Goal: Task Accomplishment & Management: Manage account settings

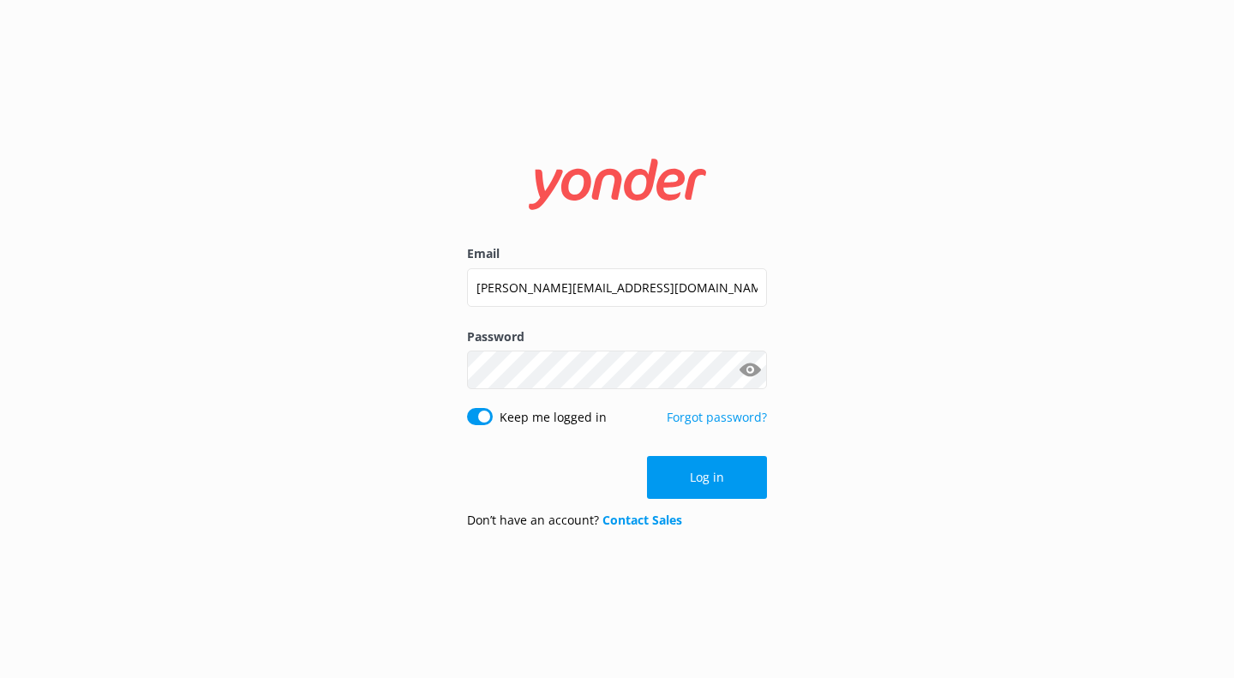
click at [697, 470] on button "Log in" at bounding box center [707, 477] width 120 height 43
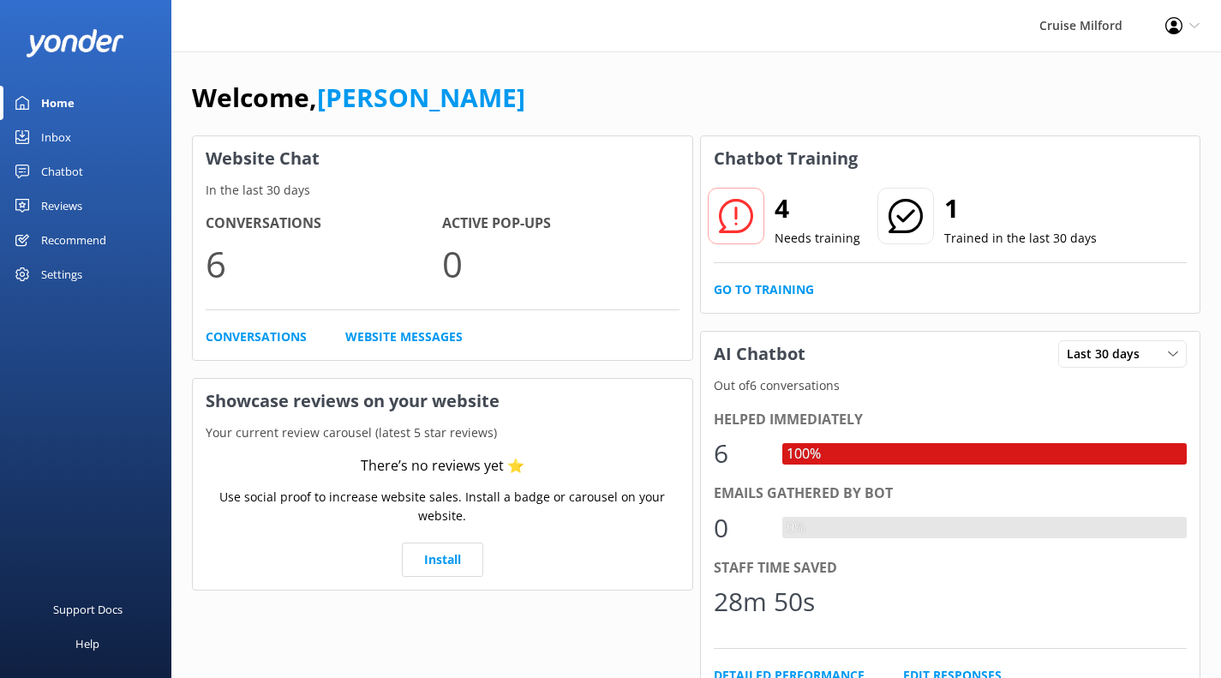
click at [733, 290] on link "Go to Training" at bounding box center [764, 289] width 100 height 19
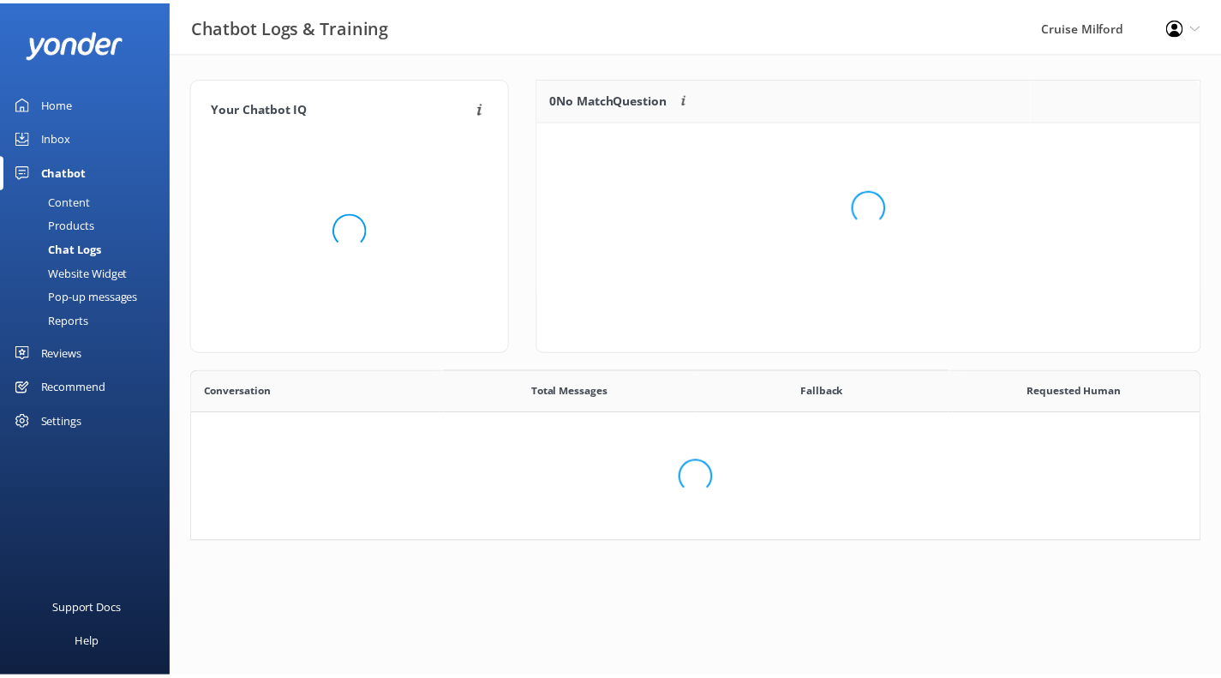
scroll to position [365, 996]
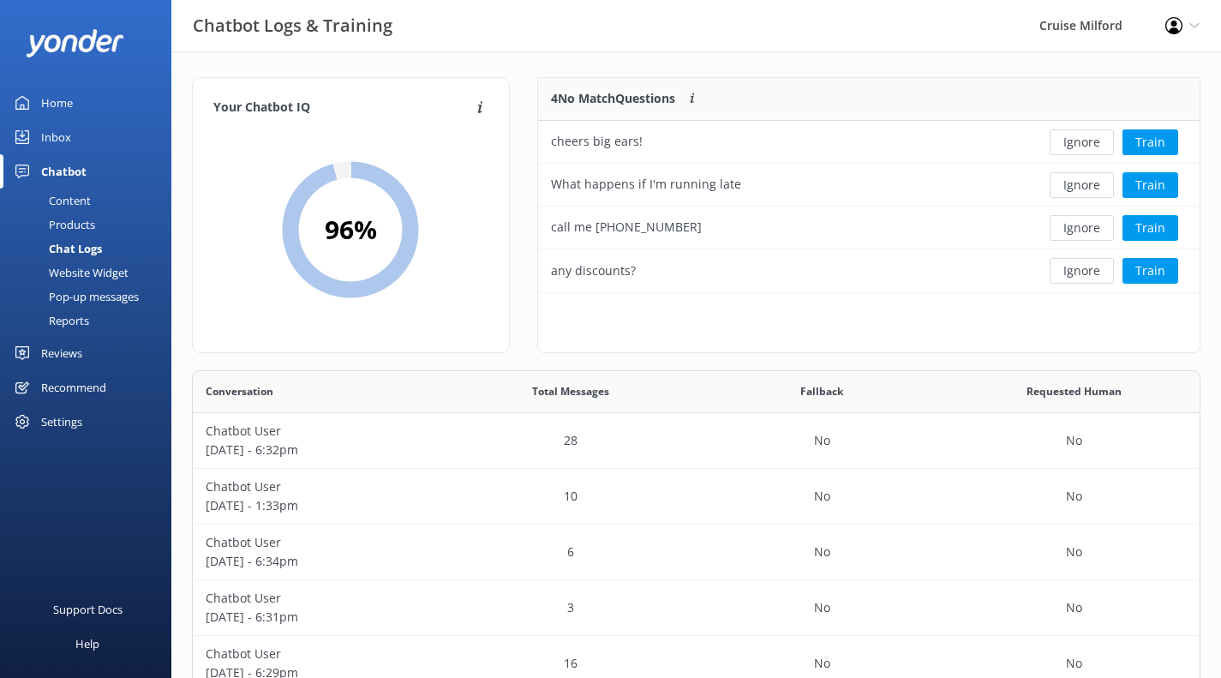
click at [1088, 135] on button "Ignore" at bounding box center [1082, 142] width 64 height 26
click at [62, 163] on div "Chatbot" at bounding box center [63, 171] width 45 height 34
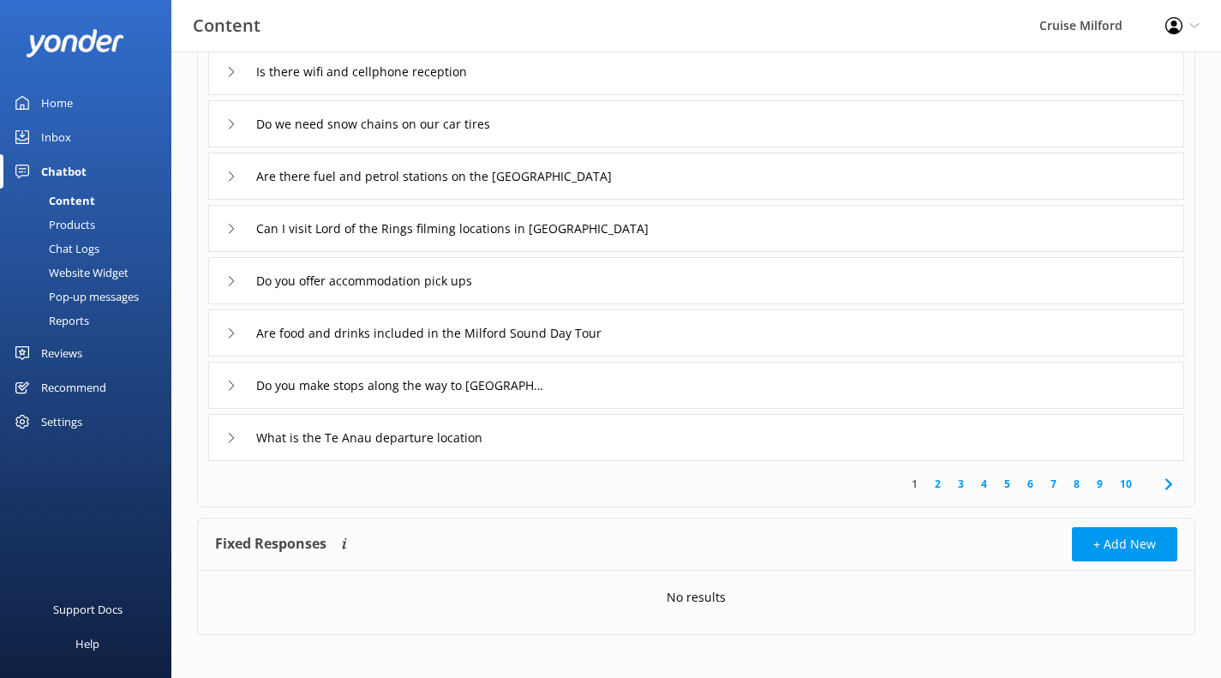
scroll to position [270, 0]
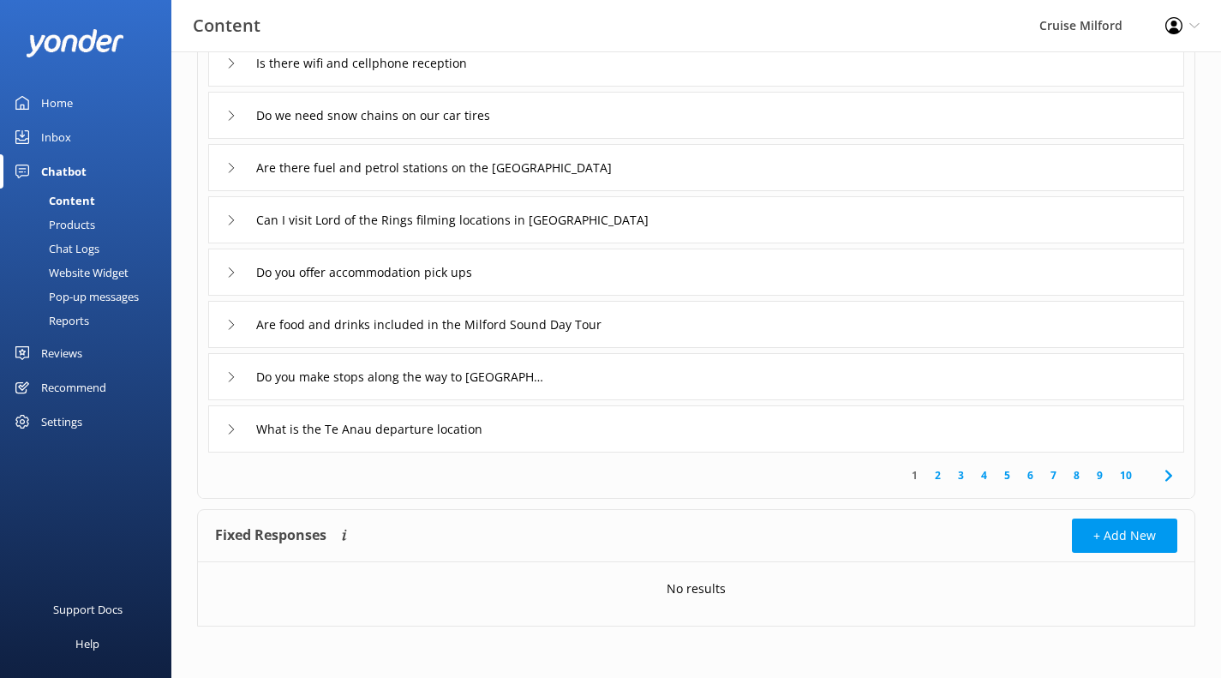
click at [1078, 473] on link "8" at bounding box center [1076, 475] width 23 height 16
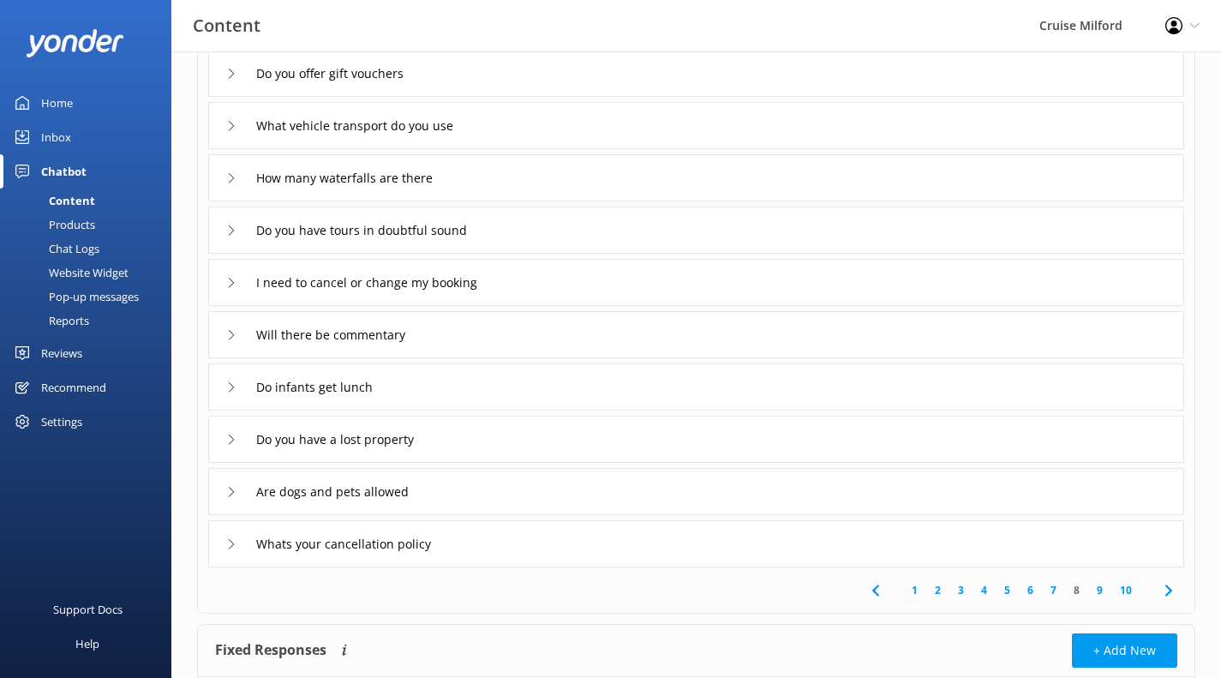
scroll to position [160, 0]
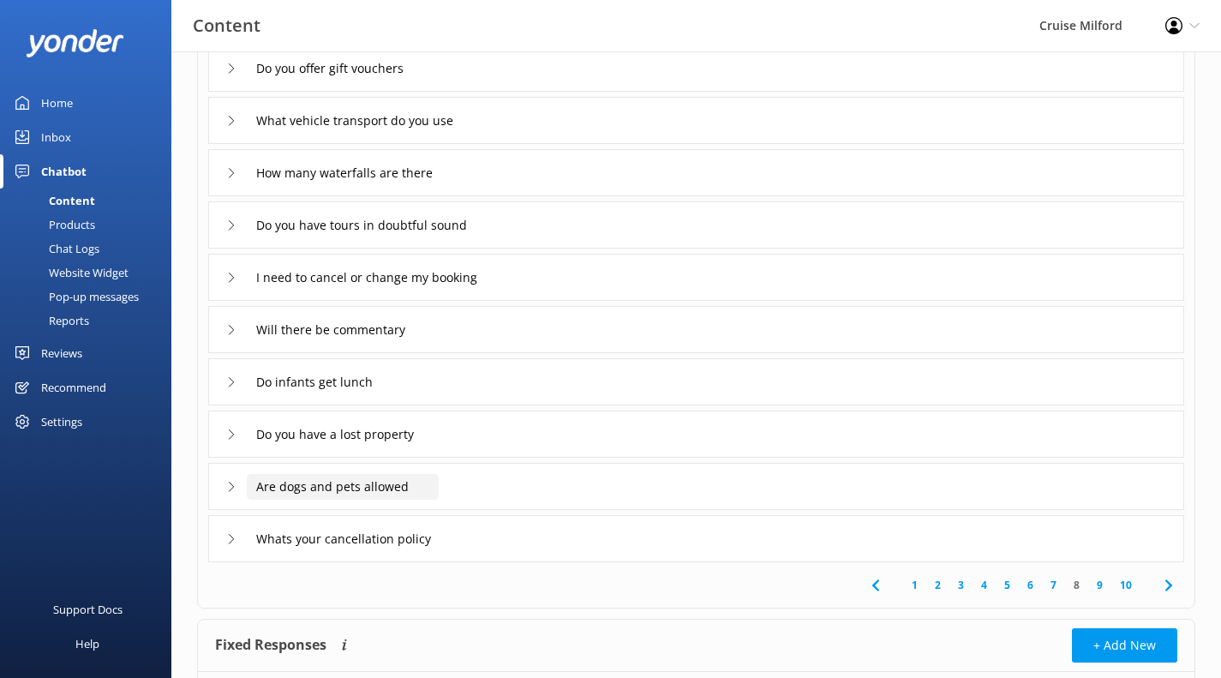
click at [426, 493] on input "Are dogs and pets allowed" at bounding box center [343, 487] width 192 height 26
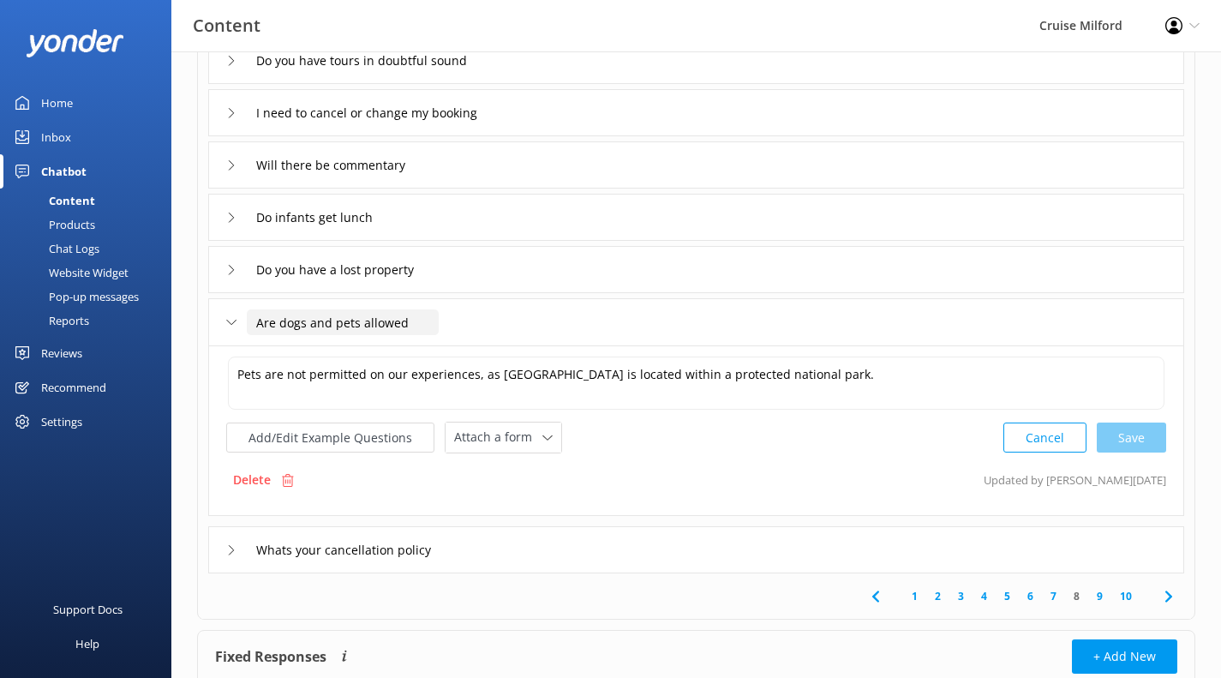
scroll to position [326, 0]
click at [1053, 433] on button "Cancel" at bounding box center [1044, 437] width 83 height 30
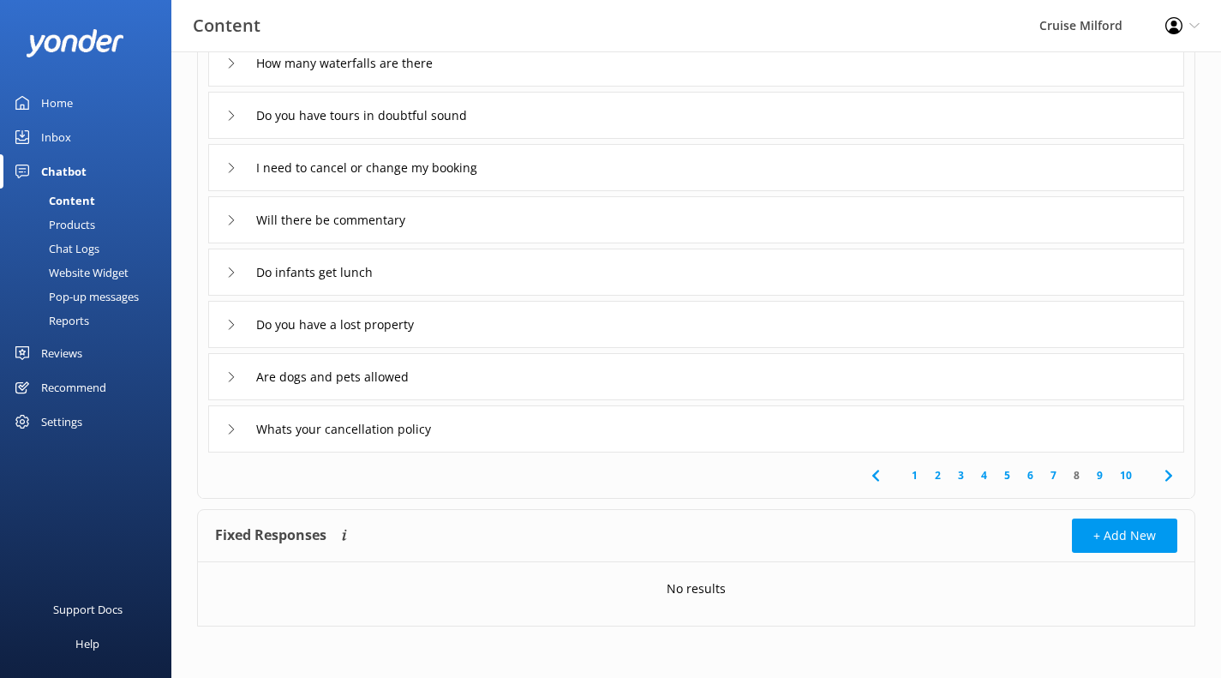
click at [1097, 475] on link "9" at bounding box center [1099, 475] width 23 height 16
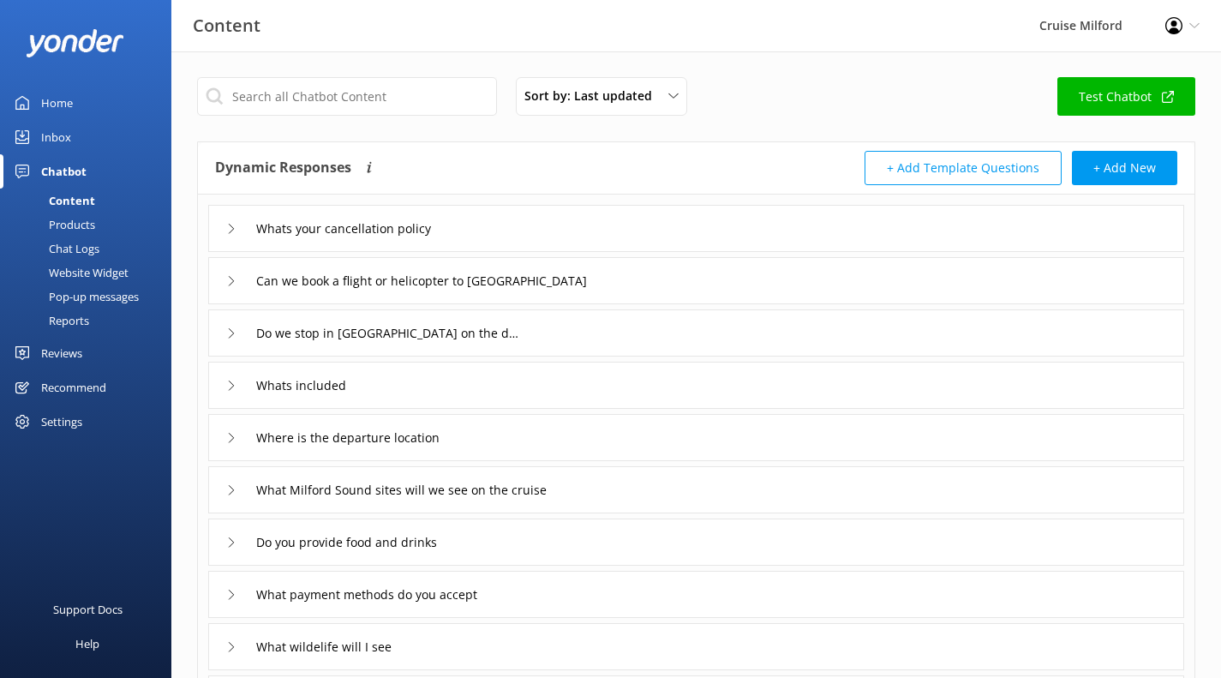
click at [697, 328] on div "Do we stop in [GEOGRAPHIC_DATA] on the day trip" at bounding box center [696, 332] width 976 height 47
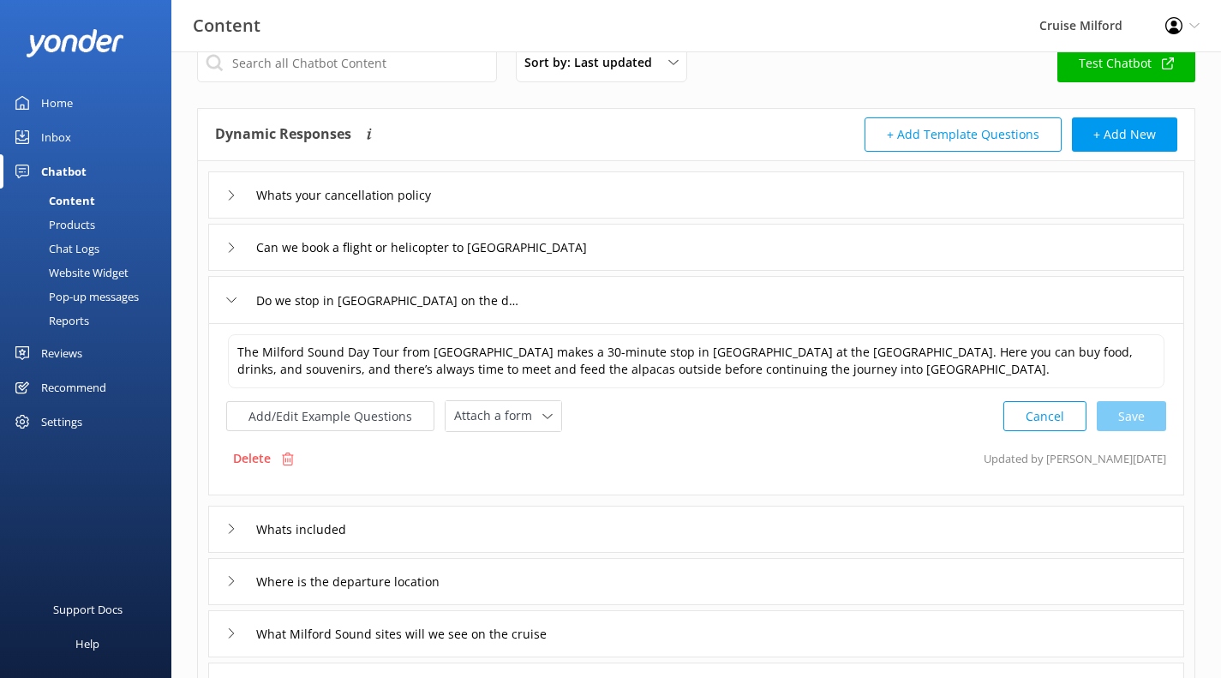
scroll to position [39, 0]
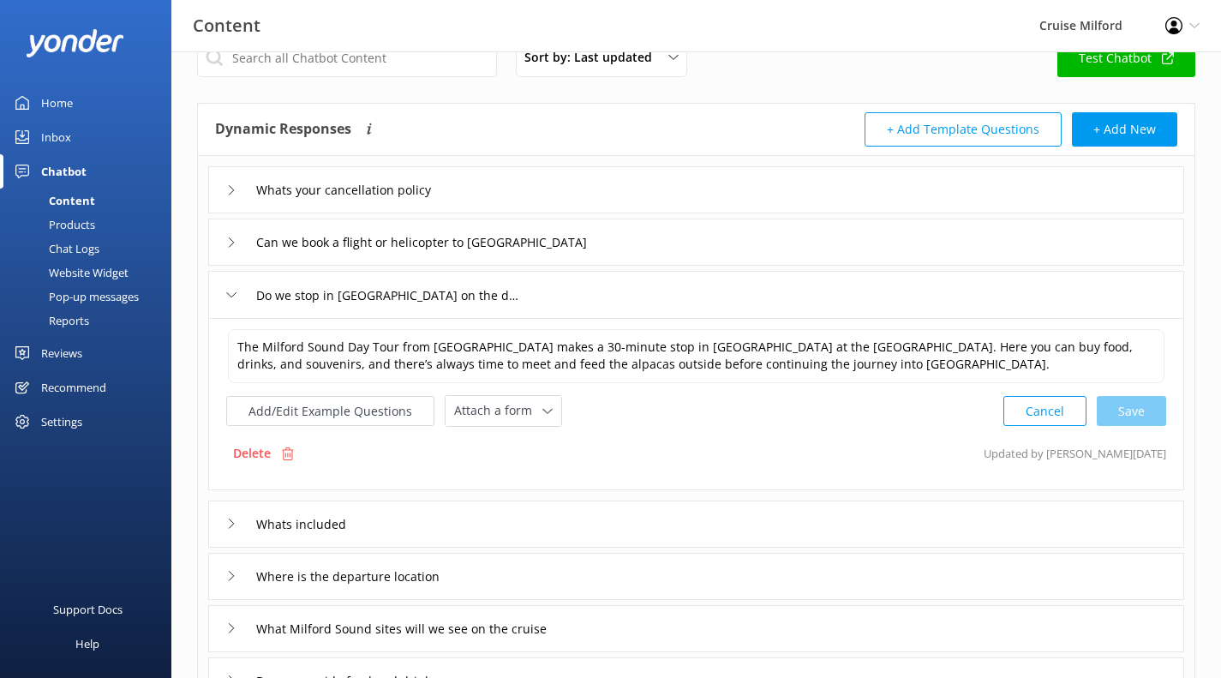
click at [617, 296] on div "Do we stop in [GEOGRAPHIC_DATA] on the day trip" at bounding box center [696, 294] width 976 height 47
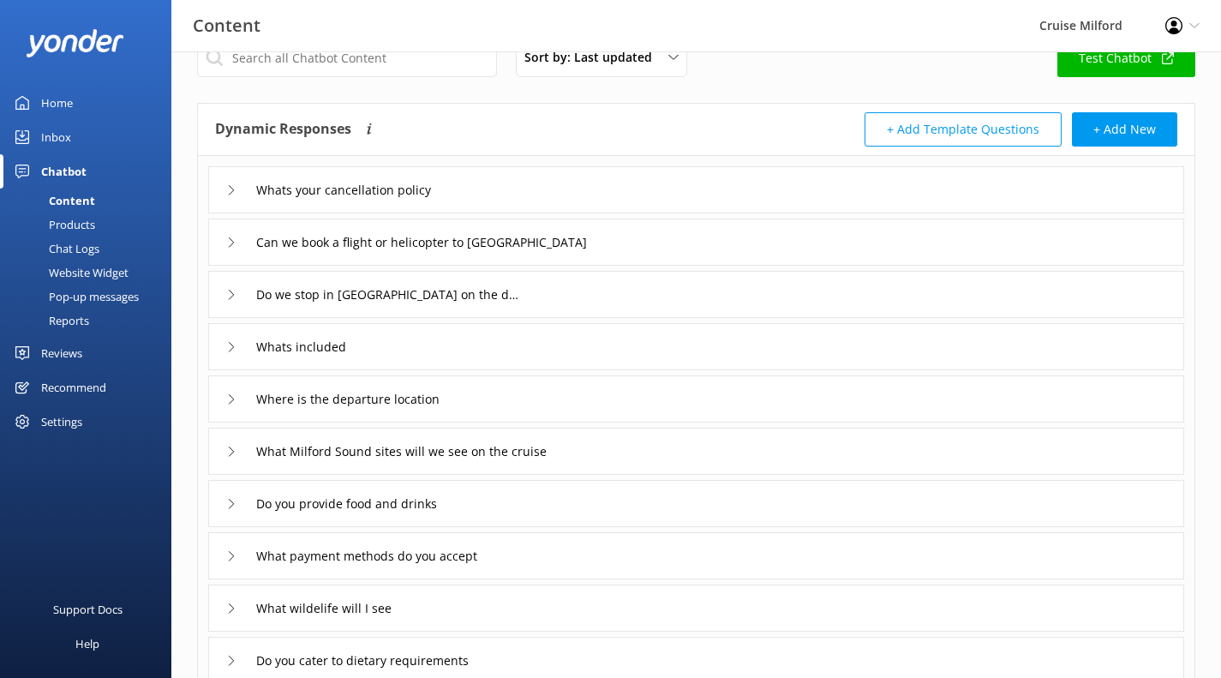
click at [607, 337] on div "Whats included" at bounding box center [696, 346] width 976 height 47
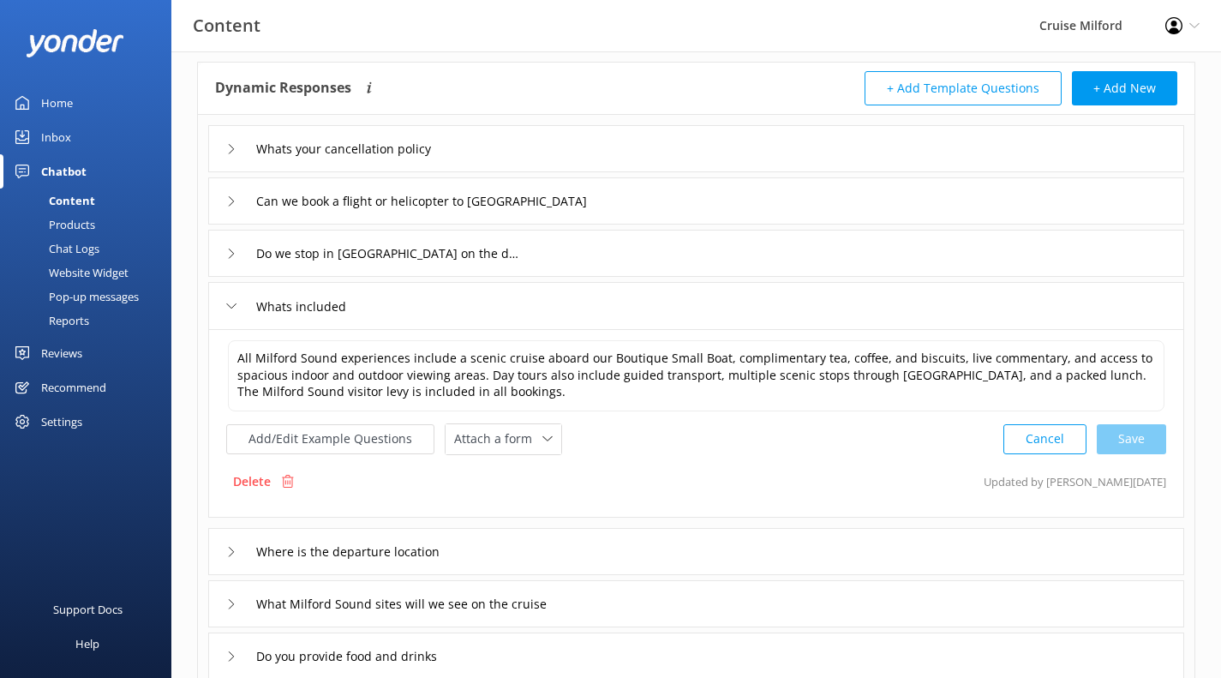
scroll to position [81, 0]
click at [870, 355] on textarea "All Milford Sound experiences include a scenic cruise aboard our Boutique Small…" at bounding box center [696, 373] width 936 height 71
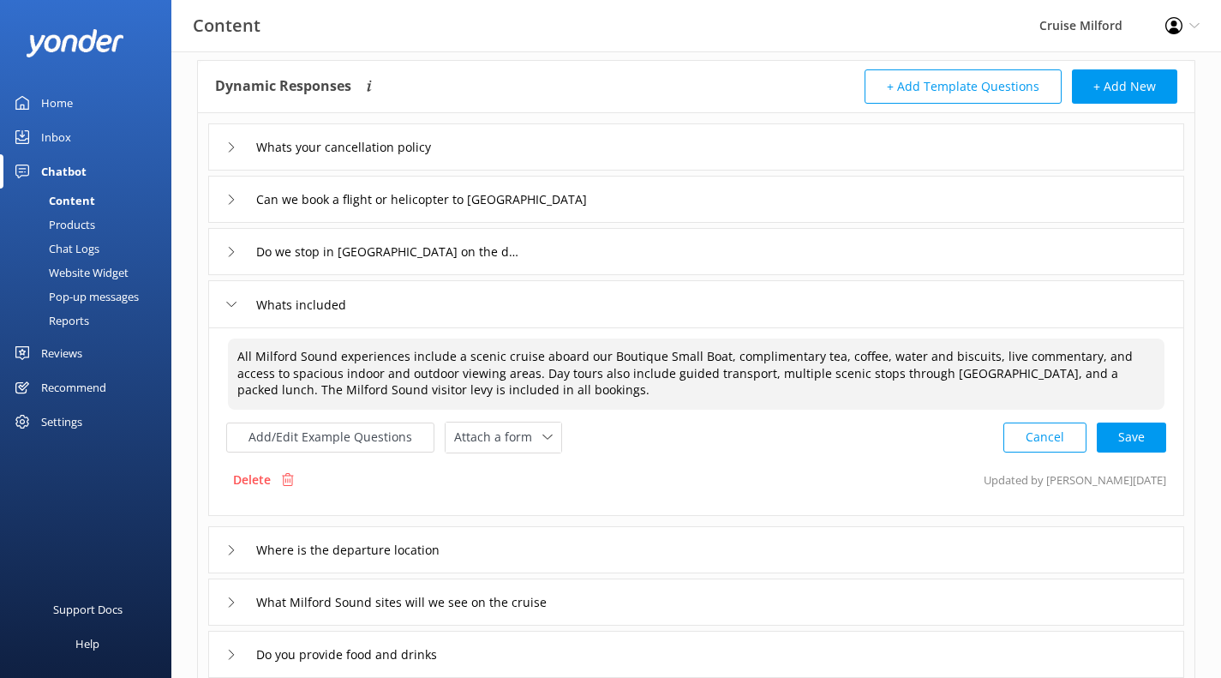
click at [1126, 435] on div "Cancel Save" at bounding box center [1084, 438] width 163 height 32
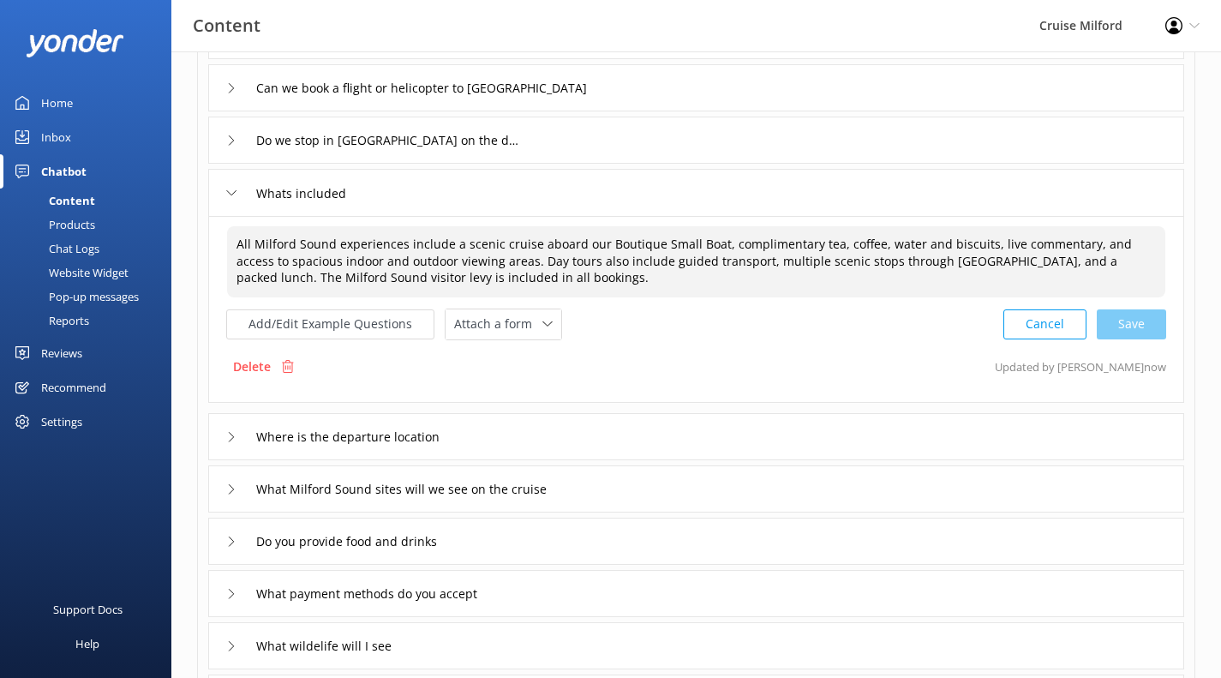
scroll to position [203, 0]
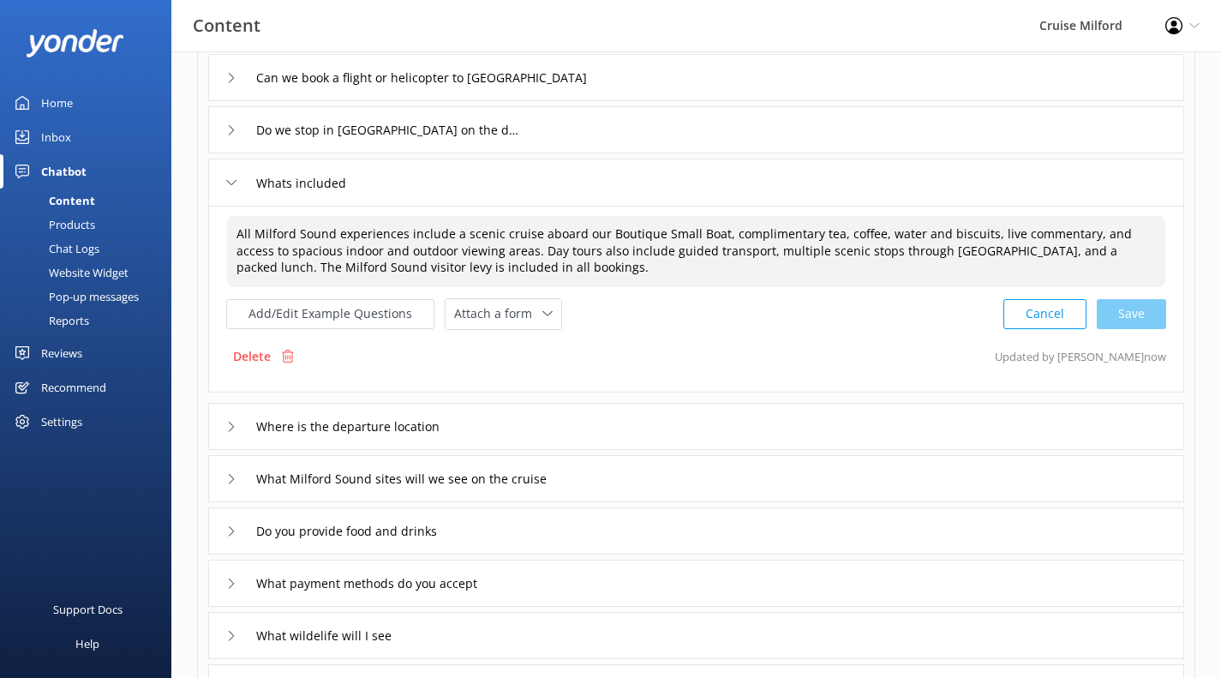
type textarea "All Milford Sound experiences include a scenic cruise aboard our Boutique Small…"
click at [1062, 422] on div "Where is the departure location" at bounding box center [696, 426] width 976 height 47
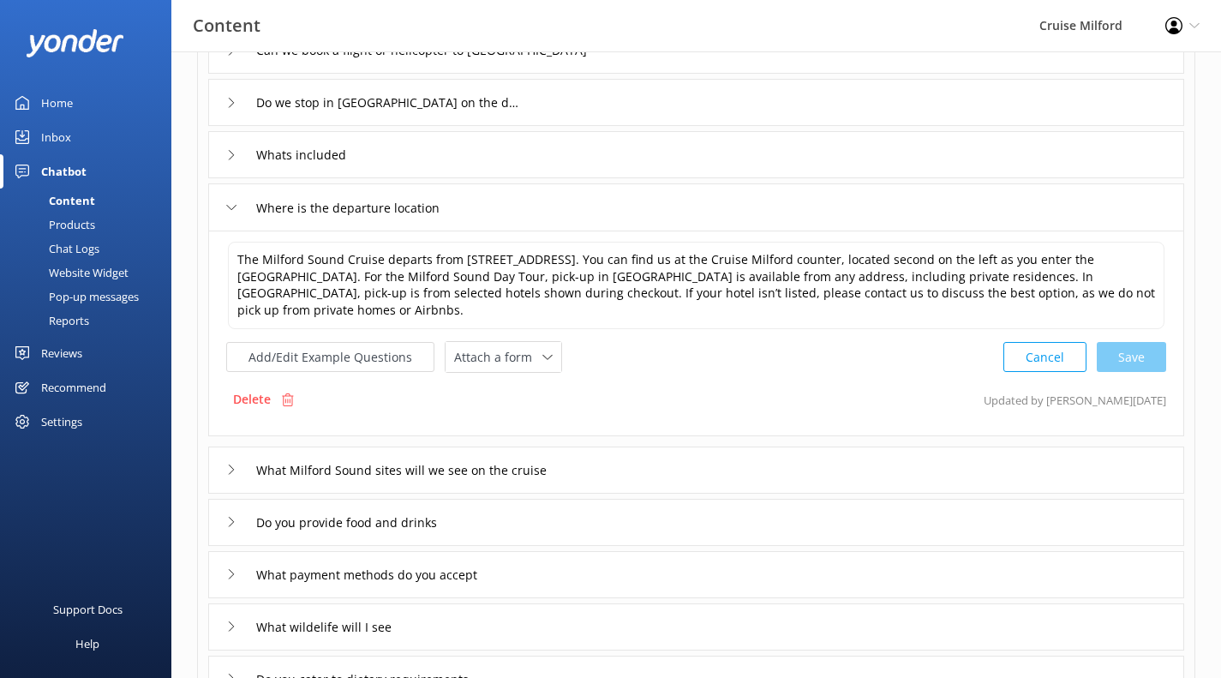
scroll to position [231, 0]
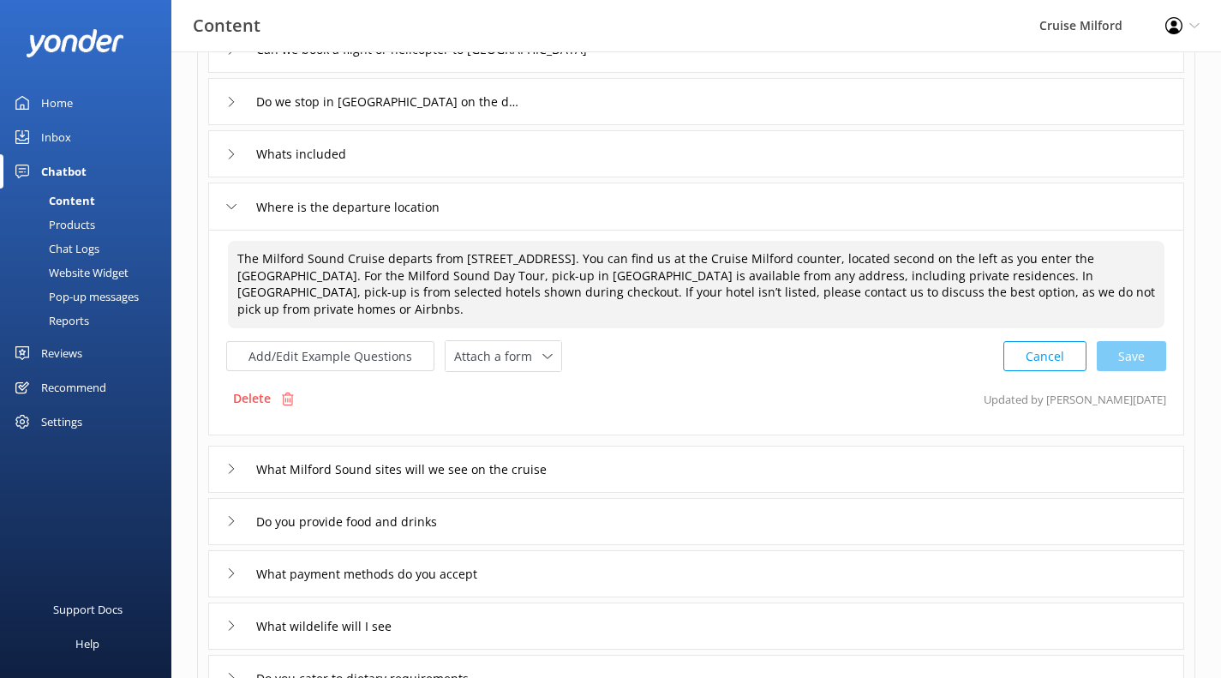
click at [296, 290] on textarea "The Milford Sound Cruise departs from [STREET_ADDRESS]. You can find us at the …" at bounding box center [696, 284] width 936 height 87
click at [1118, 350] on div "Cancel Save" at bounding box center [1084, 356] width 163 height 32
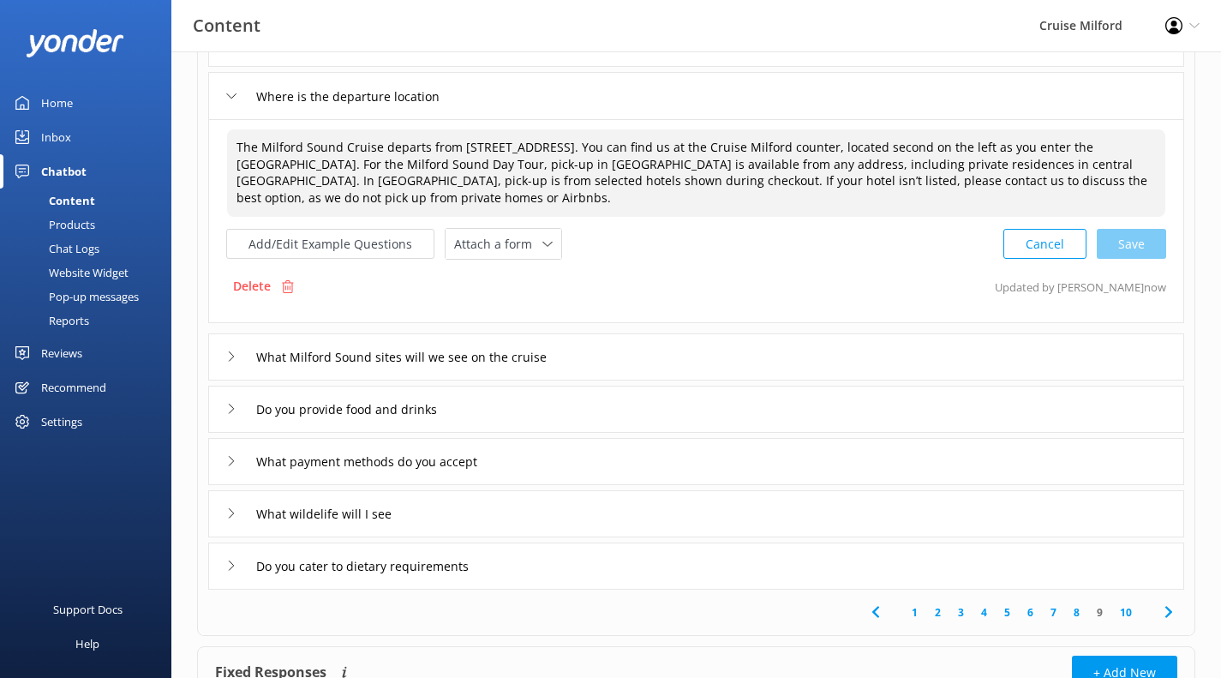
scroll to position [346, 0]
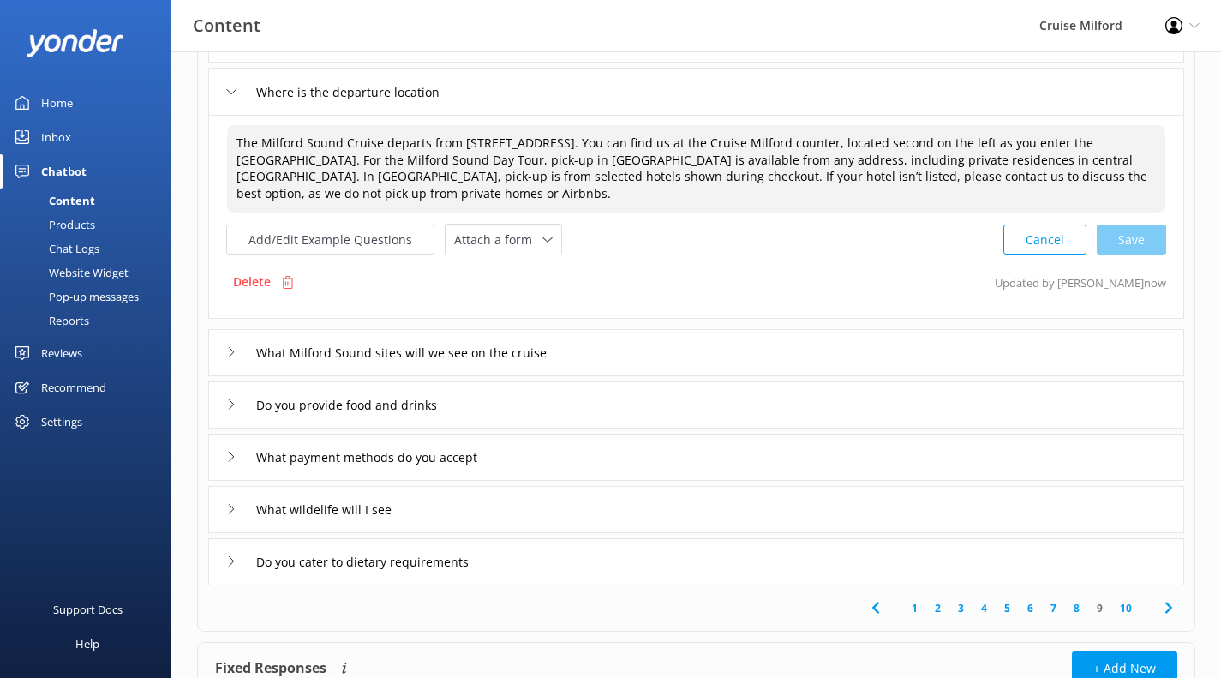
type textarea "The Milford Sound Cruise departs from [STREET_ADDRESS]. You can find us at the …"
click at [795, 357] on div "What Milford Sound sites will we see on the cruise" at bounding box center [696, 352] width 976 height 47
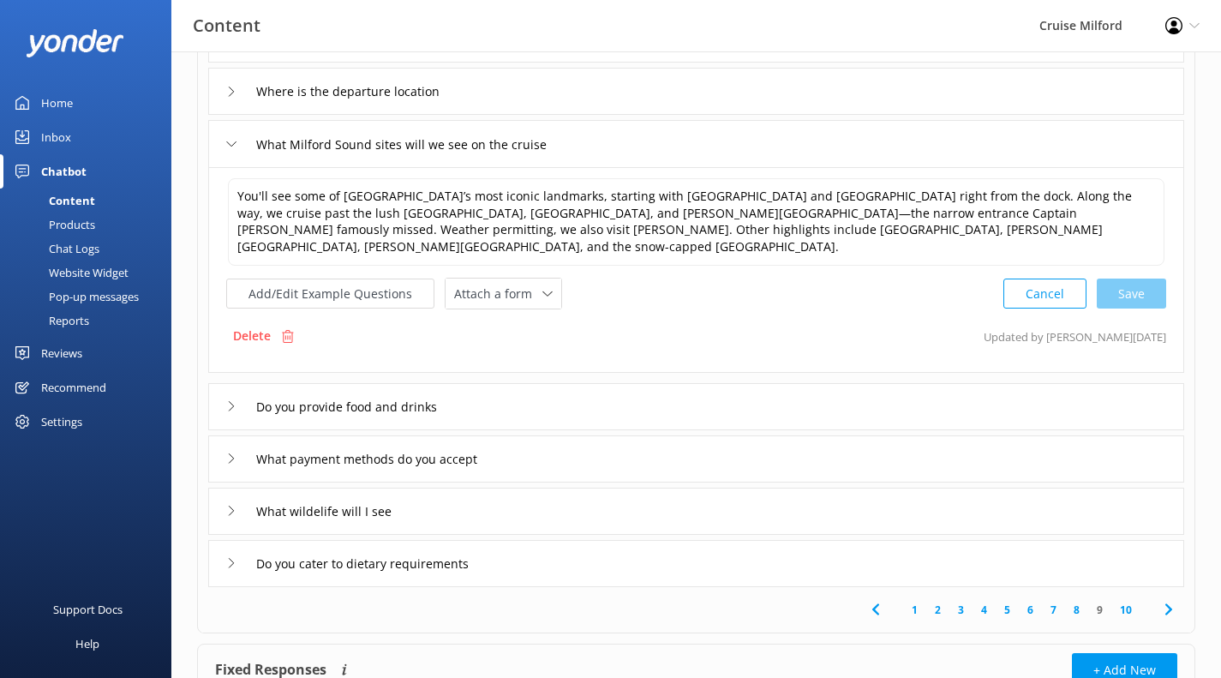
click at [729, 389] on div "Do you provide food and drinks" at bounding box center [696, 406] width 976 height 47
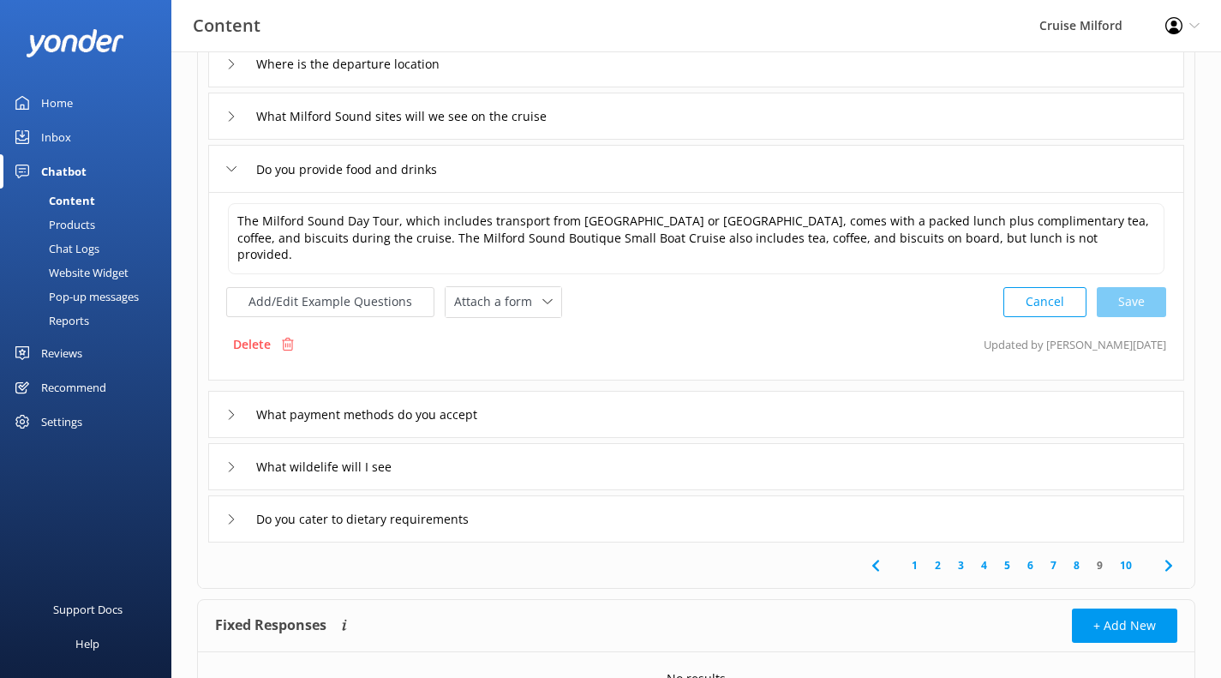
scroll to position [376, 0]
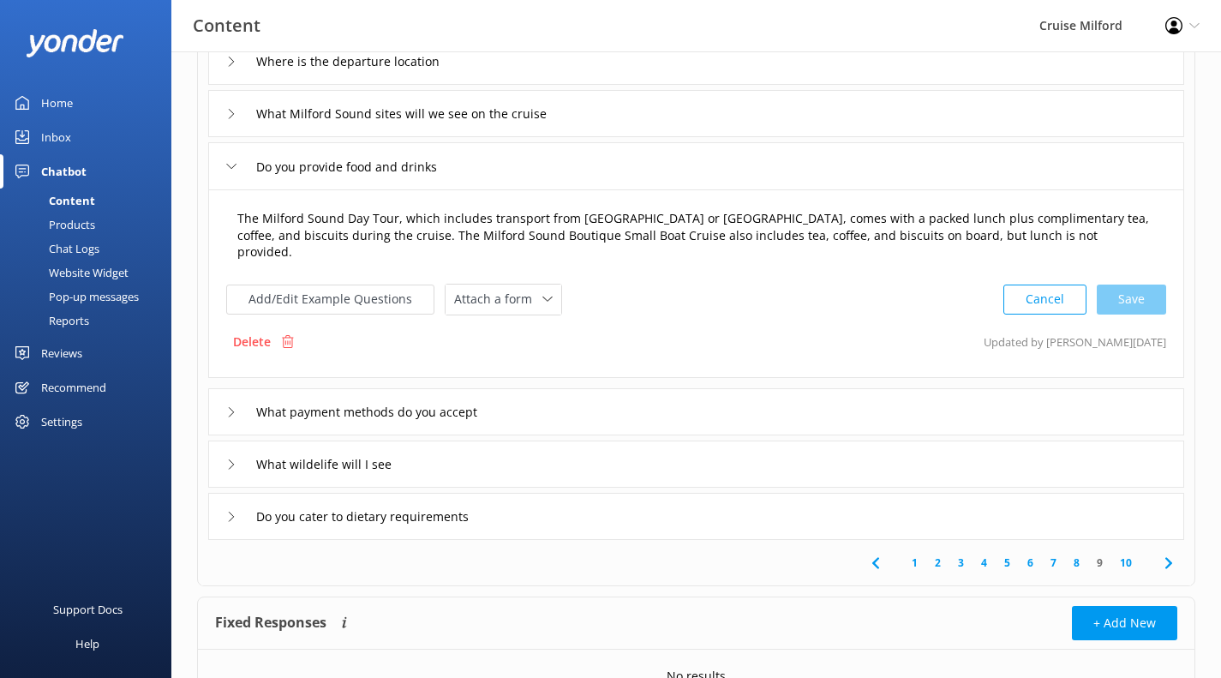
click at [700, 231] on textarea "The Milford Sound Day Tour, which includes transport from [GEOGRAPHIC_DATA] or …" at bounding box center [696, 235] width 936 height 71
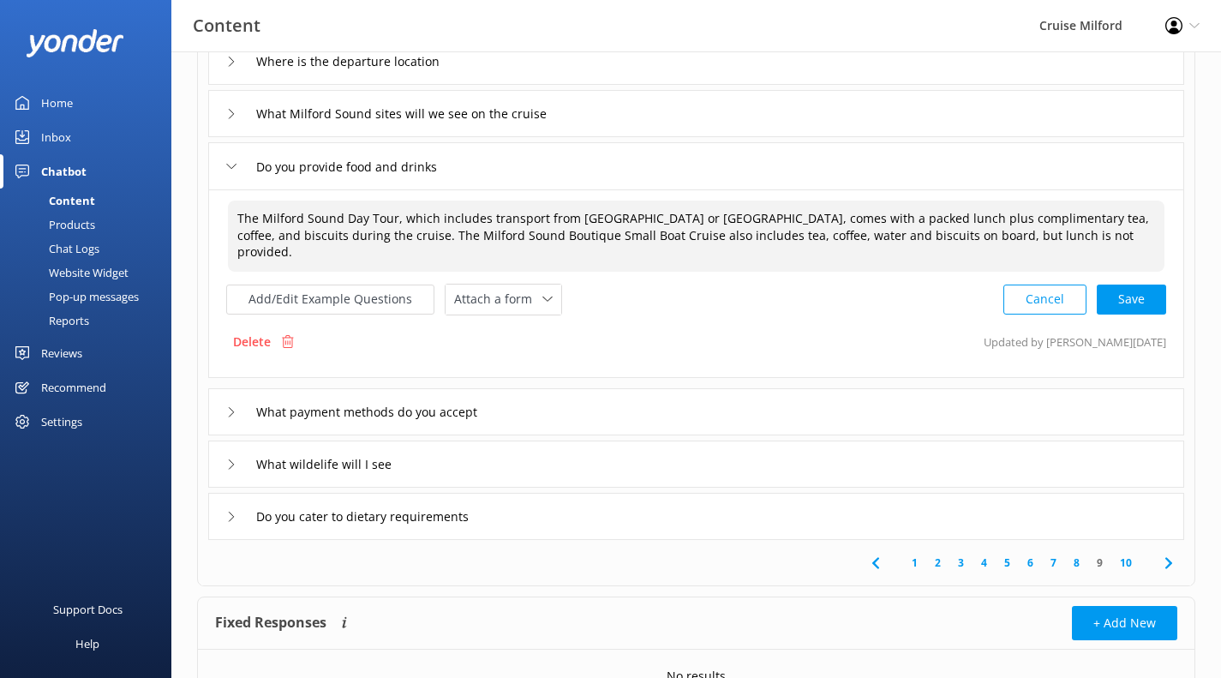
click at [1056, 243] on textarea "The Milford Sound Day Tour, which includes transport from [GEOGRAPHIC_DATA] or …" at bounding box center [696, 235] width 936 height 71
click at [1129, 284] on div "Cancel Save" at bounding box center [1084, 300] width 163 height 32
type textarea "The Milford Sound Day Tour, which includes transport from [GEOGRAPHIC_DATA] or …"
click at [544, 386] on div "What payment methods do you accept" at bounding box center [696, 409] width 976 height 47
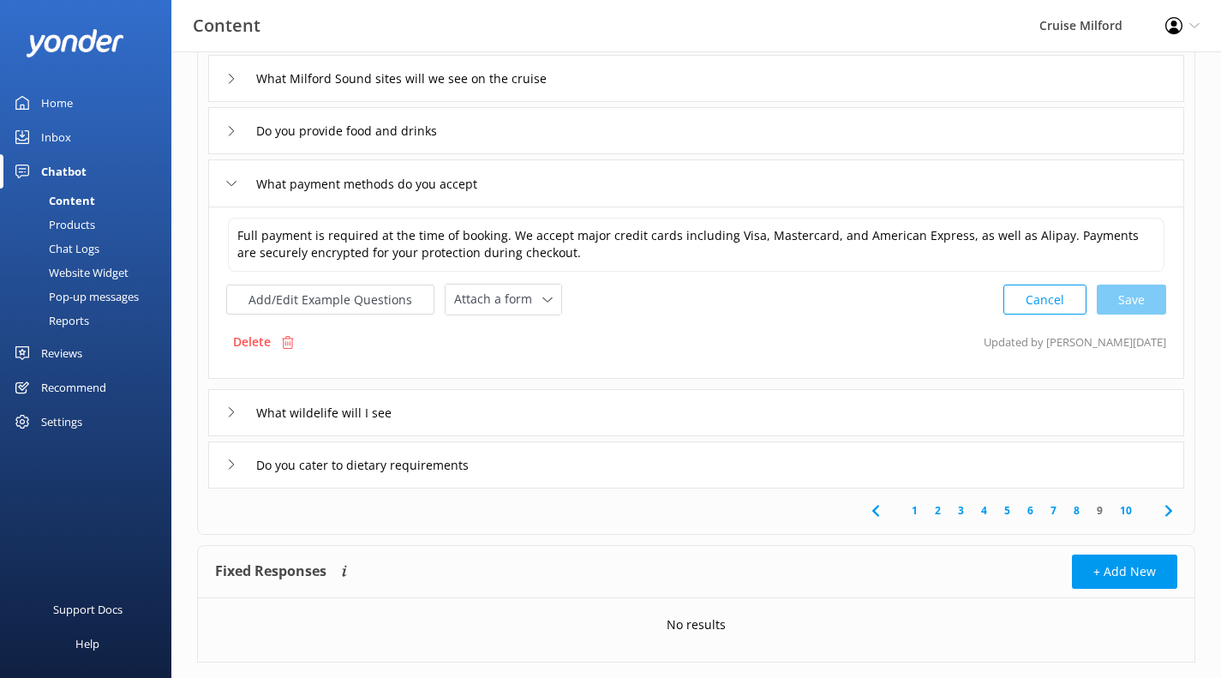
scroll to position [412, 0]
click at [577, 251] on textarea "Full payment is required at the time of booking. We accept major credit cards i…" at bounding box center [696, 244] width 936 height 54
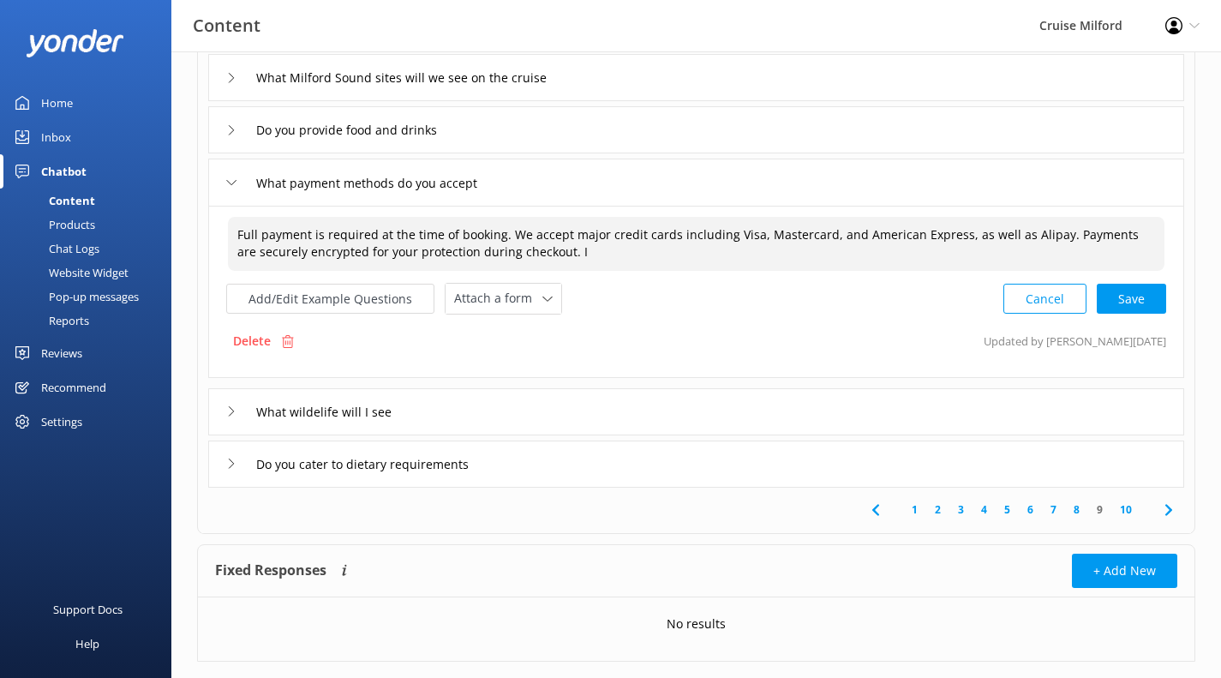
type textarea "Full payment is required at the time of booking. We accept major credit cards i…"
click at [1059, 305] on button "Cancel" at bounding box center [1044, 299] width 83 height 30
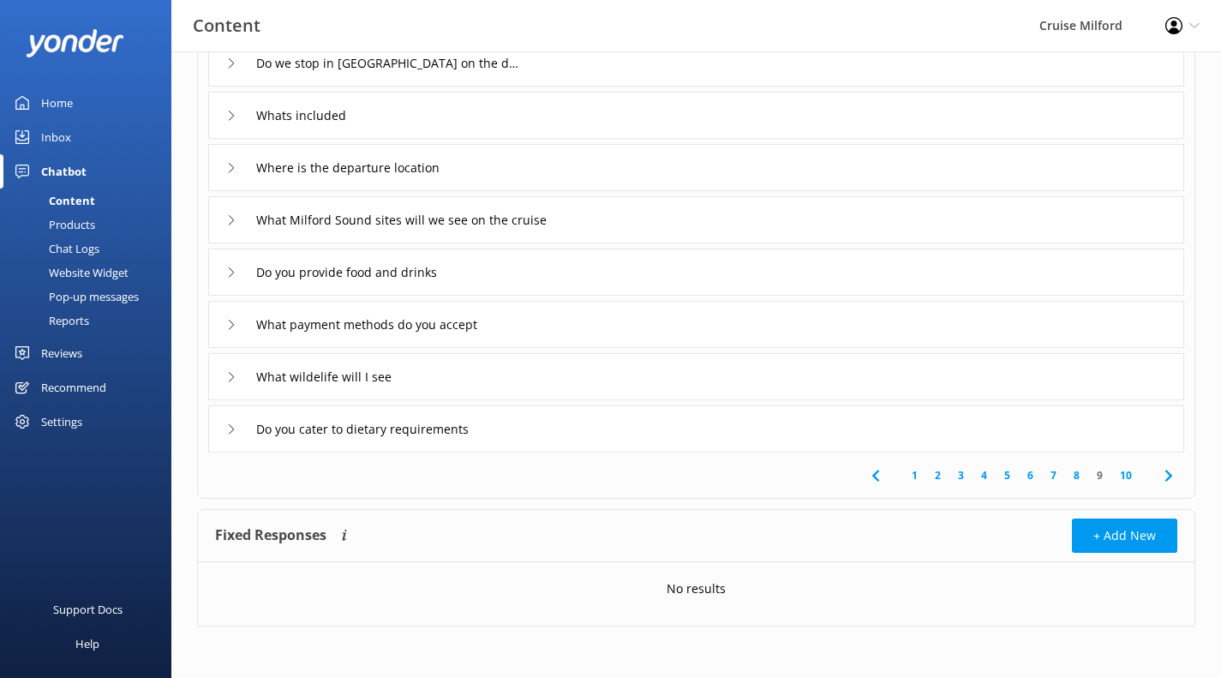
scroll to position [270, 0]
click at [869, 383] on div "What wildelife will I see" at bounding box center [696, 376] width 976 height 47
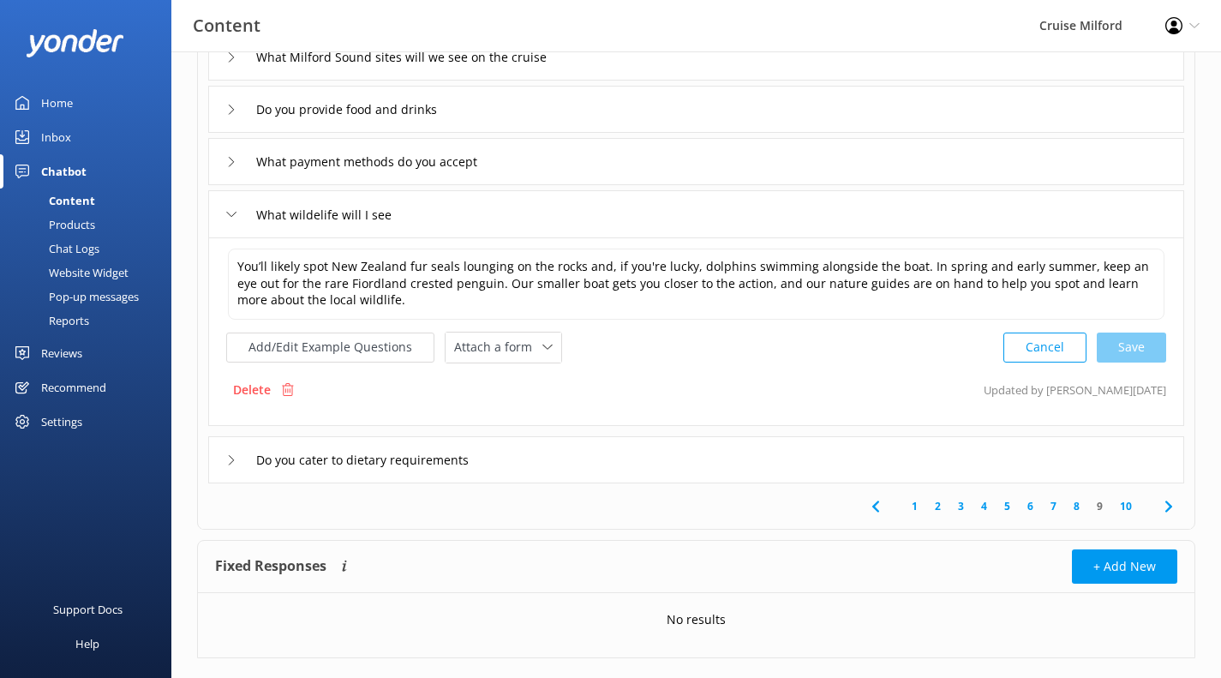
scroll to position [435, 0]
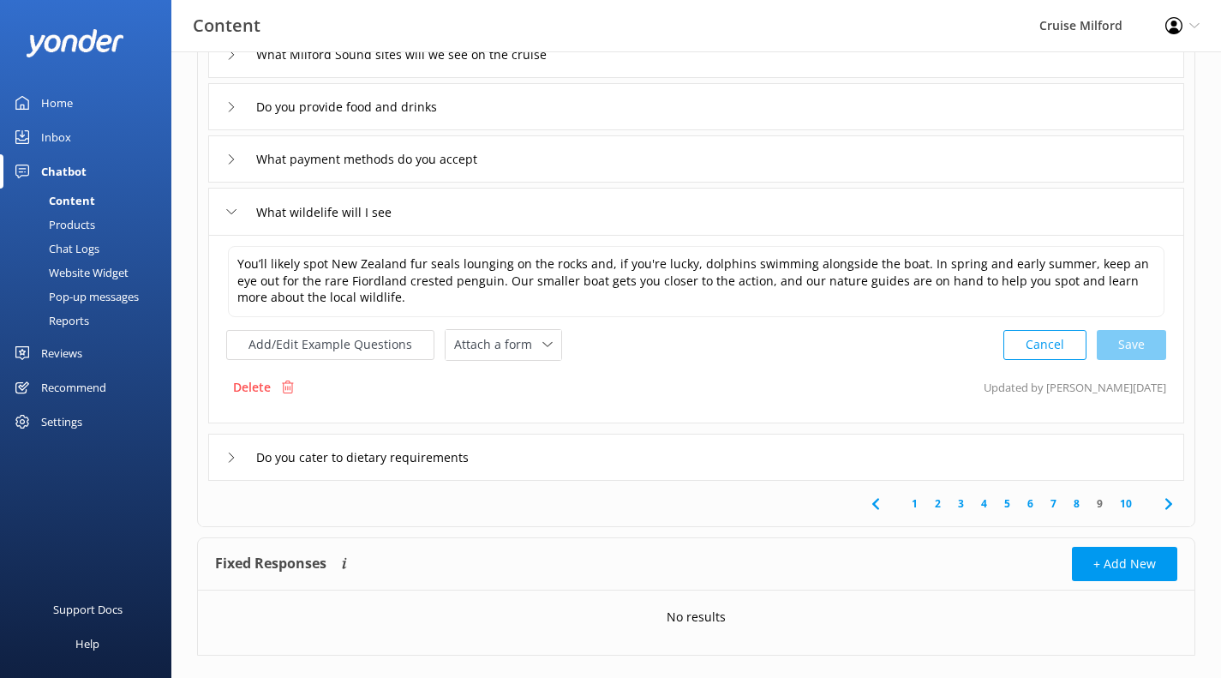
click at [772, 450] on div "Do you cater to dietary requirements" at bounding box center [696, 457] width 976 height 47
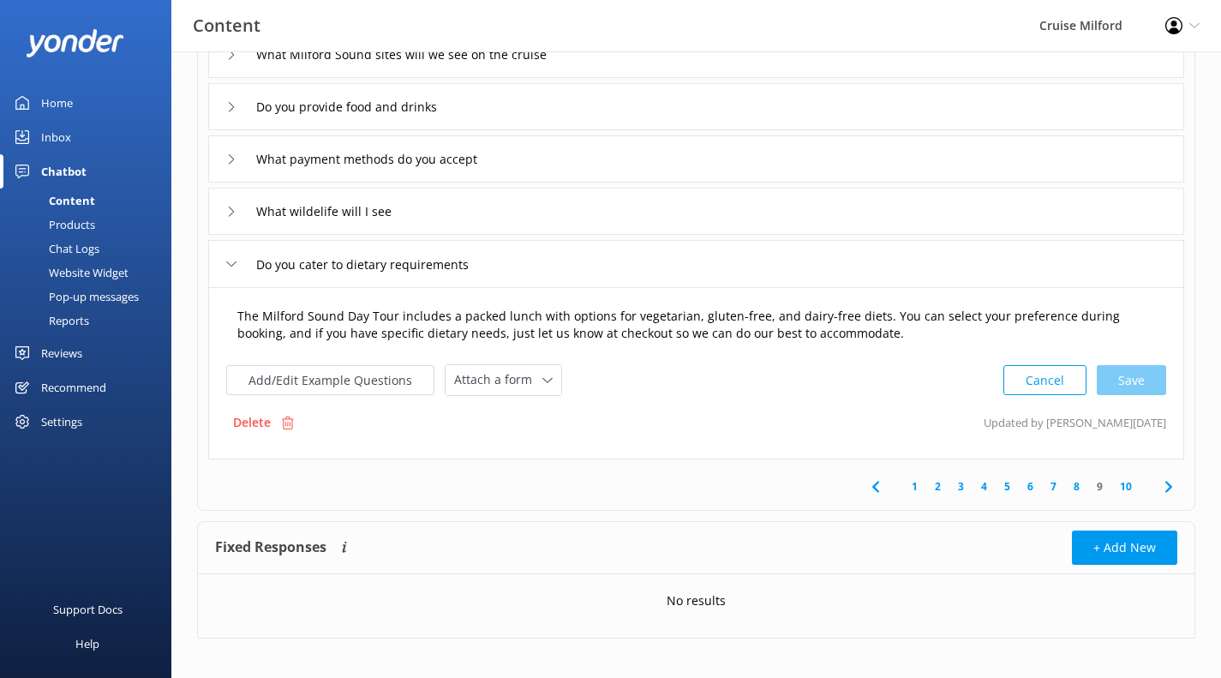
click at [873, 340] on textarea "The Milford Sound Day Tour includes a packed lunch with options for vegetarian,…" at bounding box center [696, 325] width 936 height 54
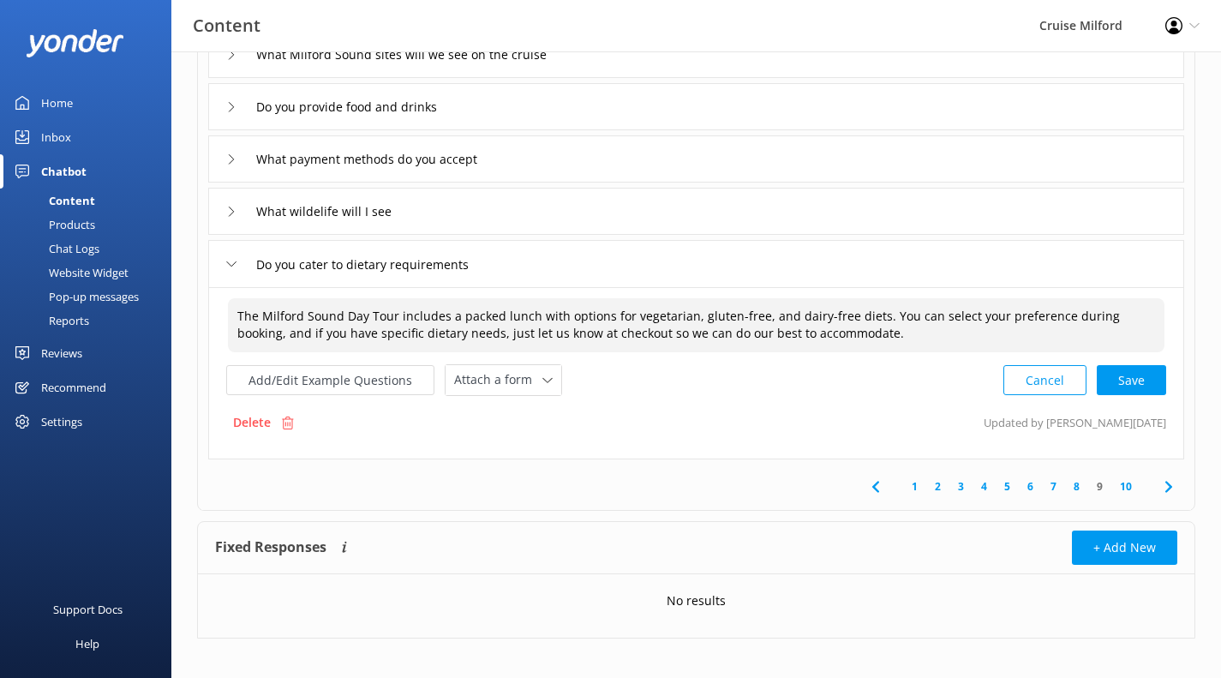
click at [235, 309] on textarea "The Milford Sound Day Tour includes a packed lunch with options for vegetarian,…" at bounding box center [696, 325] width 936 height 54
type textarea "The Milford Sound Day Tour includes a packed lunch with options for vegetarian,…"
click at [854, 335] on textarea "The Milford Sound Day Tour includes a packed lunch with options for vegetarian,…" at bounding box center [696, 325] width 936 height 54
click at [1031, 380] on button "Cancel" at bounding box center [1044, 380] width 83 height 30
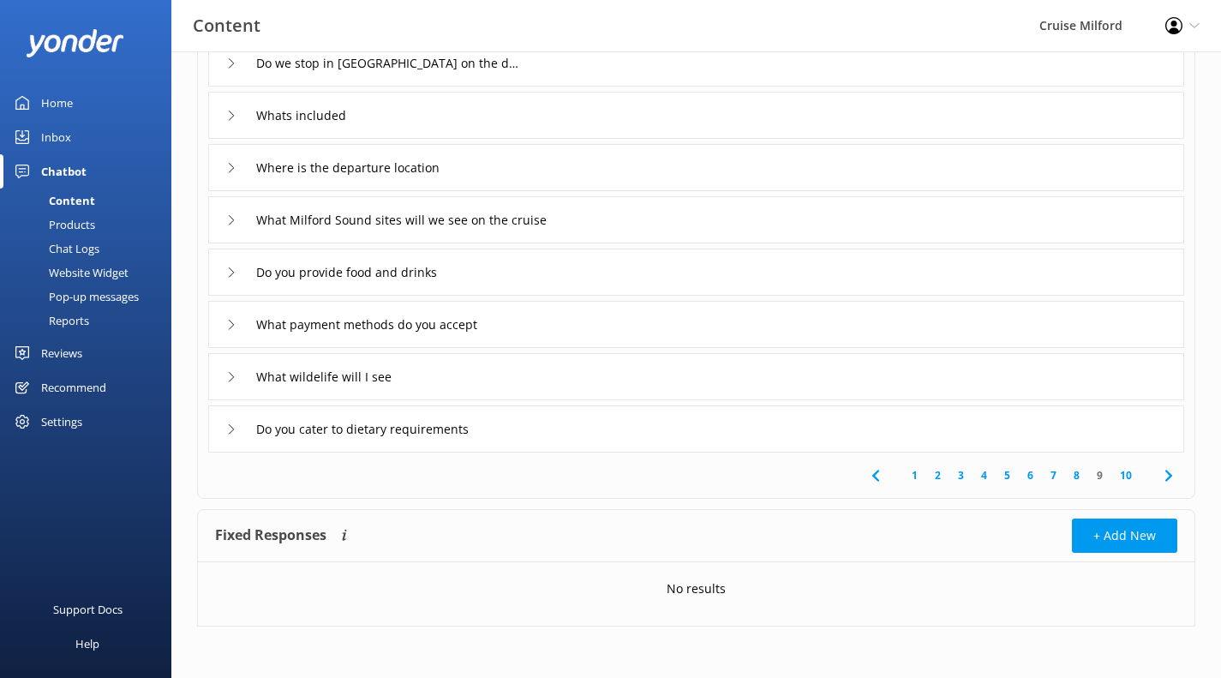
scroll to position [270, 0]
click at [1127, 474] on link "10" at bounding box center [1125, 475] width 29 height 16
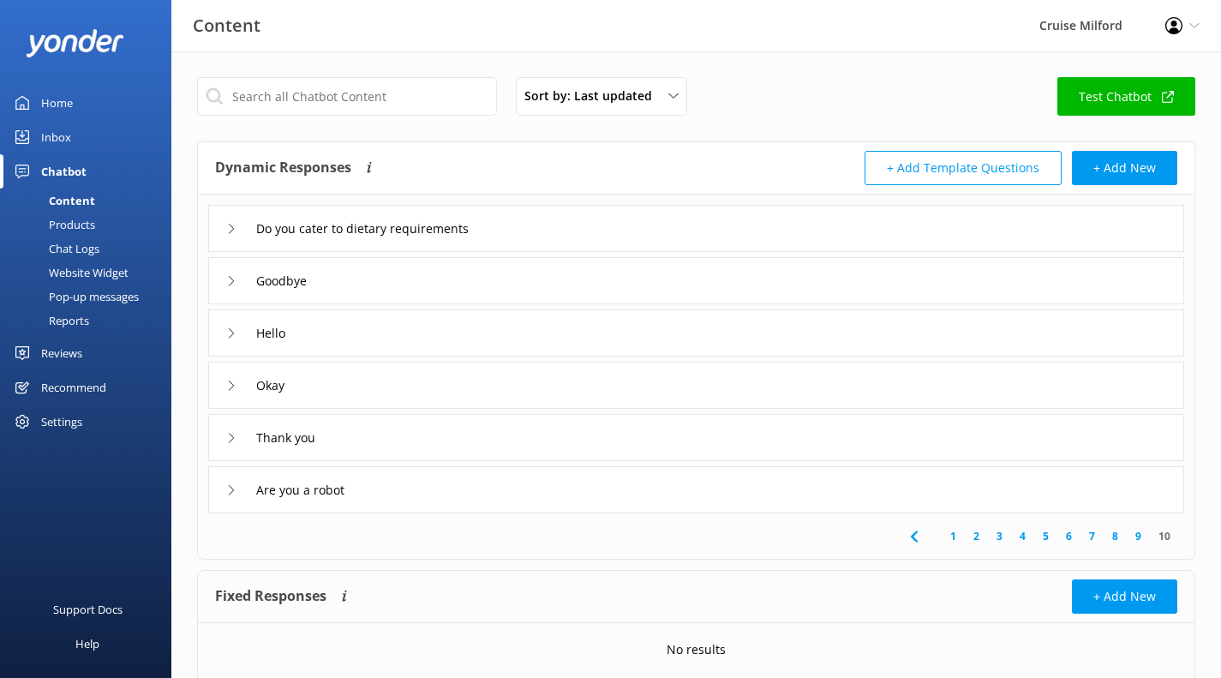
click at [558, 229] on div "Do you cater to dietary requirements" at bounding box center [696, 228] width 976 height 47
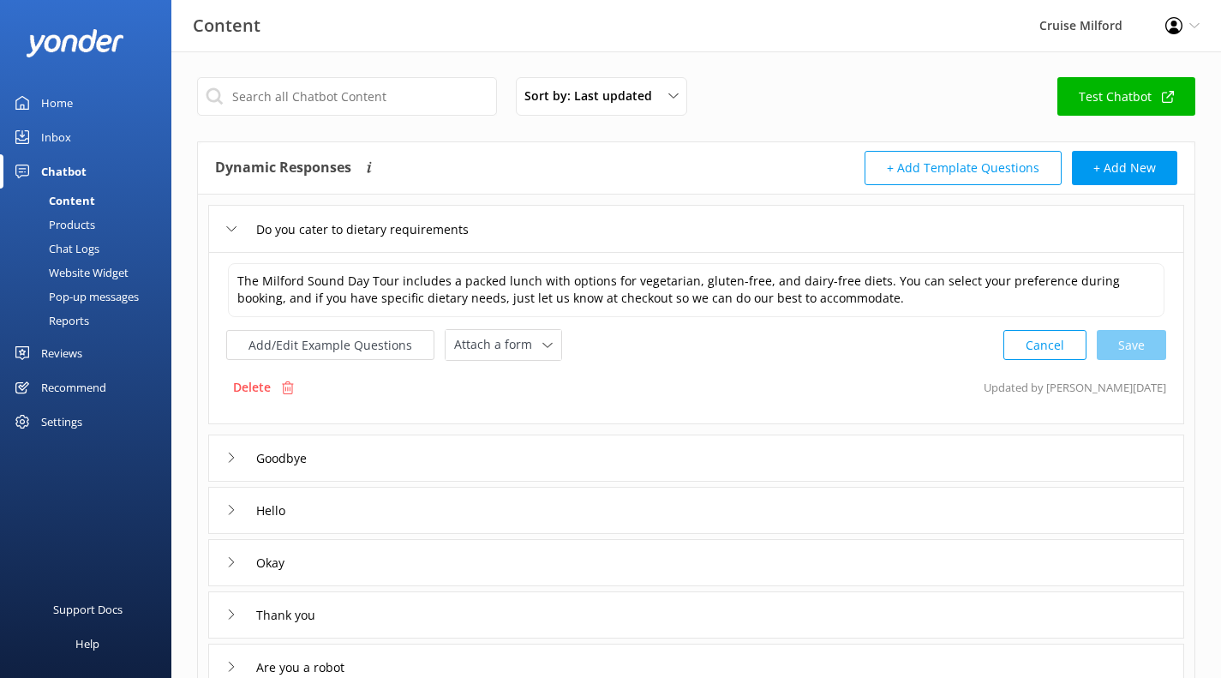
click at [554, 232] on div "Do you cater to dietary requirements" at bounding box center [696, 228] width 976 height 47
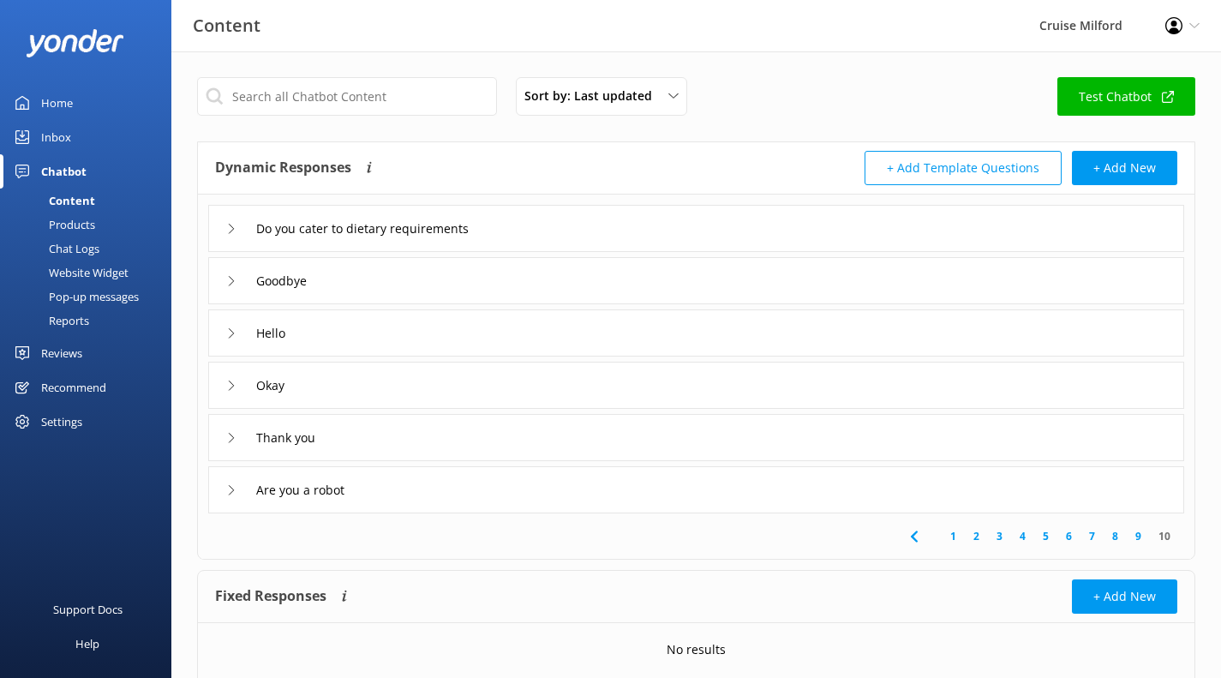
click at [536, 282] on div "Goodbye" at bounding box center [696, 280] width 976 height 47
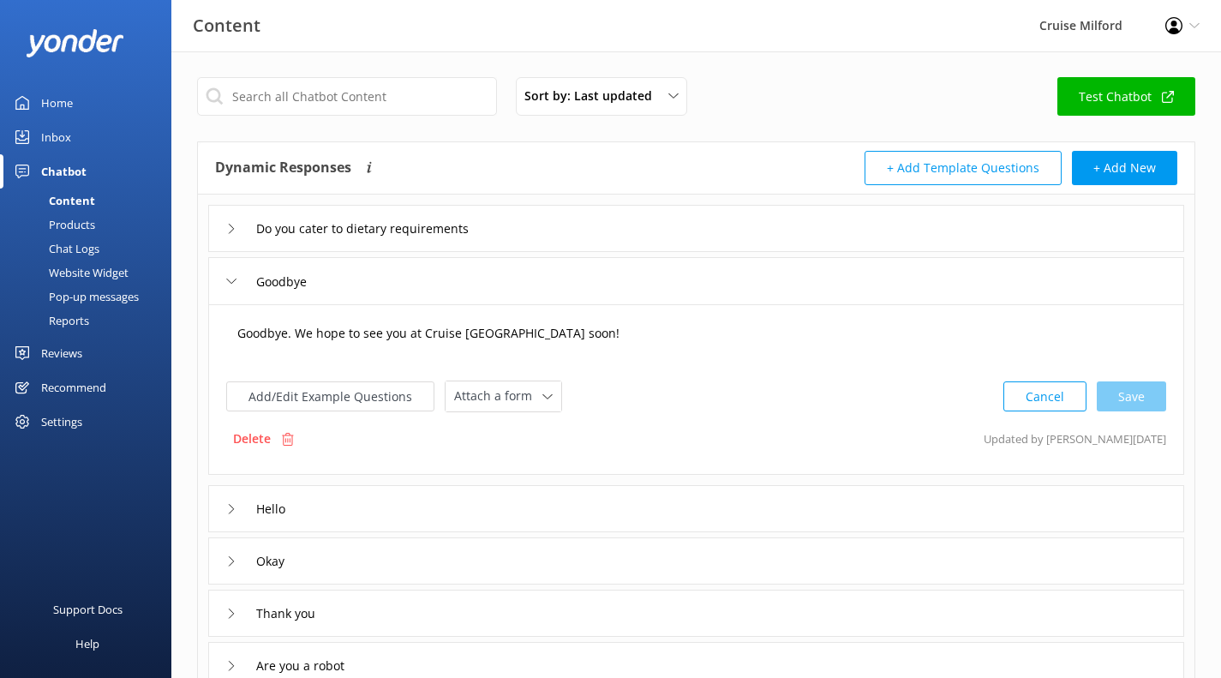
click at [502, 328] on textarea "Goodbye. We hope to see you at Cruise [GEOGRAPHIC_DATA] soon!" at bounding box center [696, 341] width 936 height 53
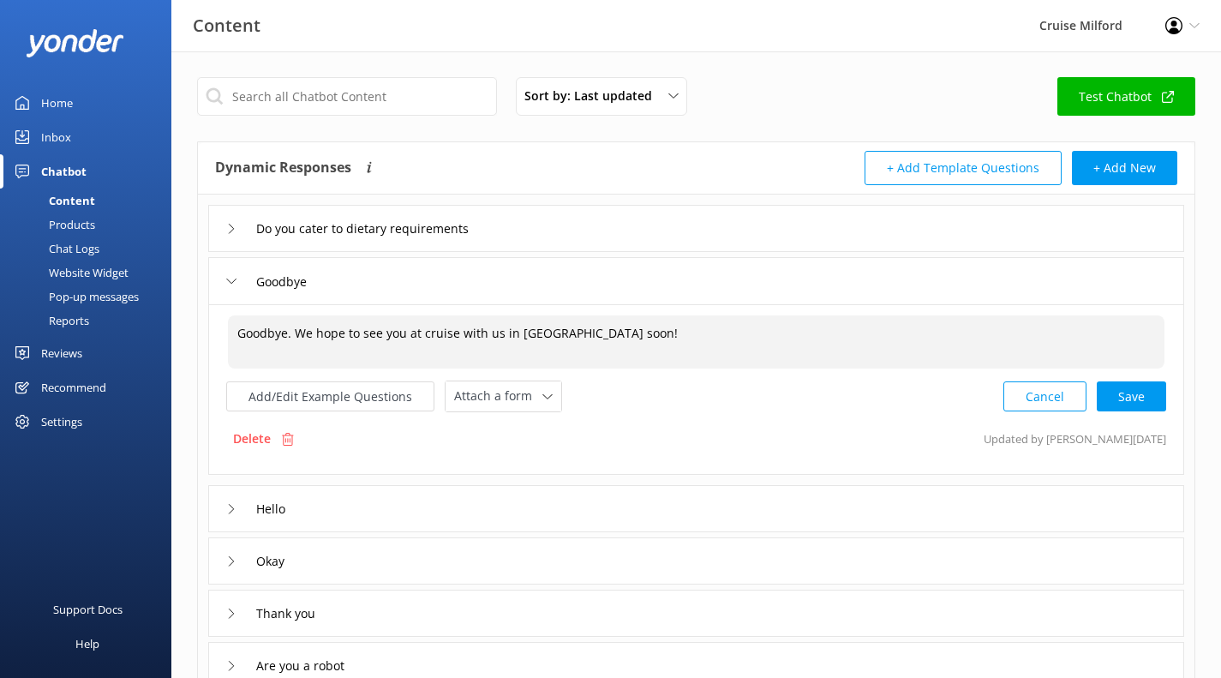
click at [1132, 389] on div "Cancel Save" at bounding box center [1084, 396] width 163 height 32
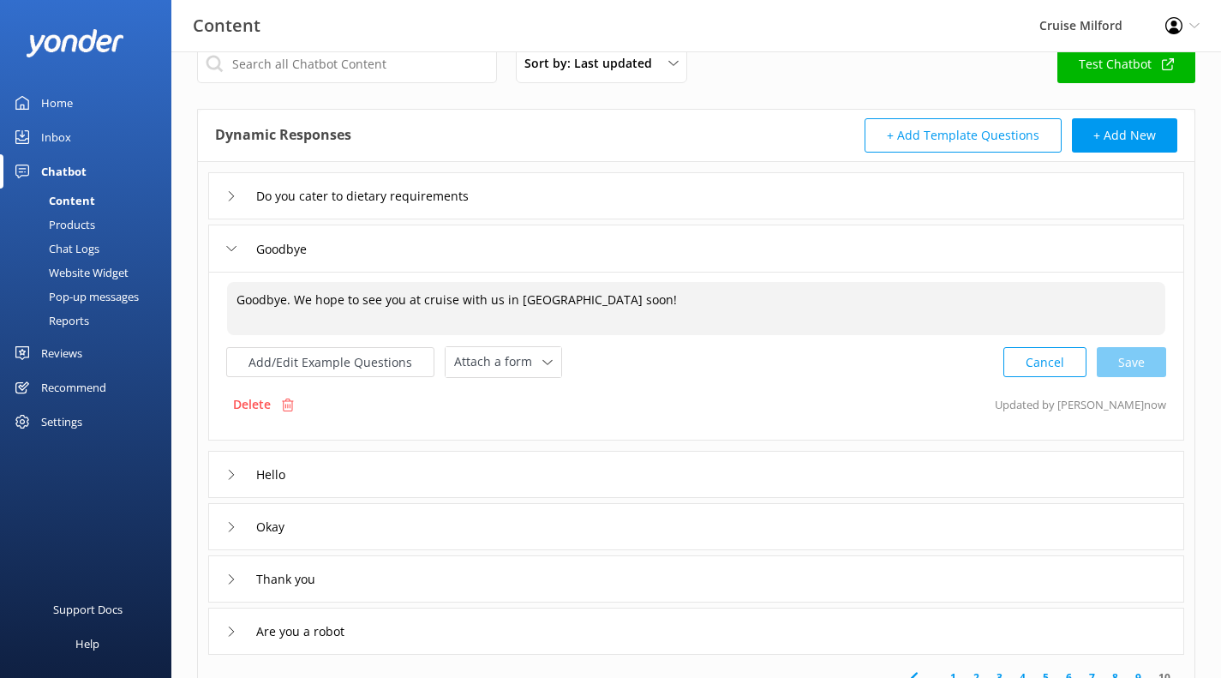
scroll to position [117, 0]
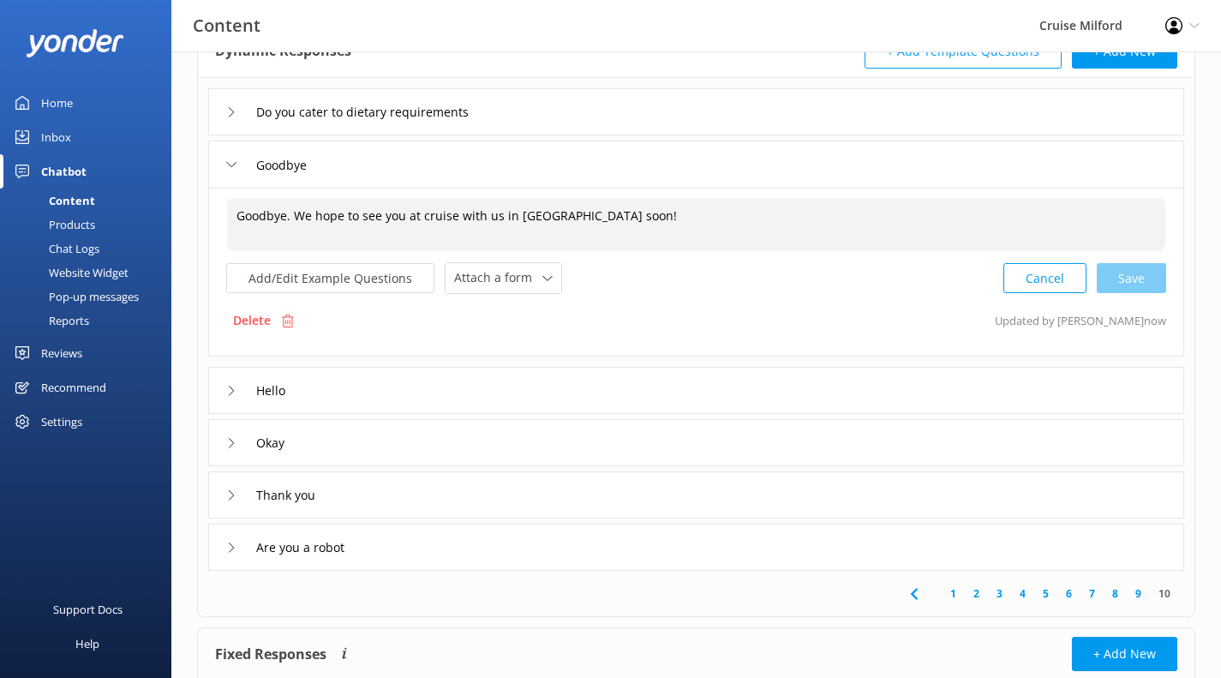
type textarea "Goodbye. We hope to see you at cruise with us in [GEOGRAPHIC_DATA] soon!"
click at [810, 394] on div "Hello" at bounding box center [696, 390] width 976 height 47
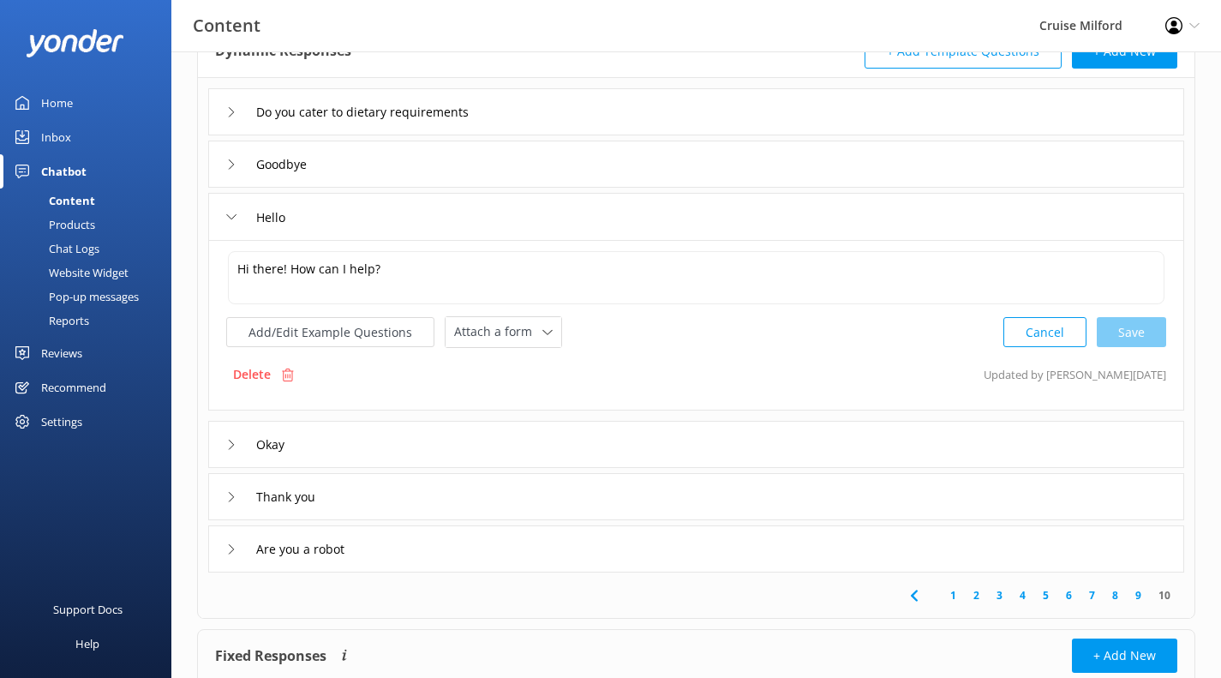
click at [740, 442] on div "Okay" at bounding box center [696, 444] width 976 height 47
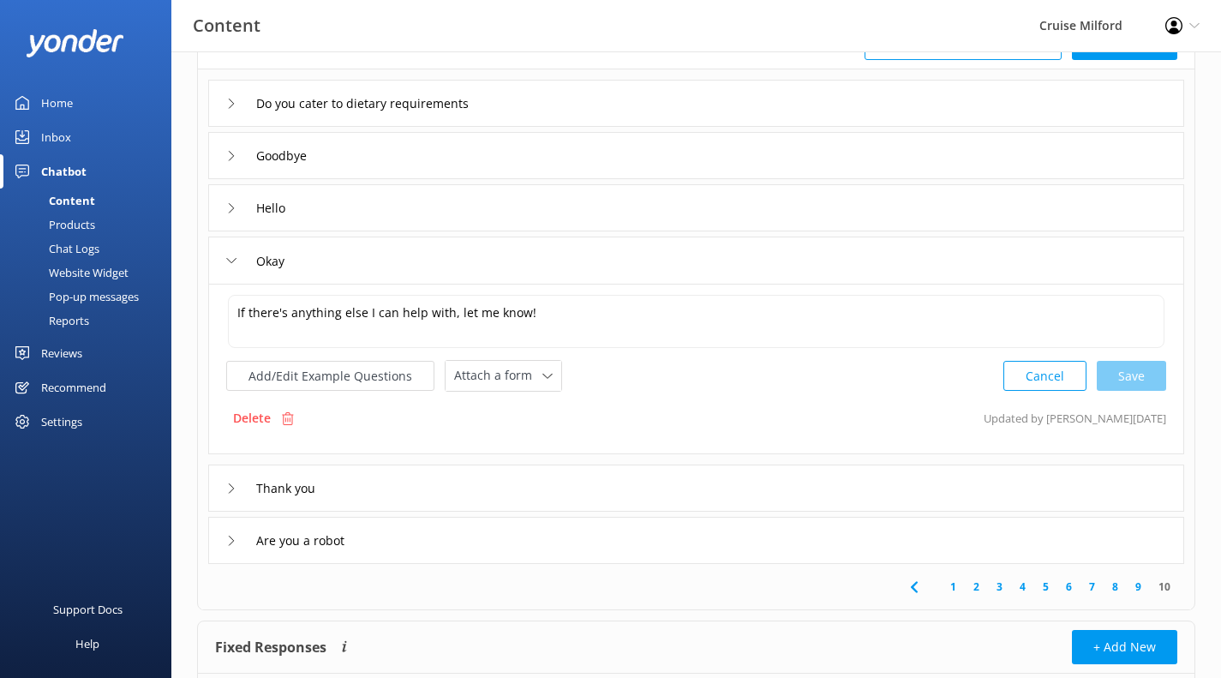
scroll to position [131, 0]
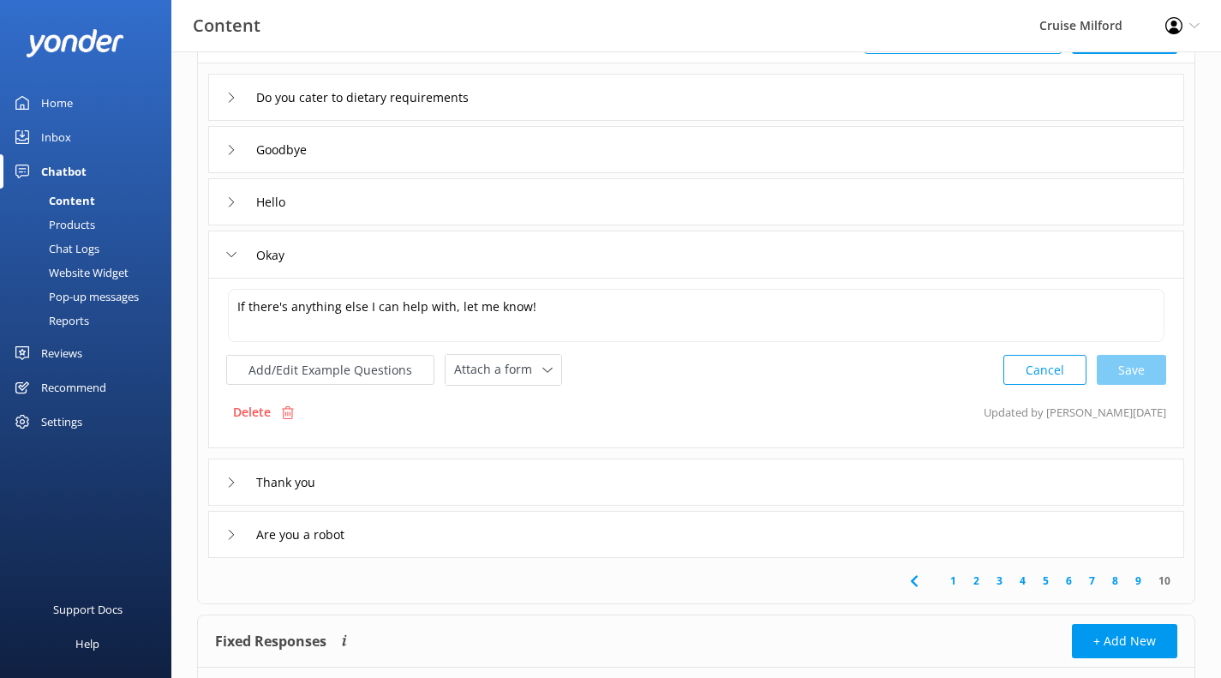
click at [721, 476] on div "Thank you" at bounding box center [696, 481] width 976 height 47
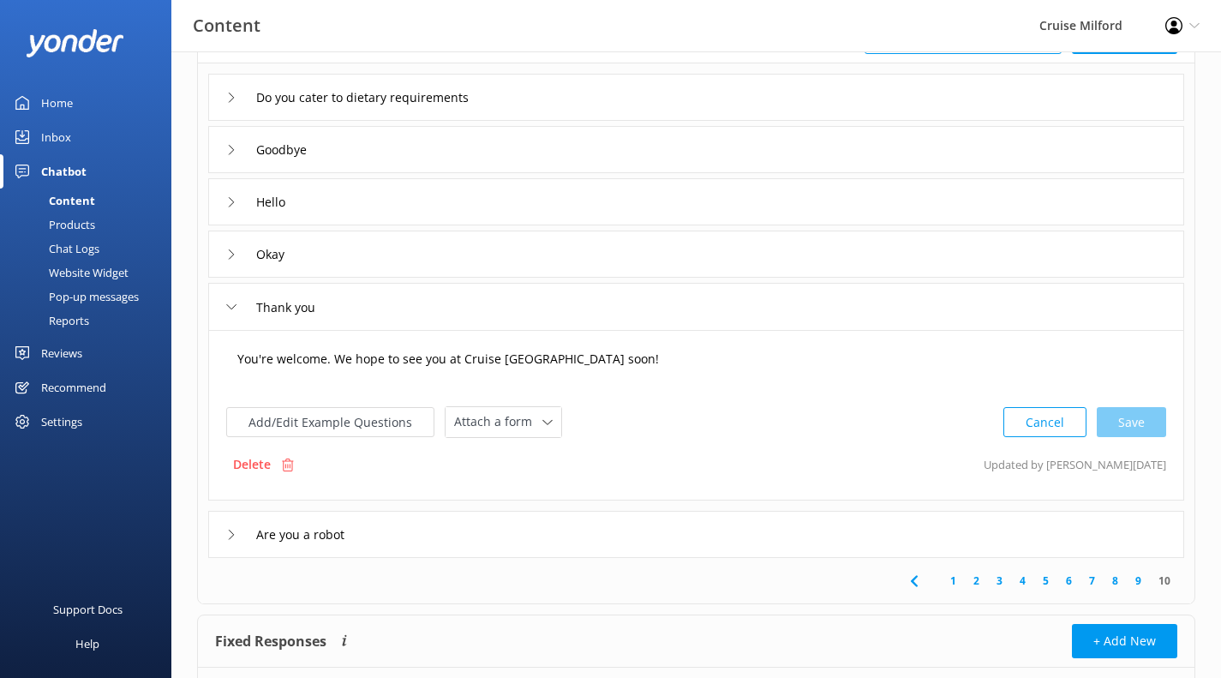
click at [536, 358] on textarea "You're welcome. We hope to see you at Cruise [GEOGRAPHIC_DATA] soon!" at bounding box center [696, 367] width 936 height 53
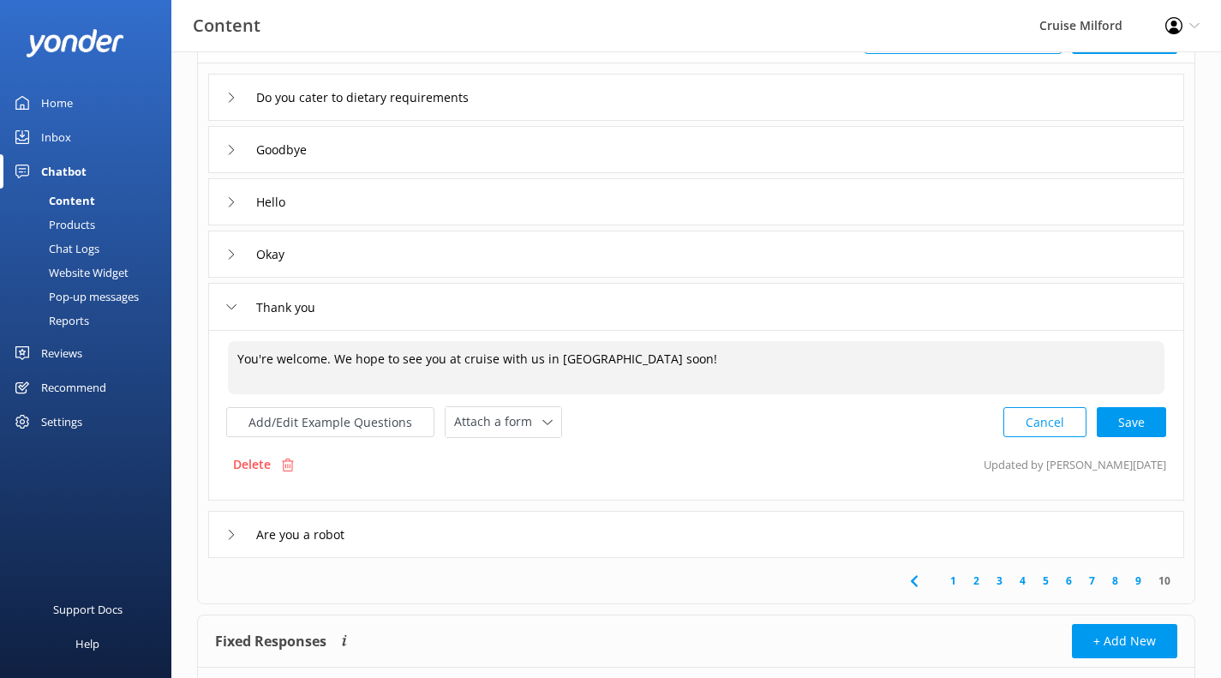
click at [1128, 426] on div "Cancel Save" at bounding box center [1084, 422] width 163 height 32
type textarea "You're welcome. We hope to see you at cruise with us in [GEOGRAPHIC_DATA] soon!"
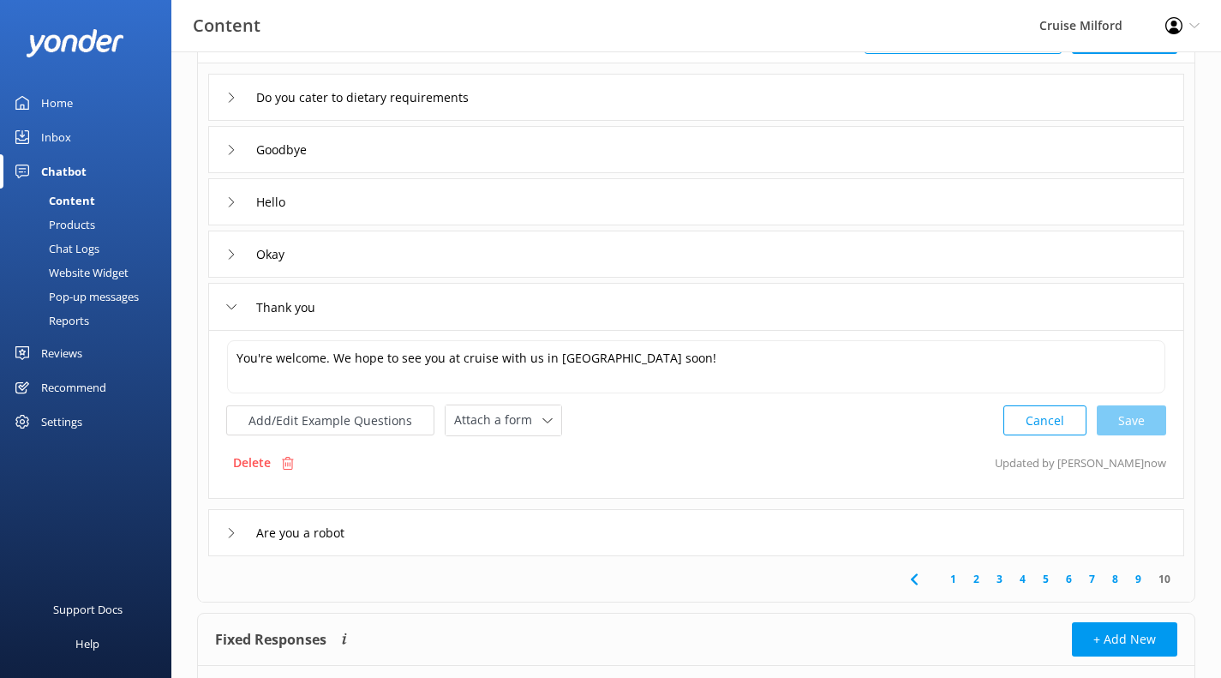
click at [703, 526] on div "Are you a robot" at bounding box center [696, 532] width 976 height 47
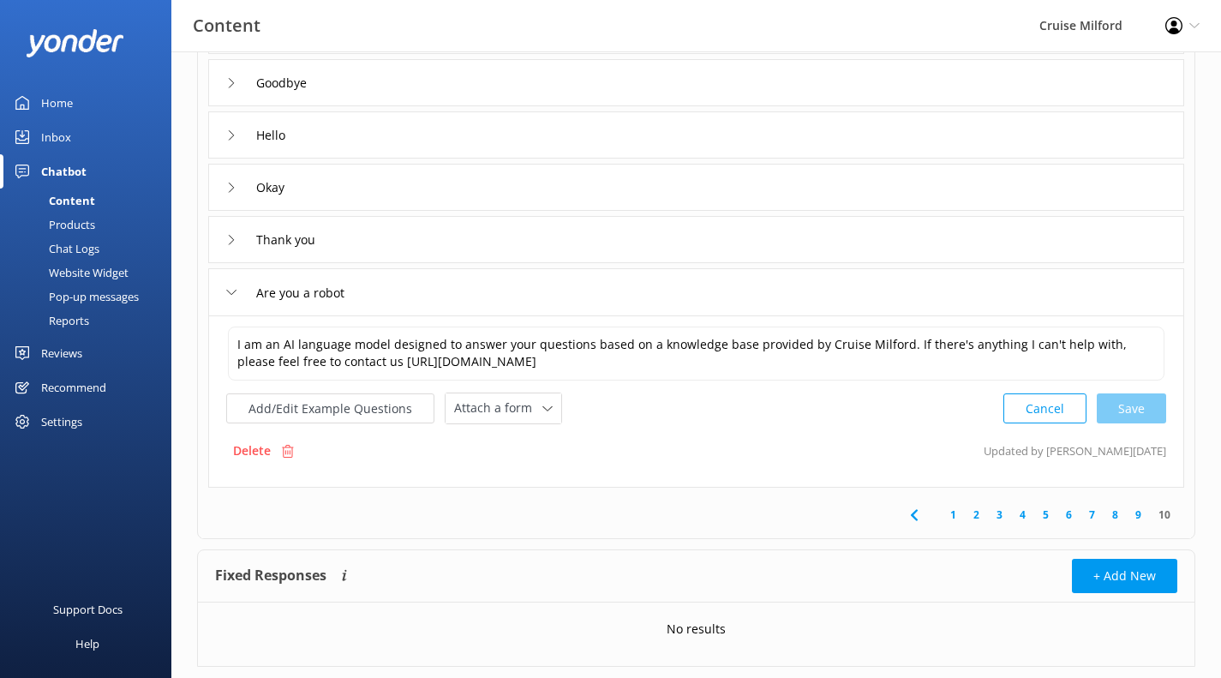
scroll to position [200, 0]
click at [75, 382] on div "Recommend" at bounding box center [73, 387] width 65 height 34
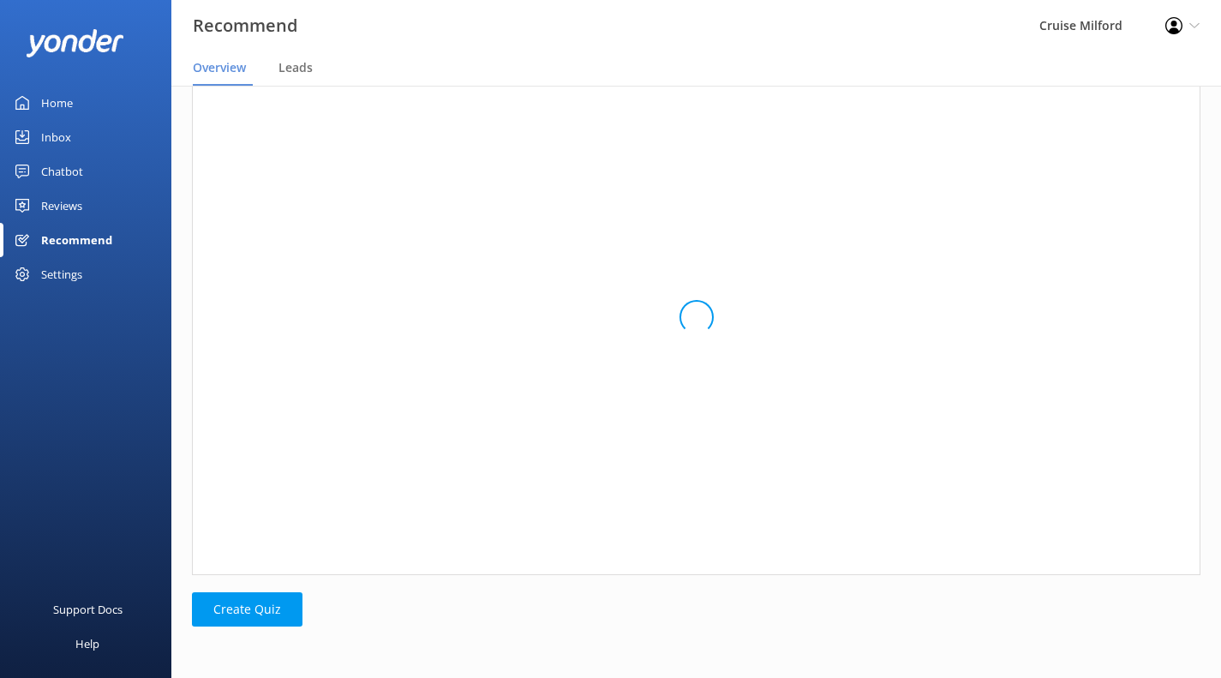
scroll to position [545, 996]
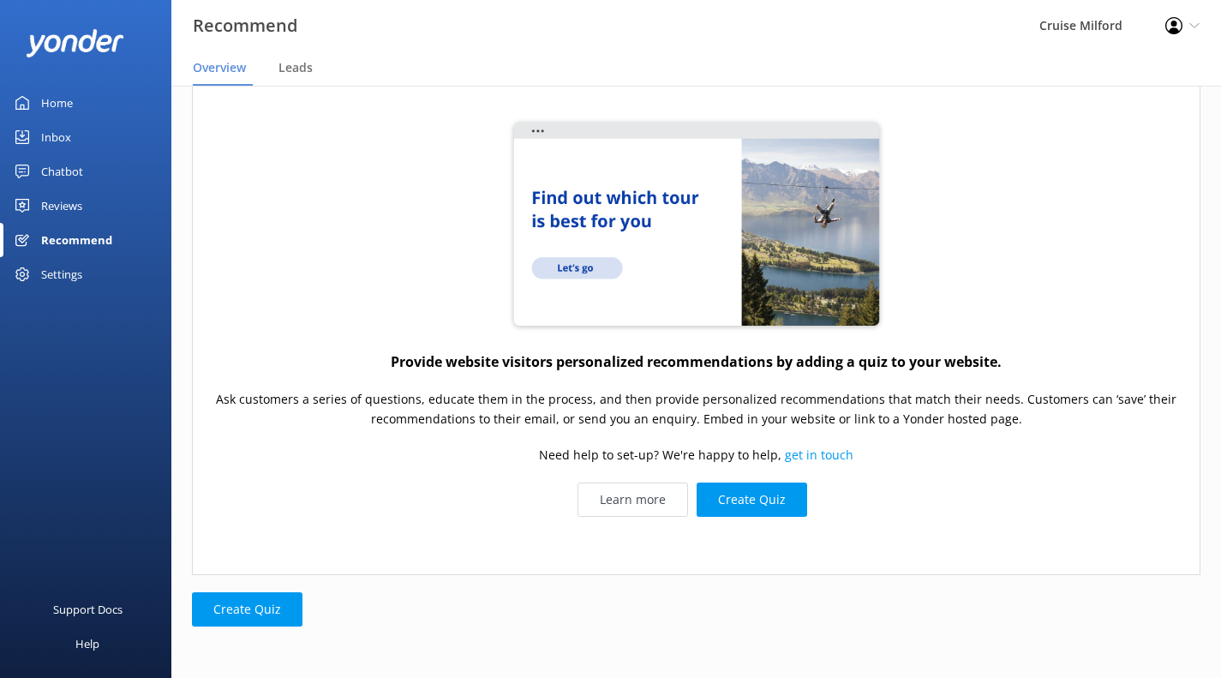
click at [71, 272] on div "Settings" at bounding box center [61, 274] width 41 height 34
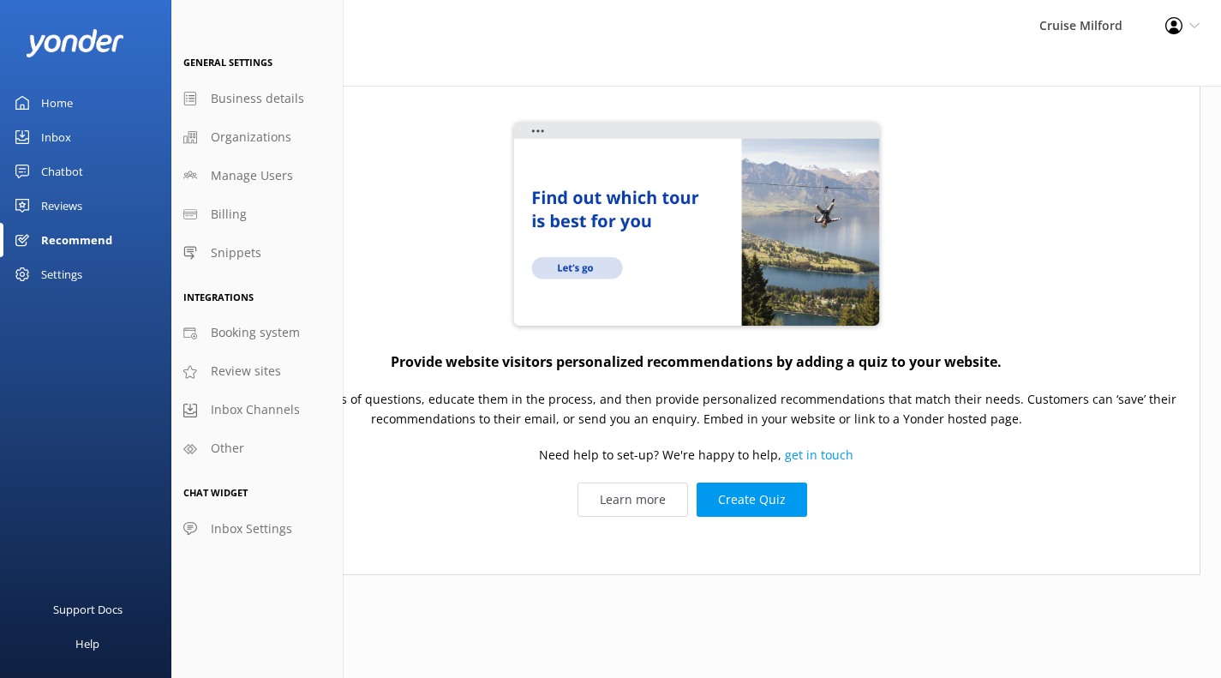
click at [285, 94] on span "Business details" at bounding box center [257, 98] width 93 height 19
select select "Pacific/[GEOGRAPHIC_DATA]"
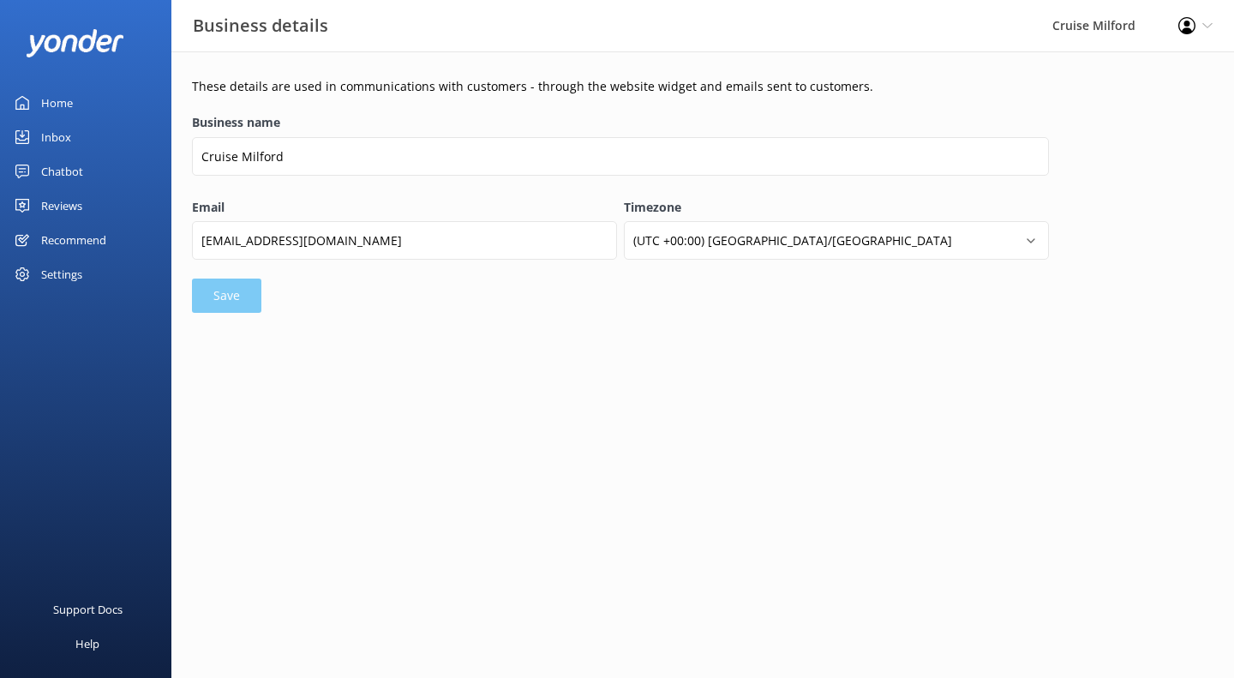
click at [71, 268] on div "Settings" at bounding box center [61, 274] width 41 height 34
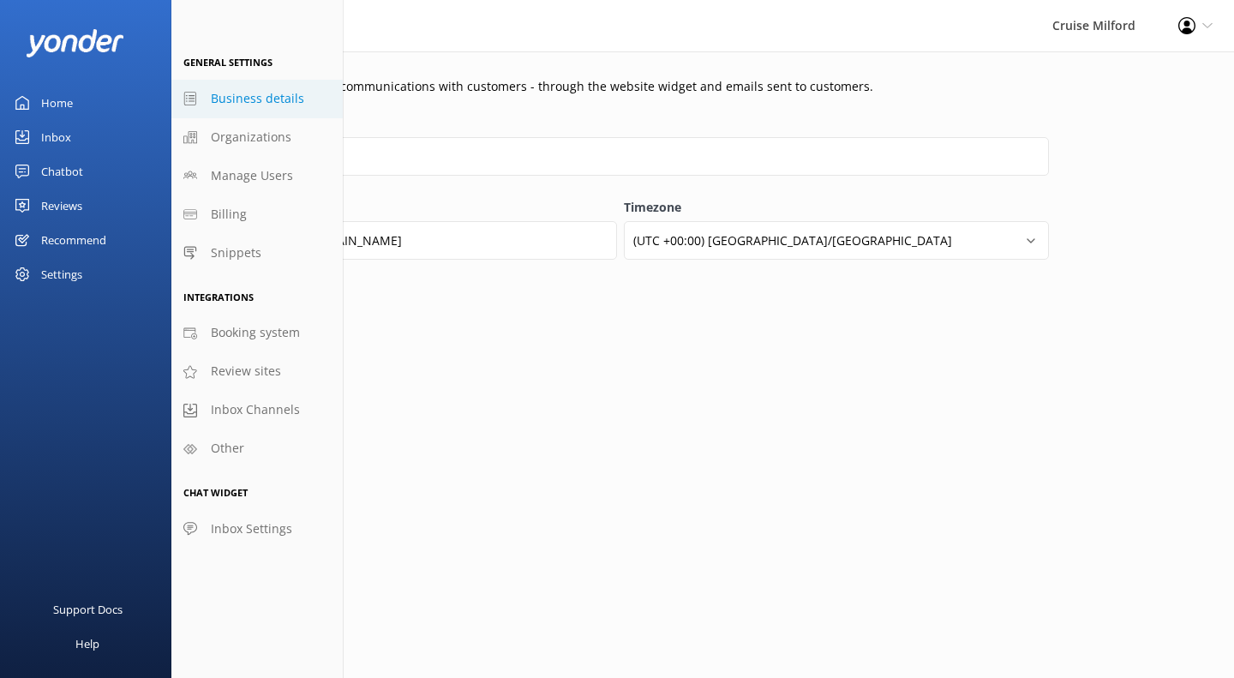
click at [281, 139] on span "Organizations" at bounding box center [251, 137] width 81 height 19
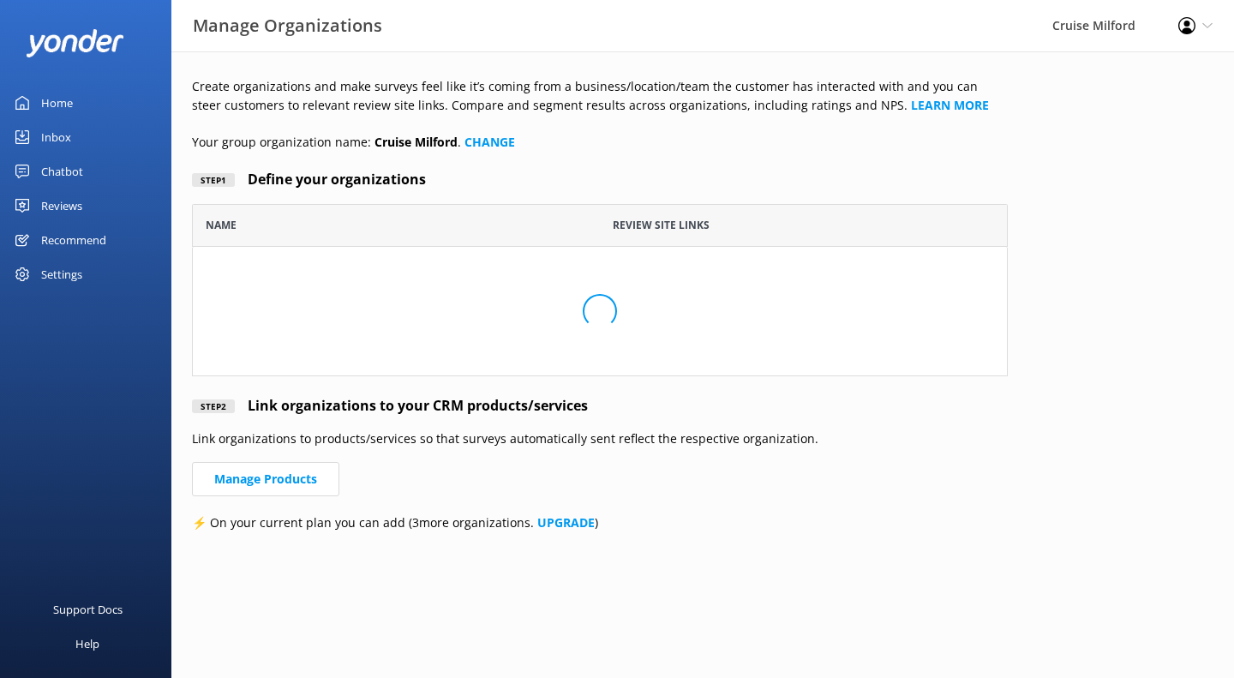
scroll to position [159, 803]
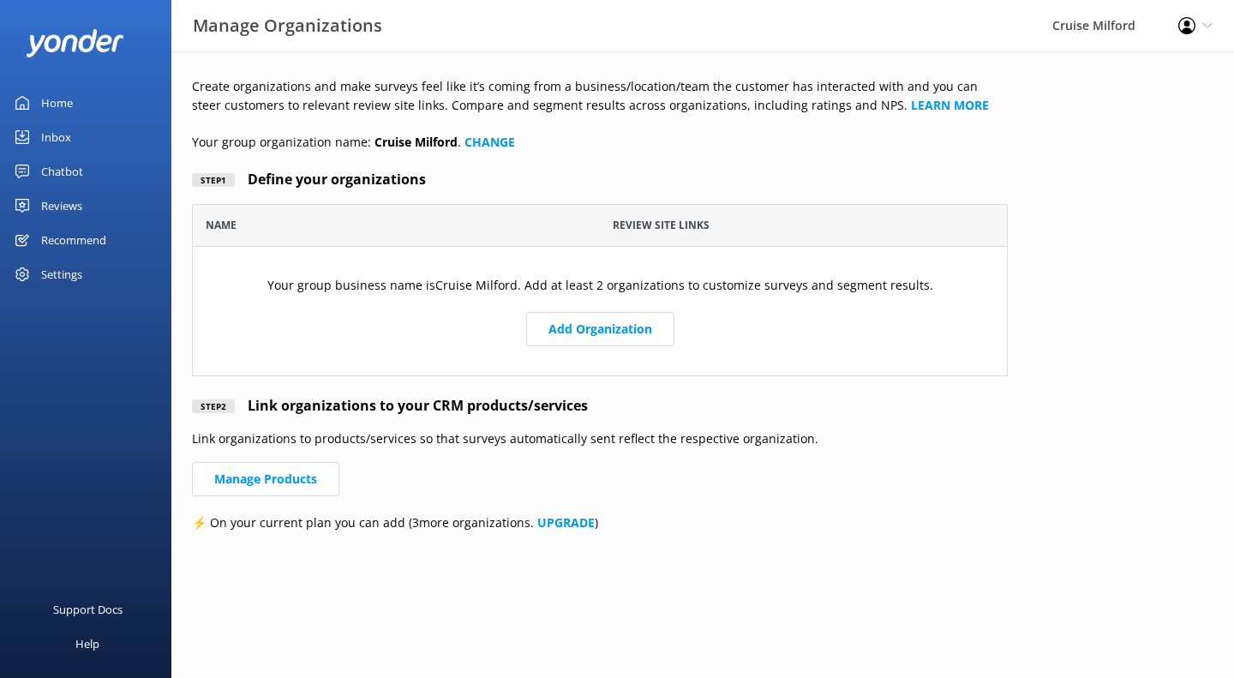
click at [88, 266] on div "Settings" at bounding box center [85, 274] width 171 height 34
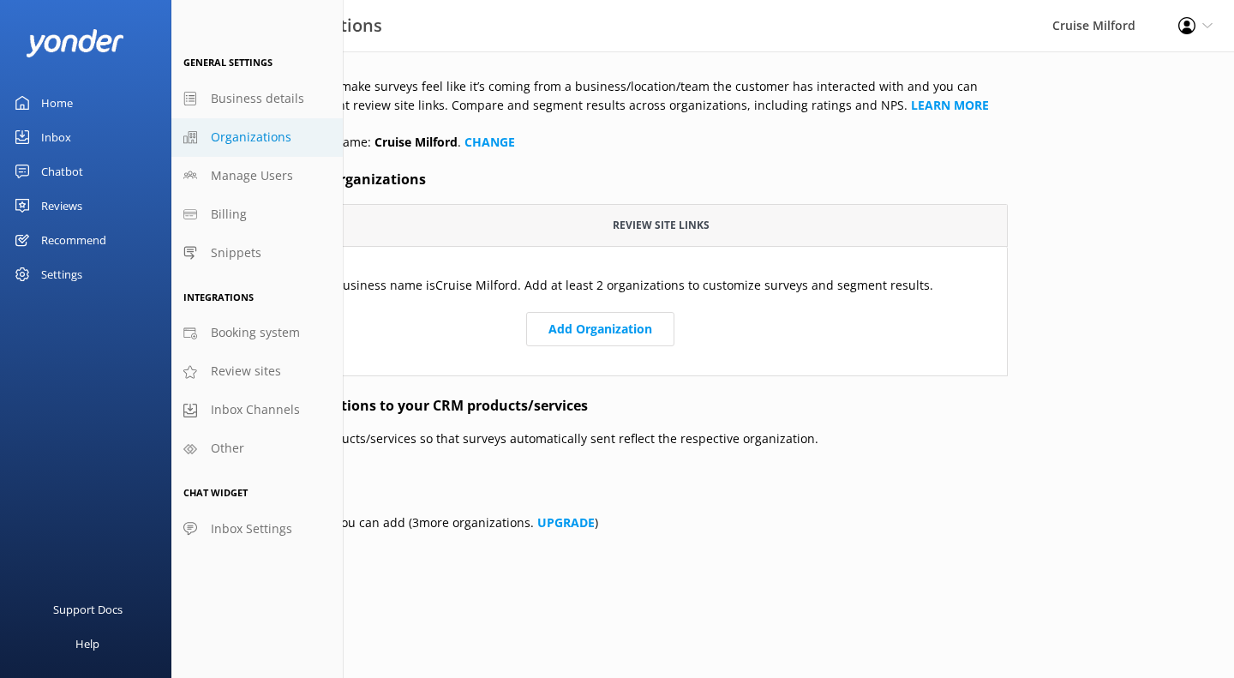
click at [266, 183] on span "Manage Users" at bounding box center [252, 175] width 82 height 19
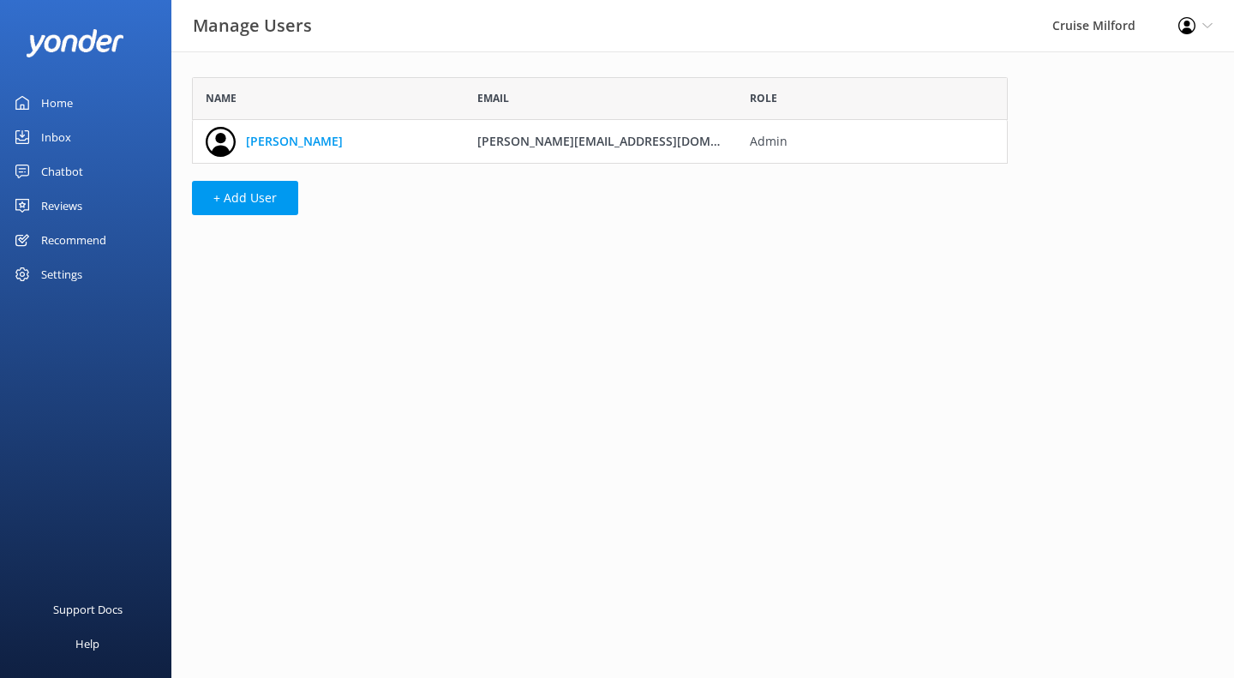
scroll to position [74, 803]
click at [232, 193] on button "+ Add User" at bounding box center [245, 198] width 106 height 34
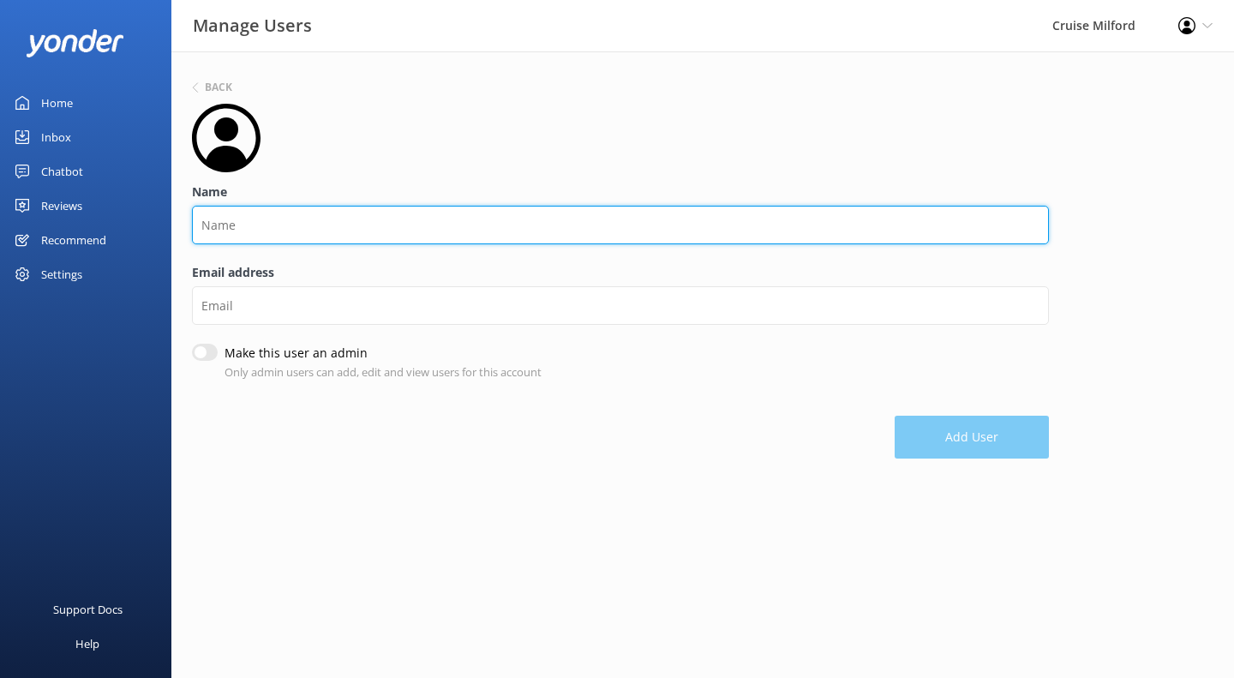
click at [235, 229] on input "Name" at bounding box center [620, 225] width 857 height 39
type input "Res"
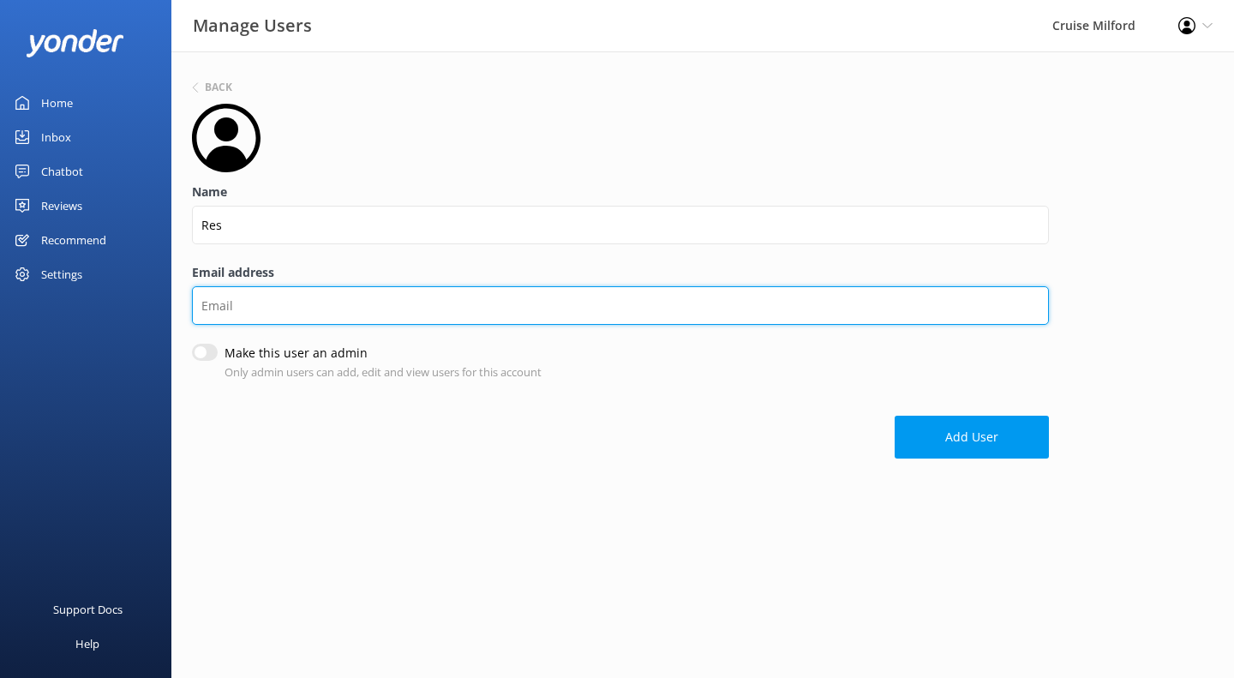
click at [252, 305] on input "Email address" at bounding box center [620, 305] width 857 height 39
type input "[EMAIL_ADDRESS][DOMAIN_NAME]"
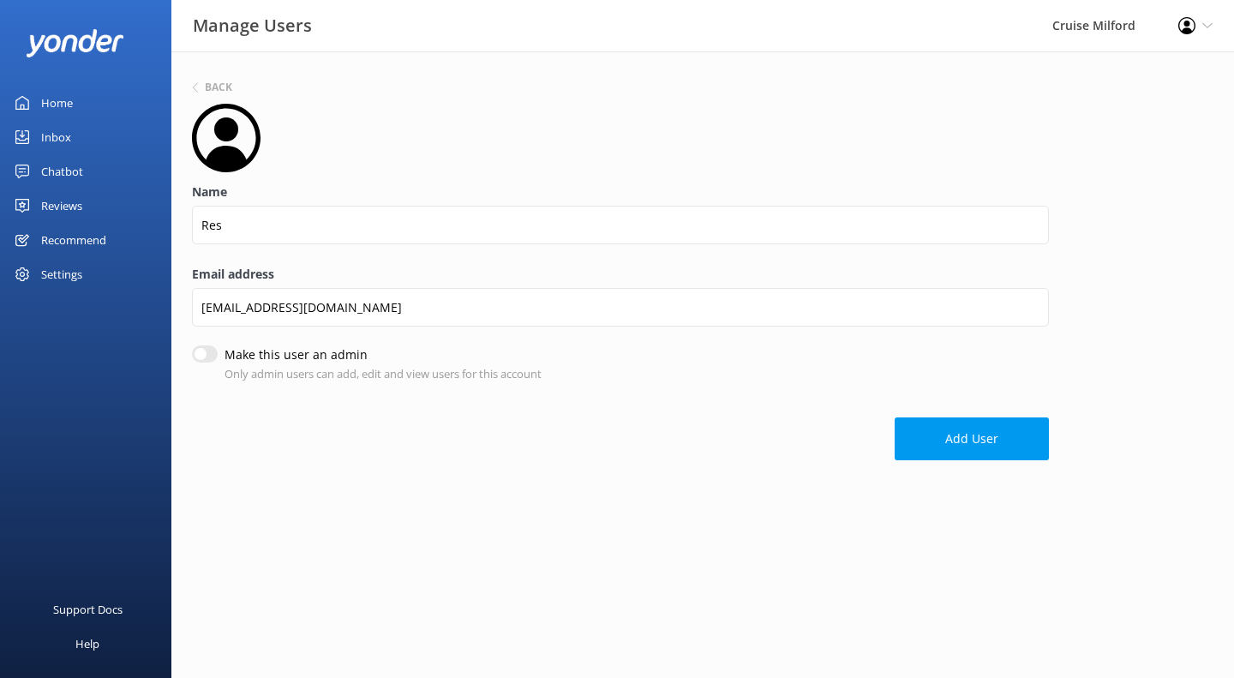
click at [194, 356] on input "Make this user an admin" at bounding box center [205, 353] width 26 height 17
checkbox input "true"
click at [960, 444] on button "Add User" at bounding box center [971, 440] width 154 height 43
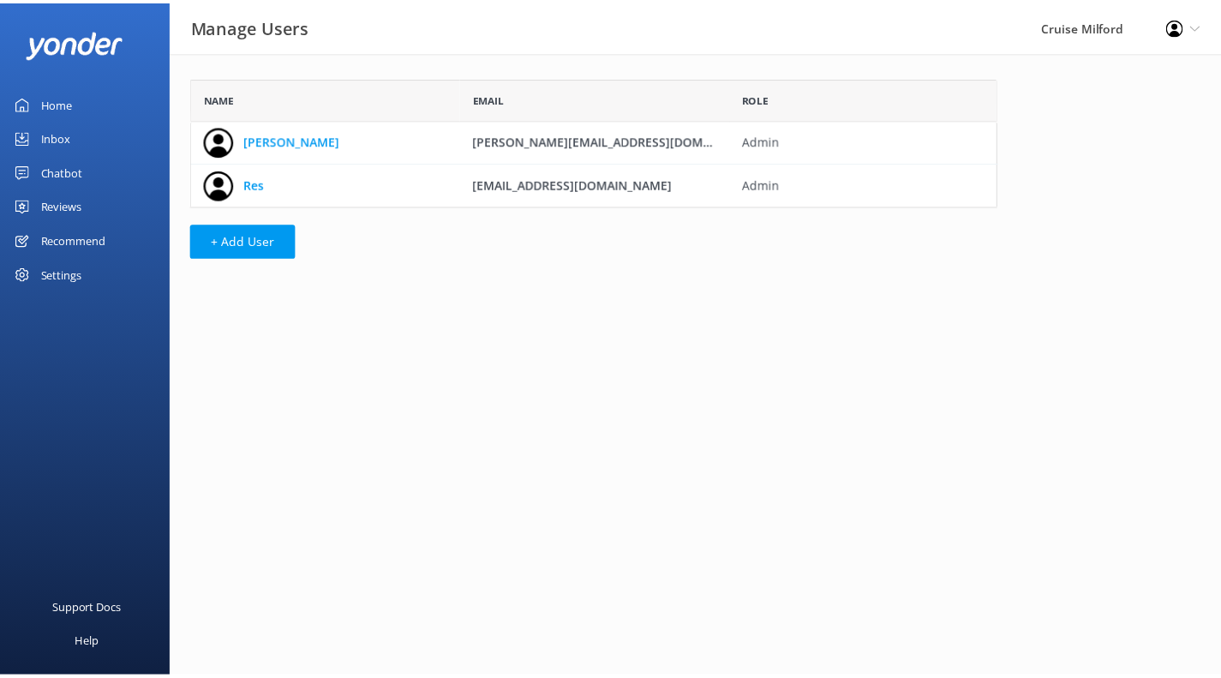
scroll to position [117, 803]
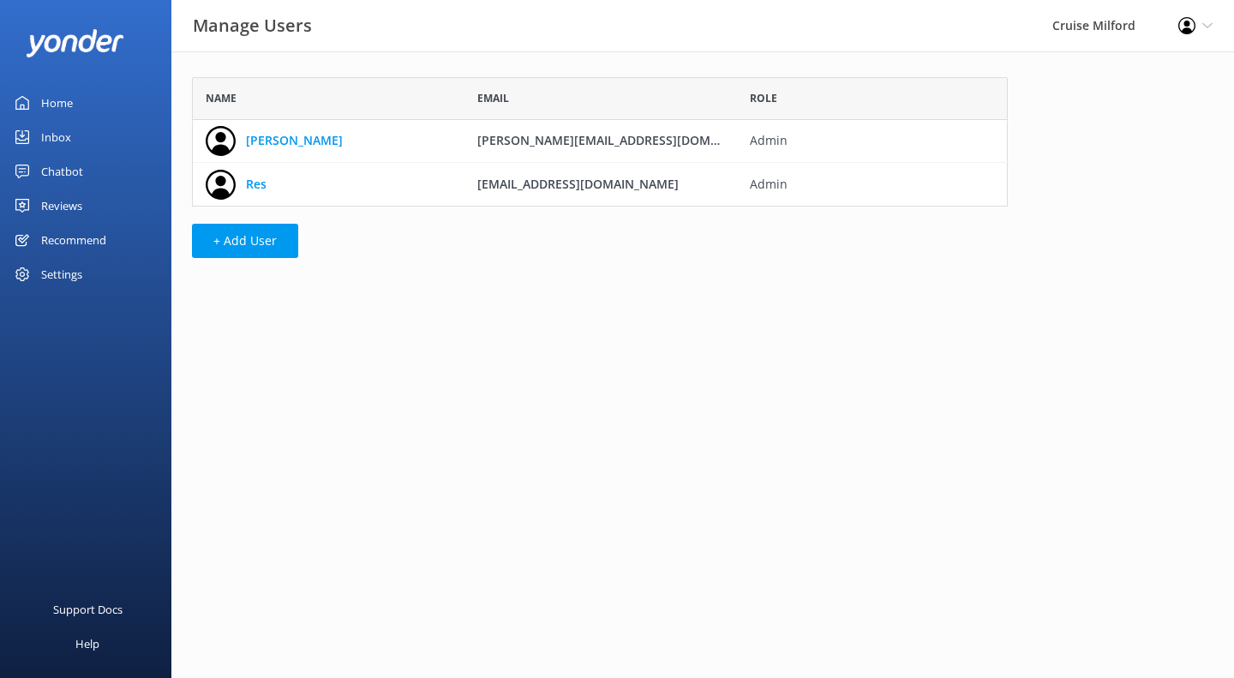
click at [79, 266] on div "Settings" at bounding box center [61, 274] width 41 height 34
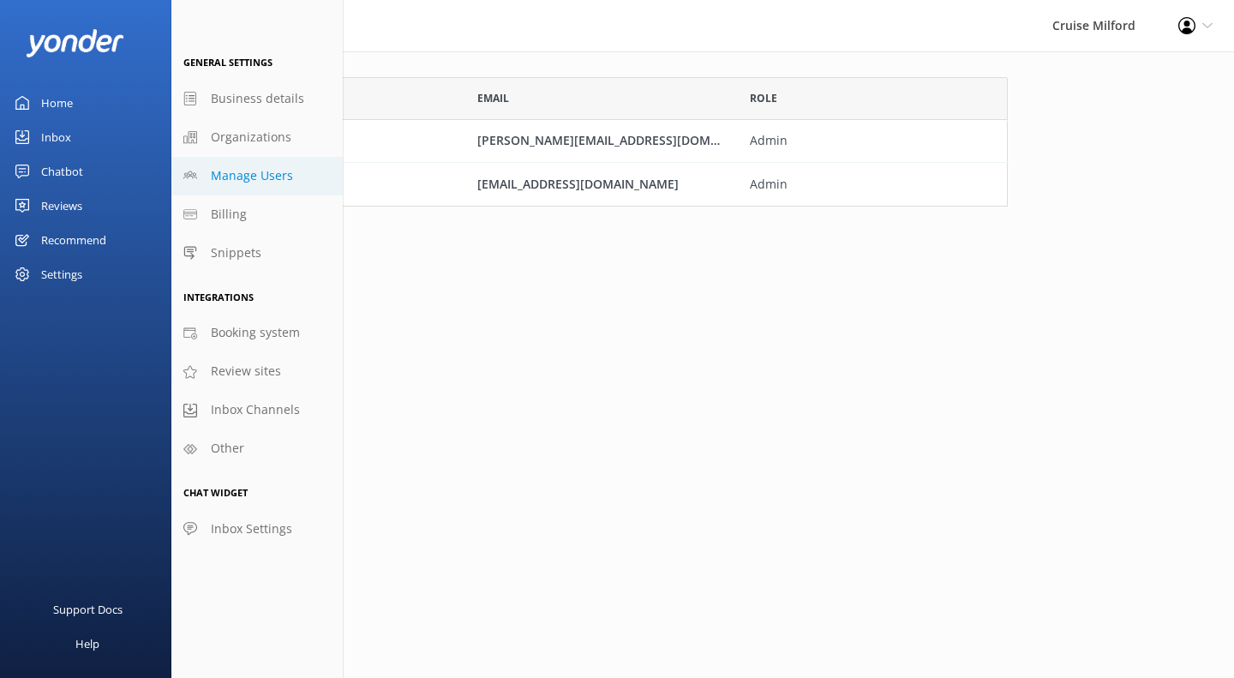
click at [266, 218] on link "Billing" at bounding box center [256, 214] width 171 height 39
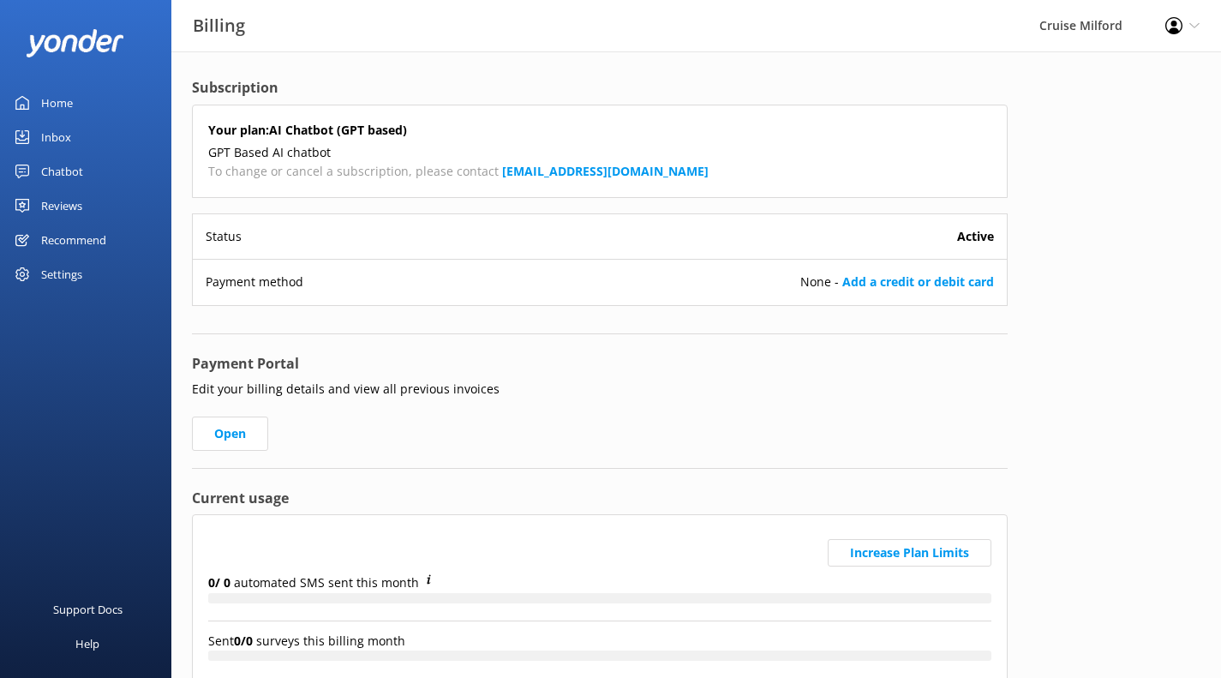
click at [104, 262] on div "Settings" at bounding box center [85, 274] width 171 height 34
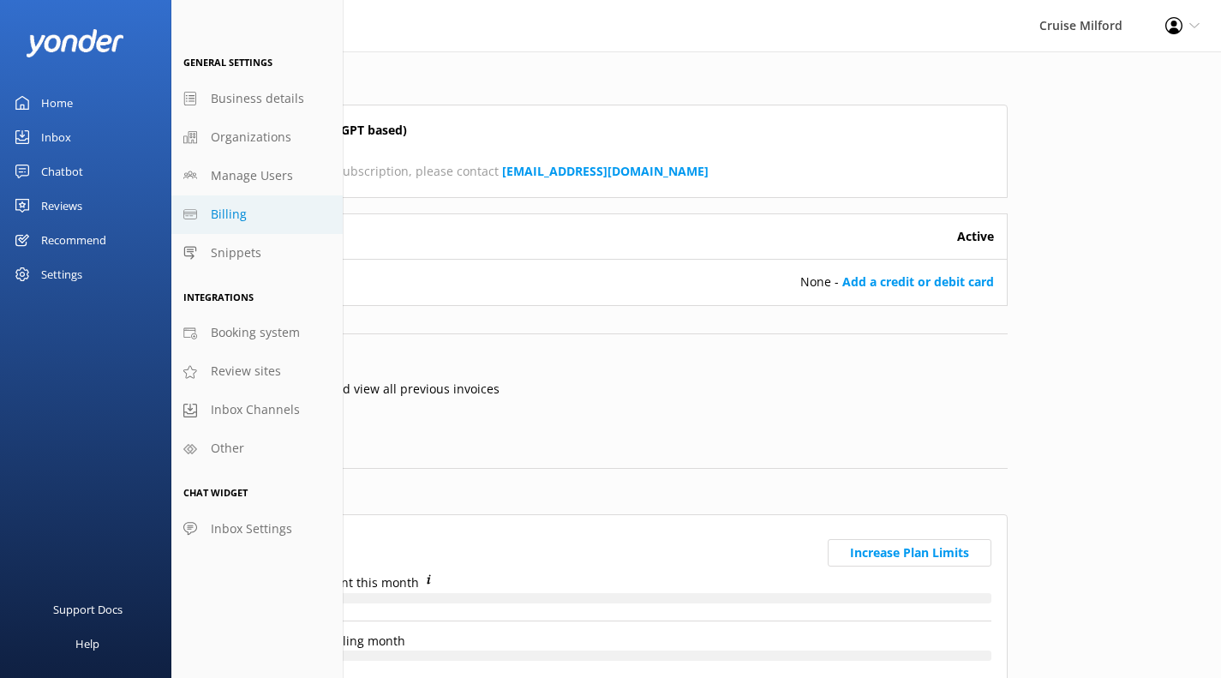
click at [217, 258] on span "Snippets" at bounding box center [236, 252] width 51 height 19
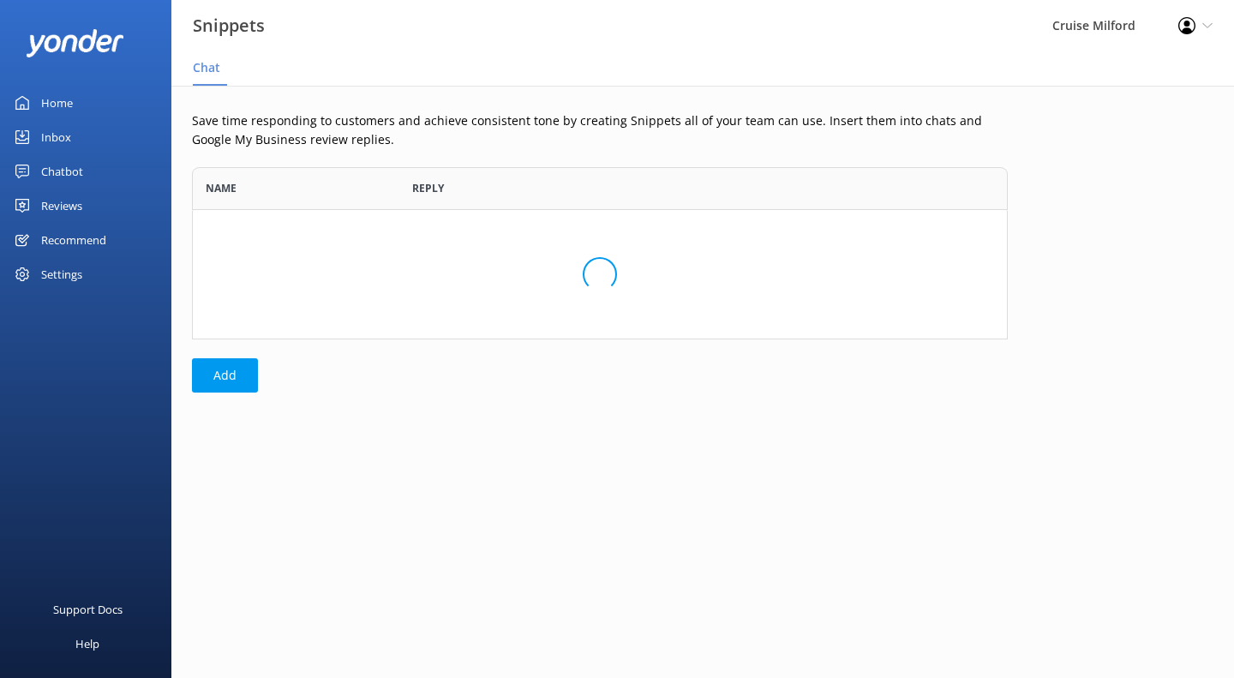
scroll to position [159, 803]
click at [78, 286] on div "Settings" at bounding box center [61, 274] width 41 height 34
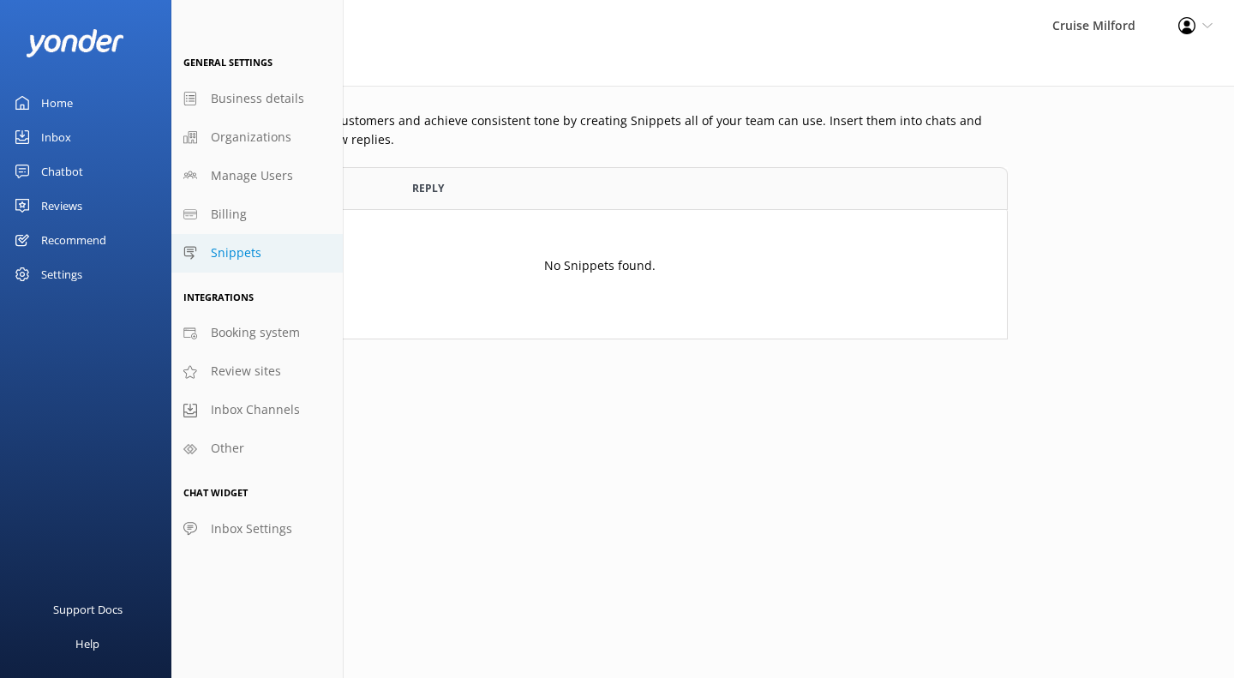
click at [256, 338] on span "Booking system" at bounding box center [255, 332] width 89 height 19
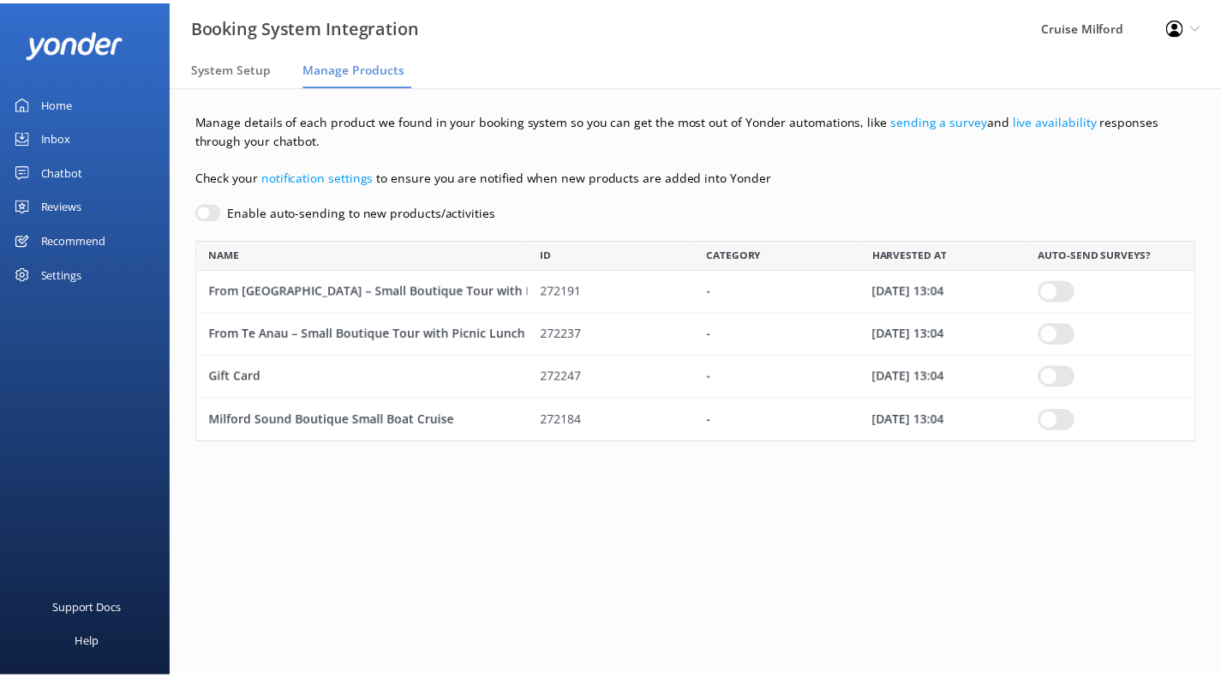
scroll to position [189, 998]
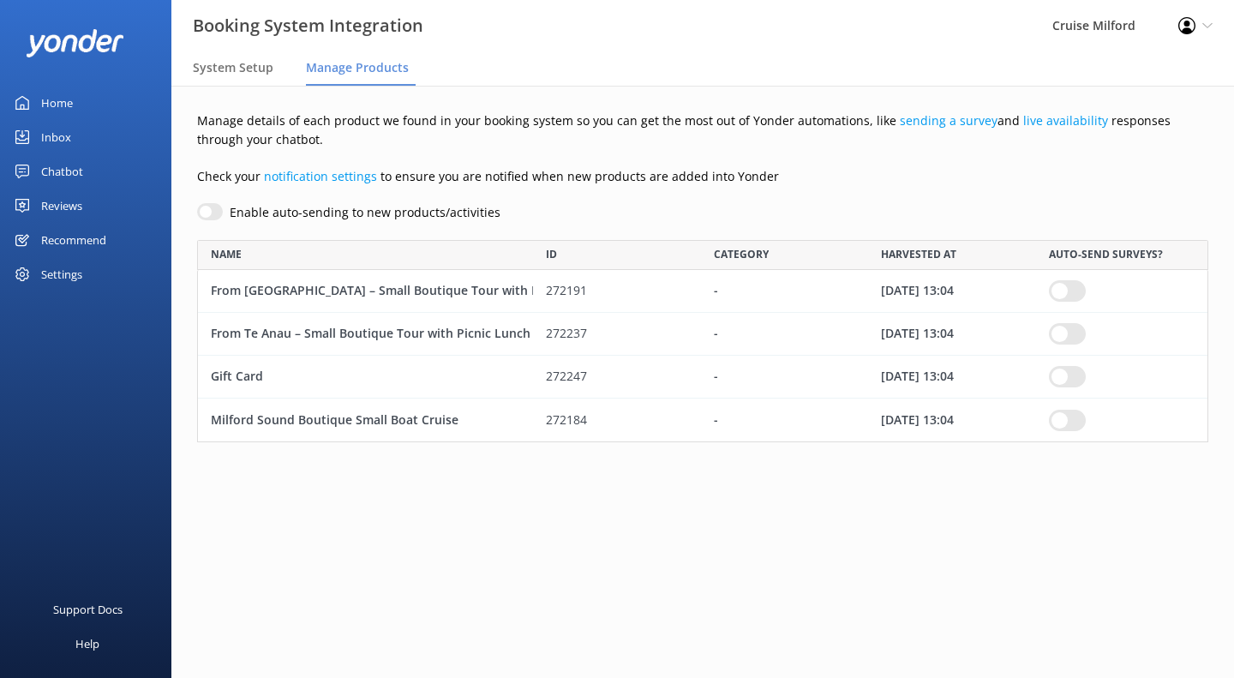
click at [81, 268] on div "Settings" at bounding box center [61, 274] width 41 height 34
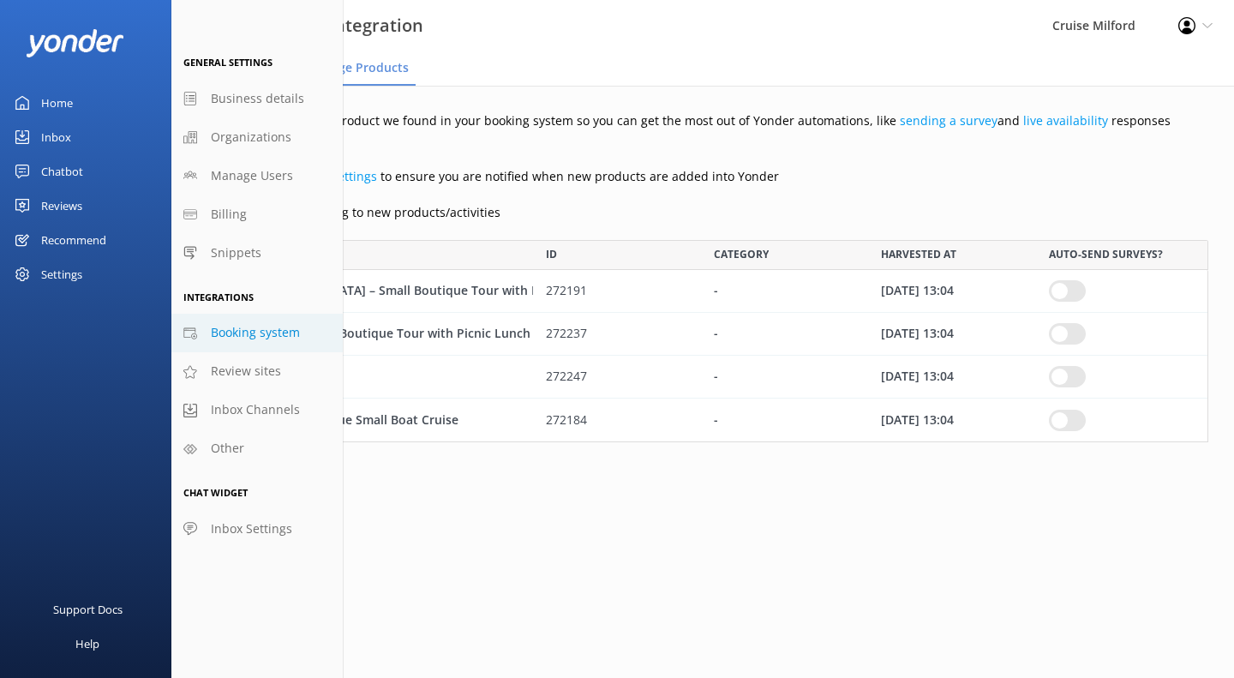
click at [250, 372] on span "Review sites" at bounding box center [246, 371] width 70 height 19
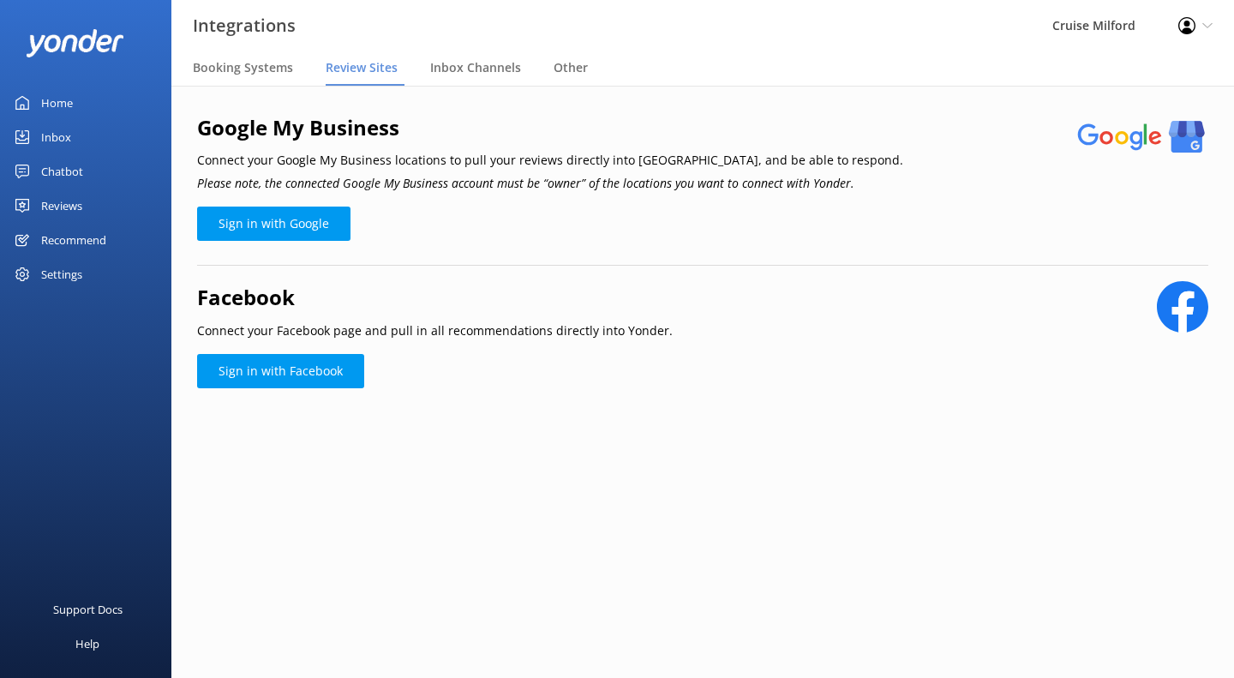
click at [73, 278] on div "Settings" at bounding box center [61, 274] width 41 height 34
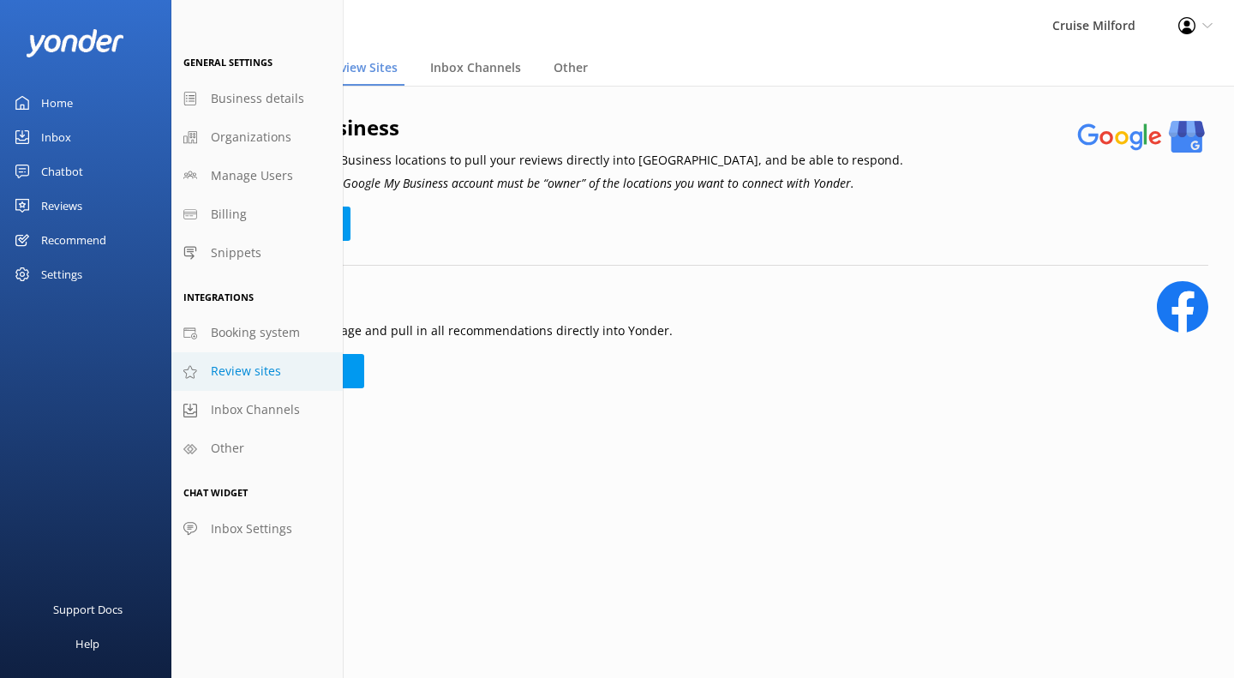
click at [255, 409] on span "Inbox Channels" at bounding box center [255, 409] width 89 height 19
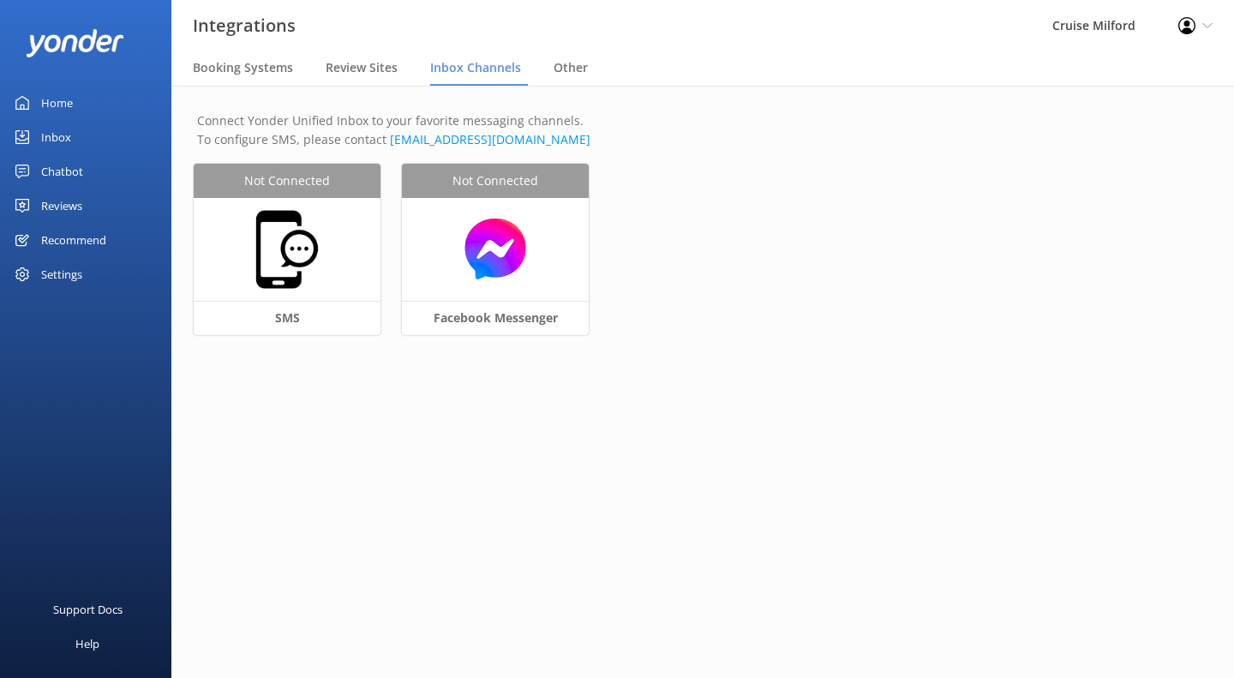
click at [85, 270] on div "Settings" at bounding box center [85, 274] width 171 height 34
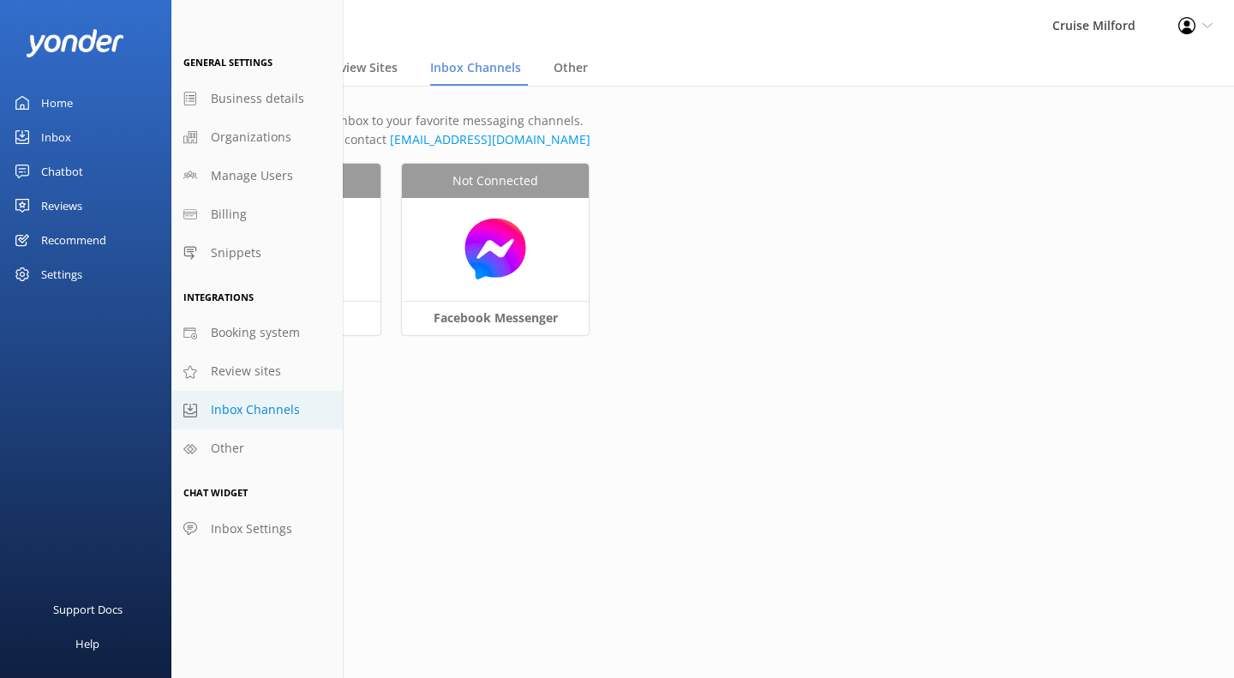
click at [246, 437] on link "Other" at bounding box center [256, 448] width 171 height 39
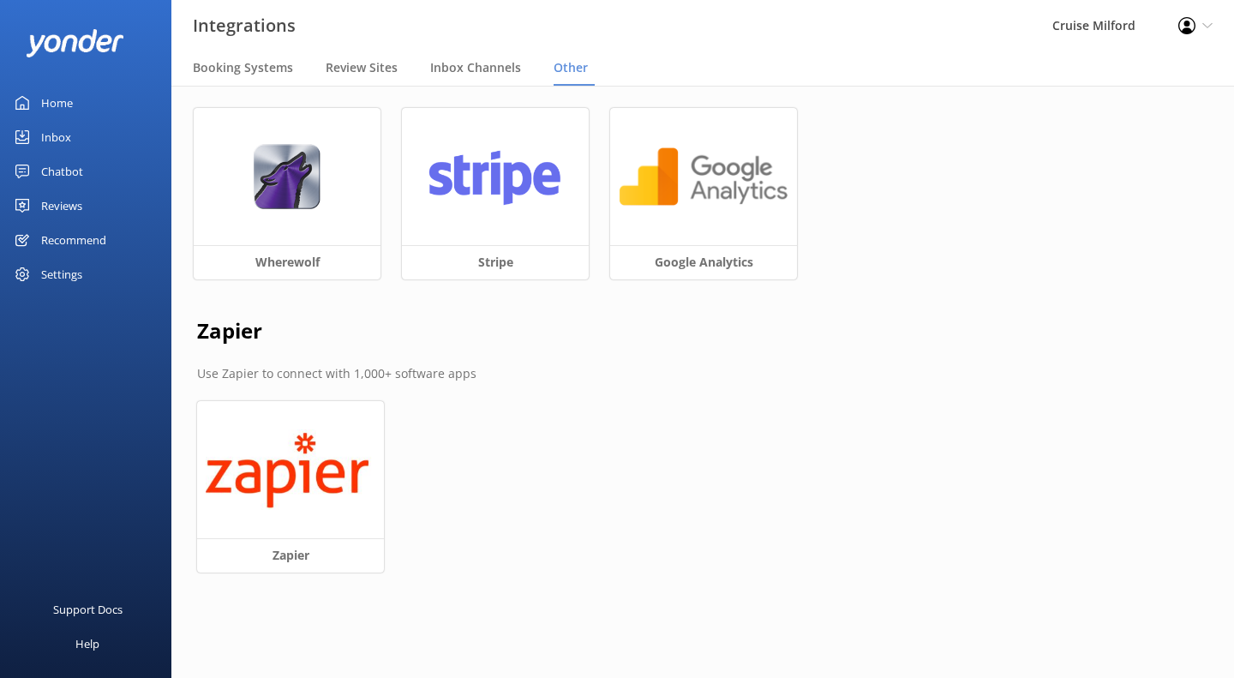
click at [57, 270] on div "Settings" at bounding box center [61, 274] width 41 height 34
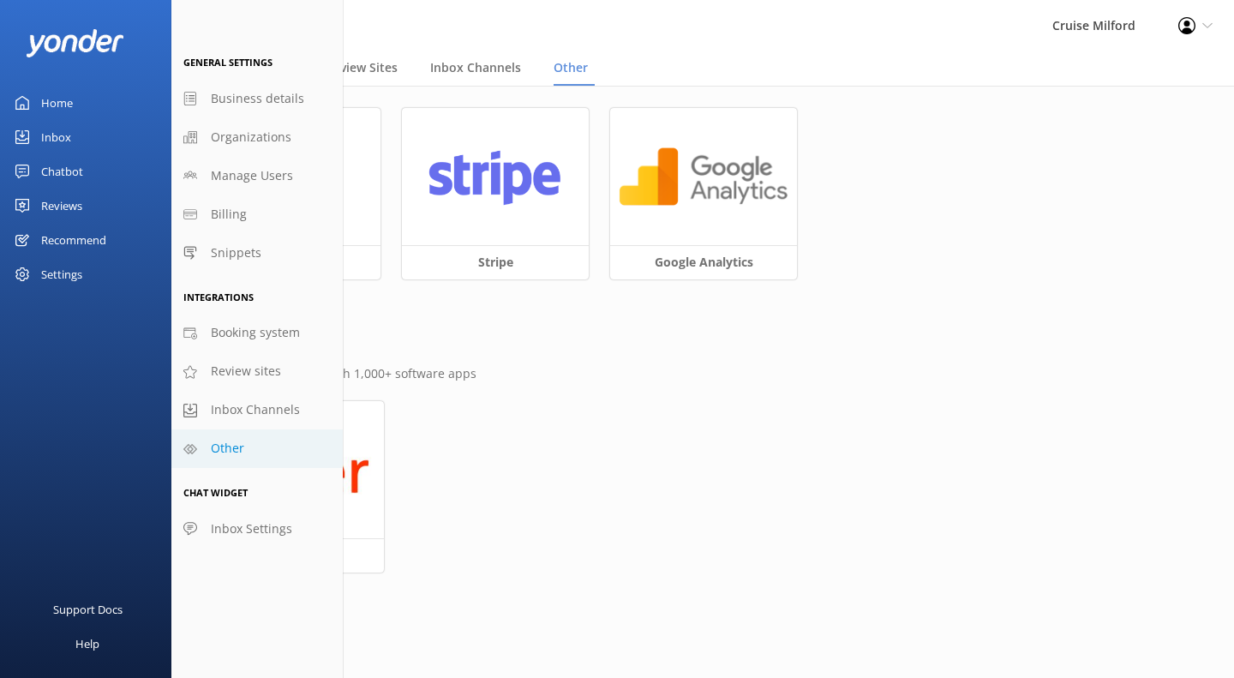
click at [73, 161] on div "Chatbot" at bounding box center [62, 171] width 42 height 34
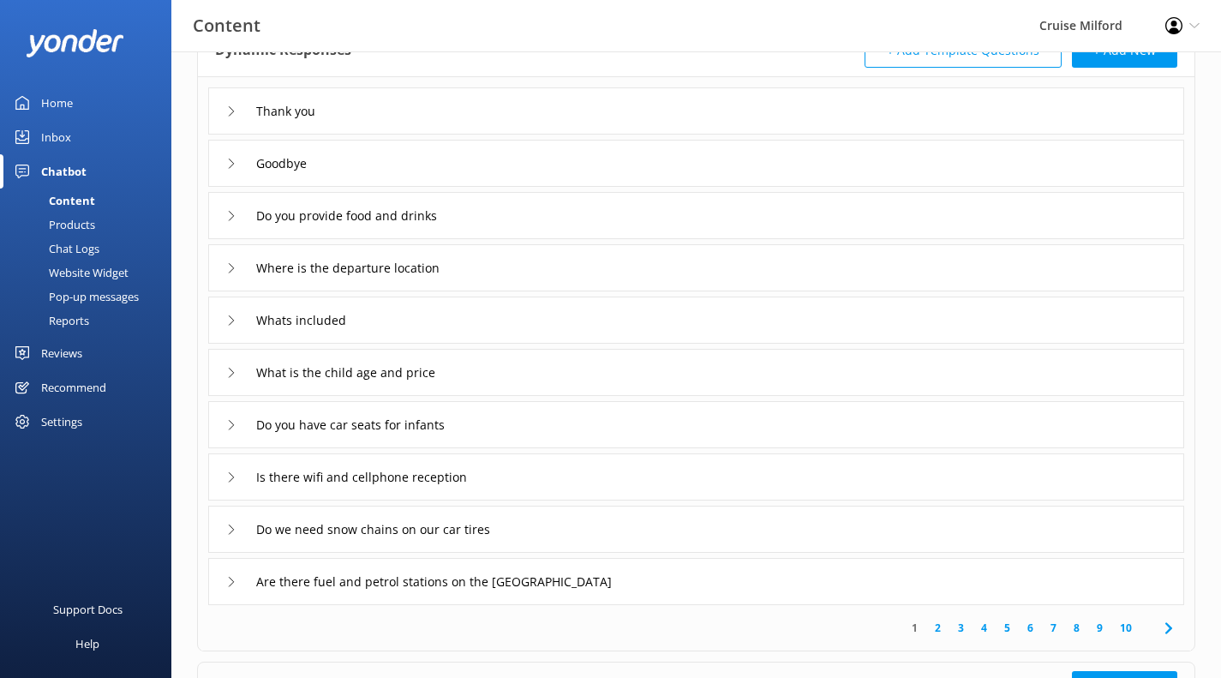
scroll to position [143, 0]
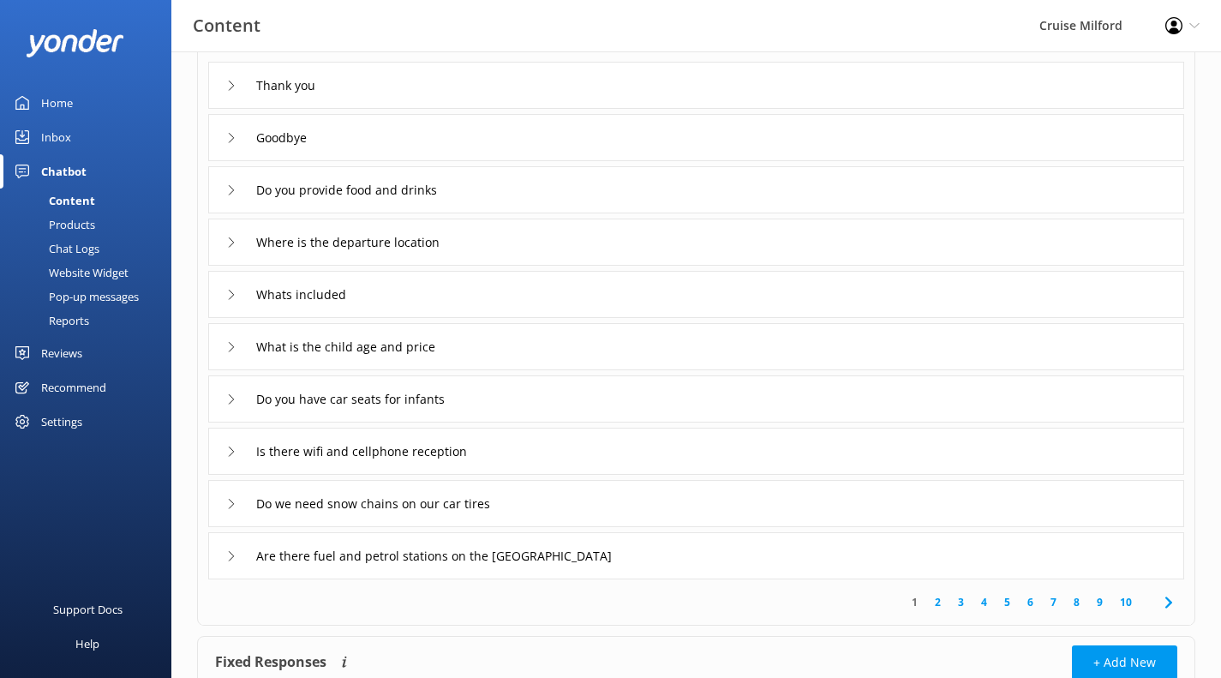
click at [941, 600] on link "2" at bounding box center [937, 602] width 23 height 16
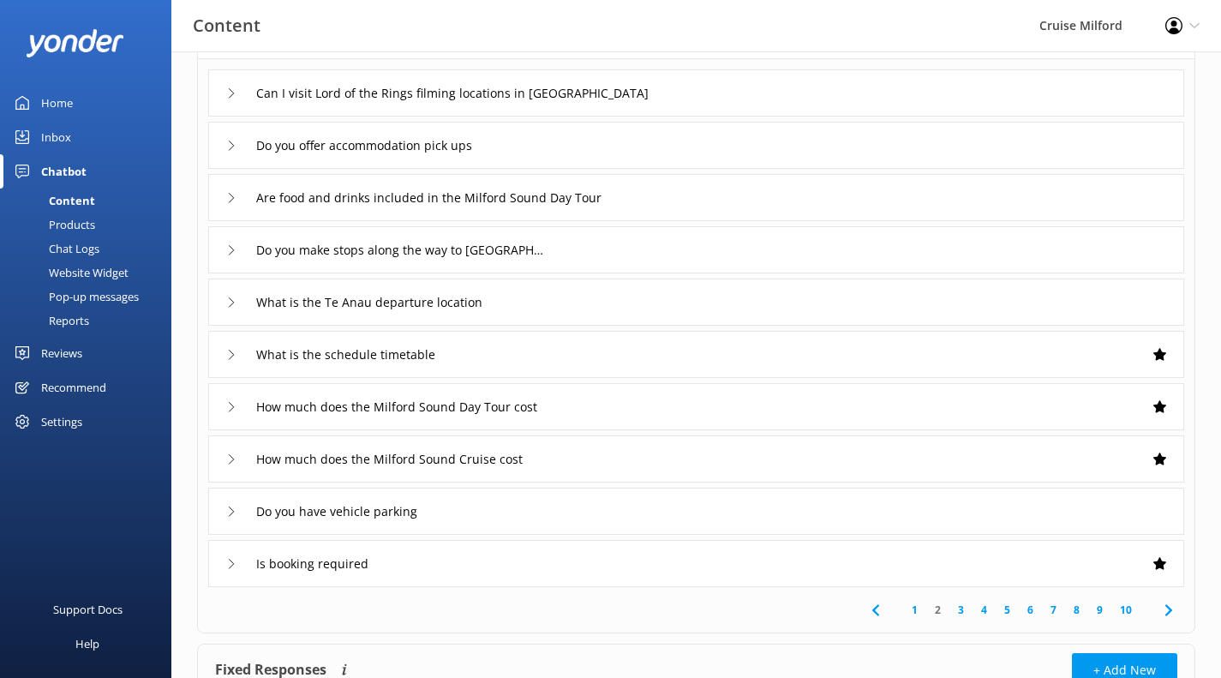
scroll to position [136, 0]
click at [867, 564] on div "Is booking required" at bounding box center [696, 562] width 976 height 47
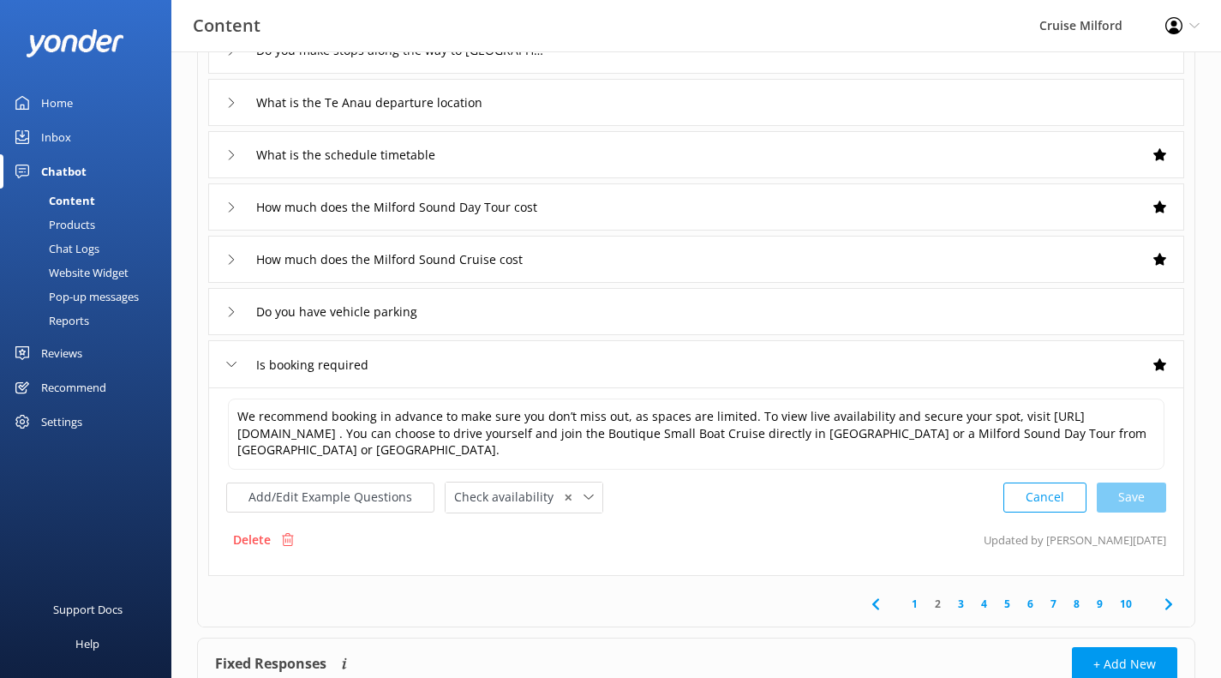
scroll to position [348, 0]
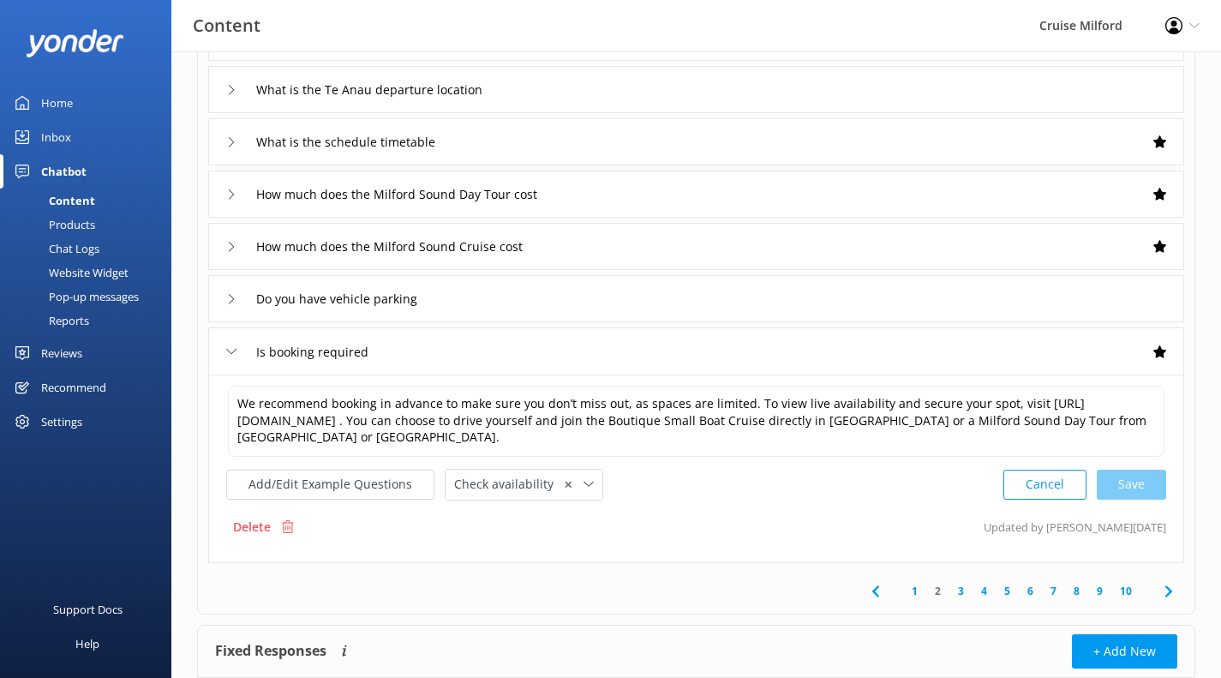
click at [960, 598] on link "3" at bounding box center [960, 591] width 23 height 16
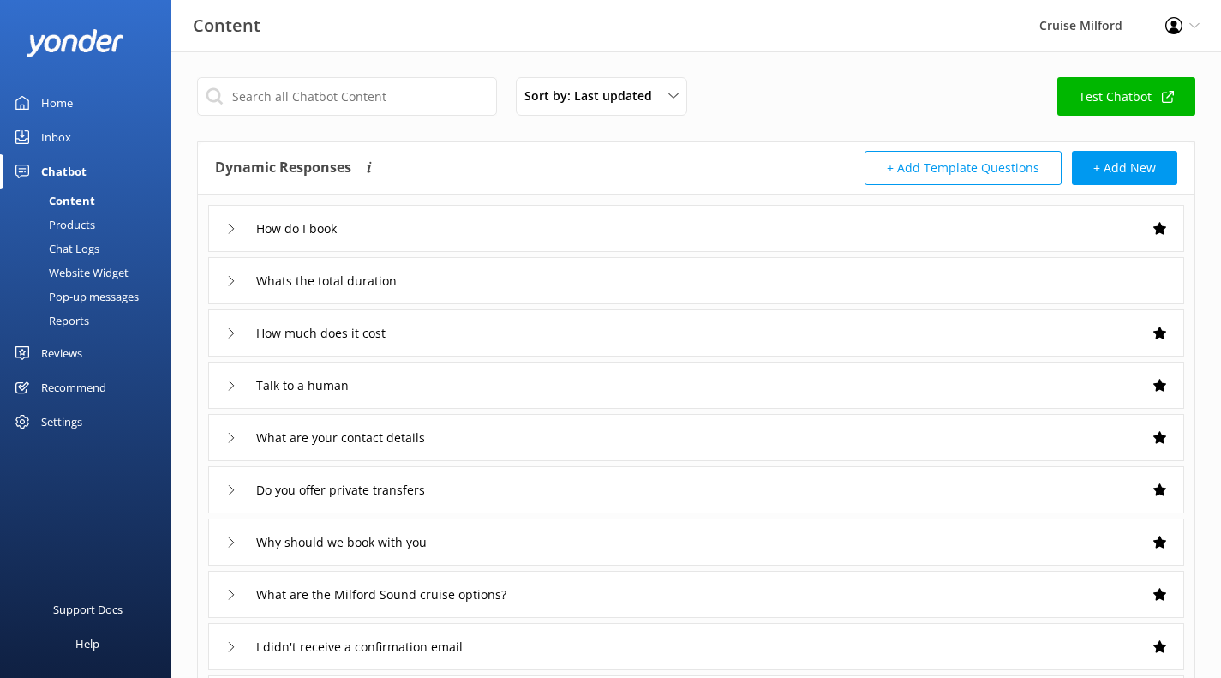
click at [820, 218] on div "How do I book" at bounding box center [696, 228] width 976 height 47
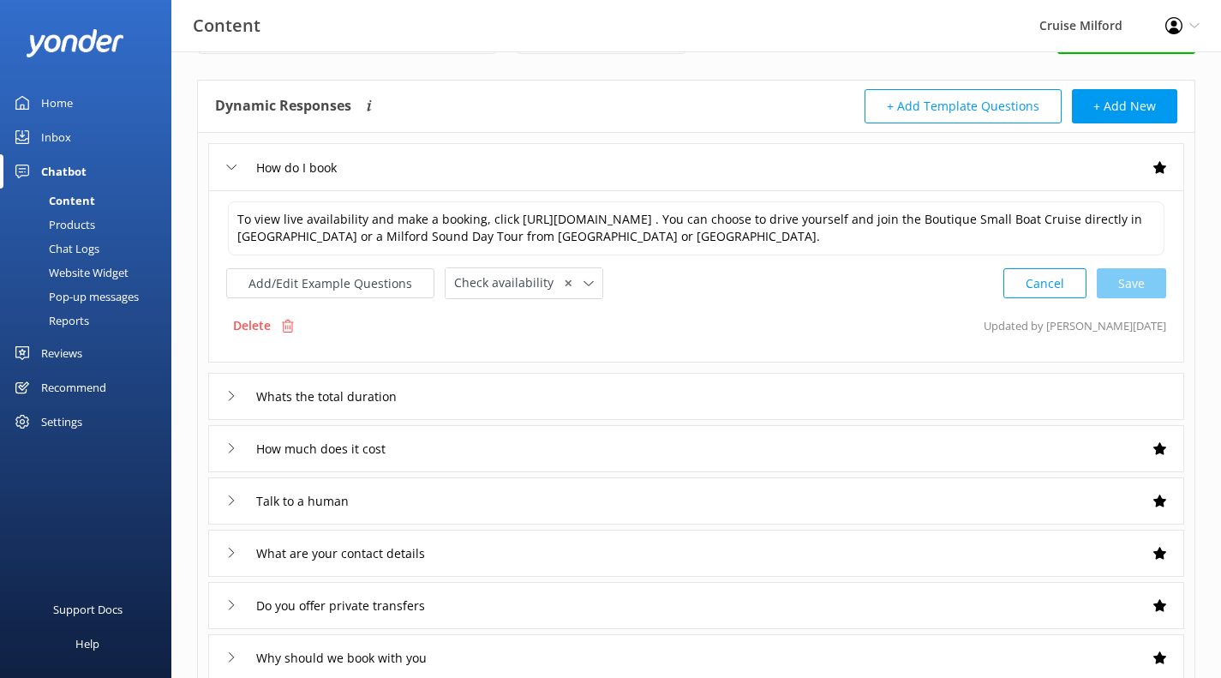
scroll to position [63, 0]
click at [828, 494] on div "Talk to a human" at bounding box center [696, 498] width 976 height 47
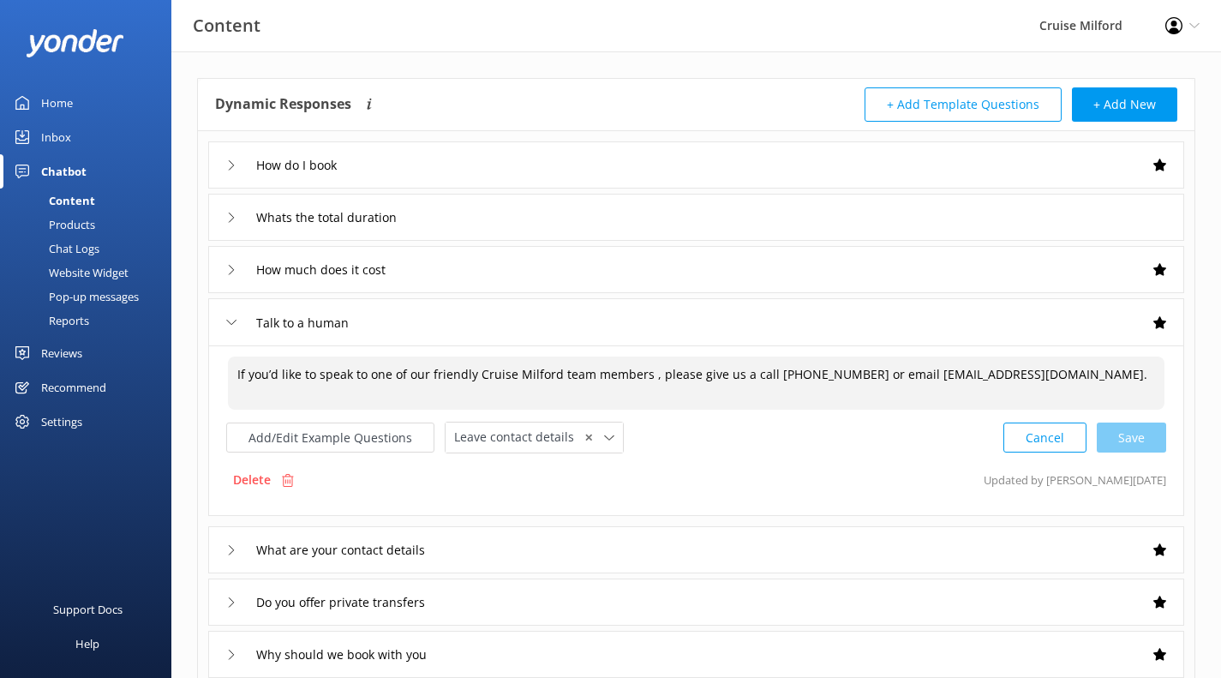
drag, startPoint x: 1080, startPoint y: 373, endPoint x: 838, endPoint y: 377, distance: 242.5
click at [838, 377] on textarea "If you’d like to speak to one of our friendly Cruise Milford team members , ple…" at bounding box center [696, 382] width 936 height 53
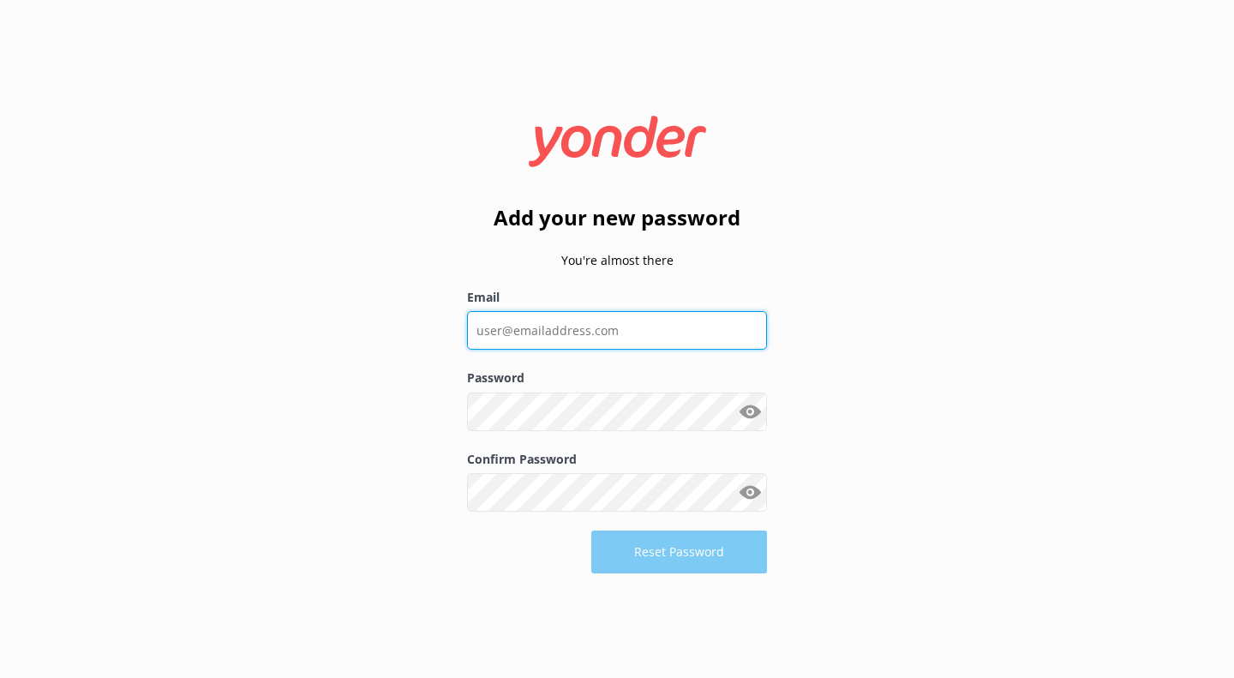
click at [596, 326] on input "Email" at bounding box center [617, 330] width 300 height 39
type input "[EMAIL_ADDRESS][DOMAIN_NAME]"
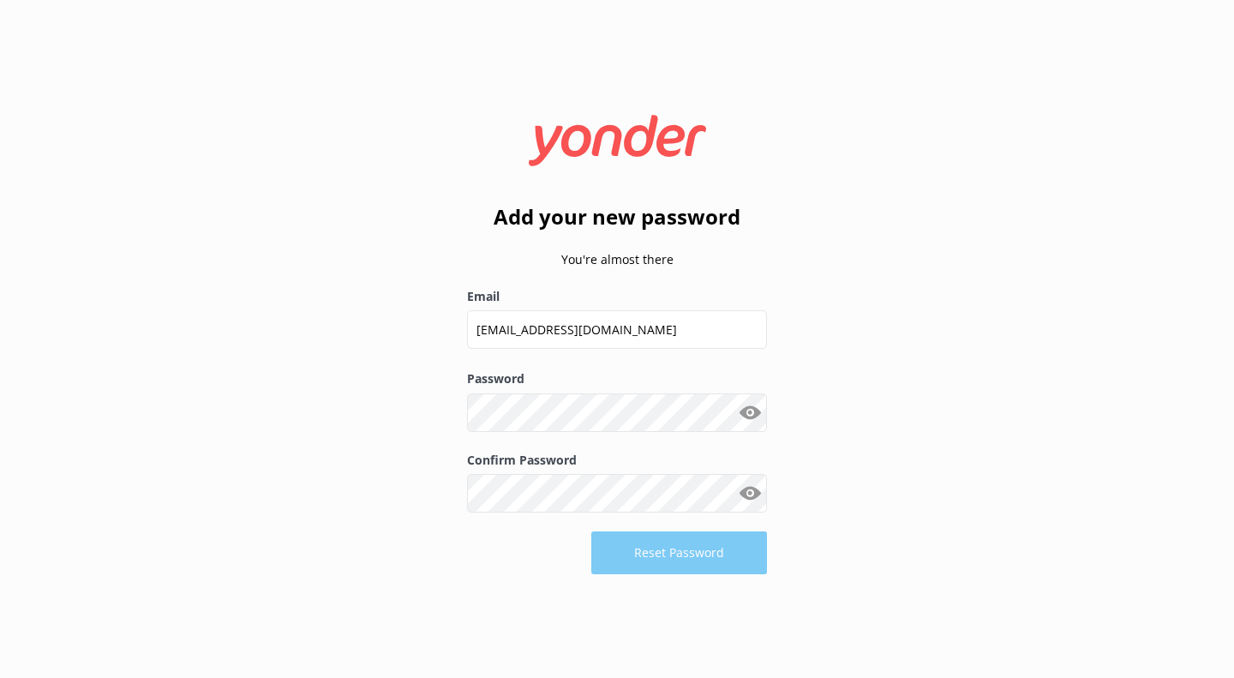
click at [746, 414] on button "Show password" at bounding box center [750, 412] width 34 height 34
click at [483, 566] on div "Reset Password" at bounding box center [617, 552] width 300 height 43
click at [639, 547] on button "Reset Password" at bounding box center [679, 552] width 176 height 43
